Goal: Information Seeking & Learning: Check status

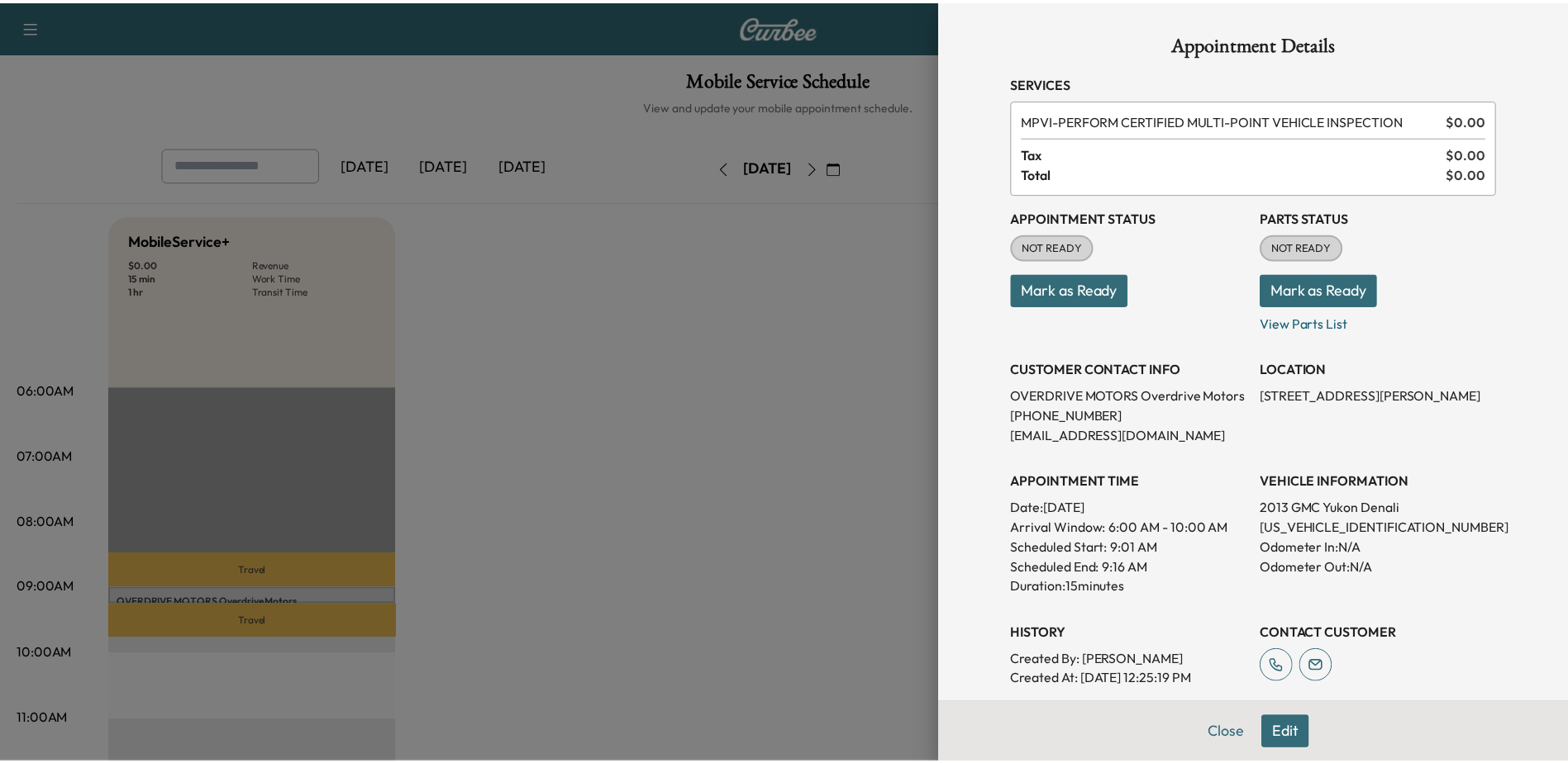
scroll to position [83, 0]
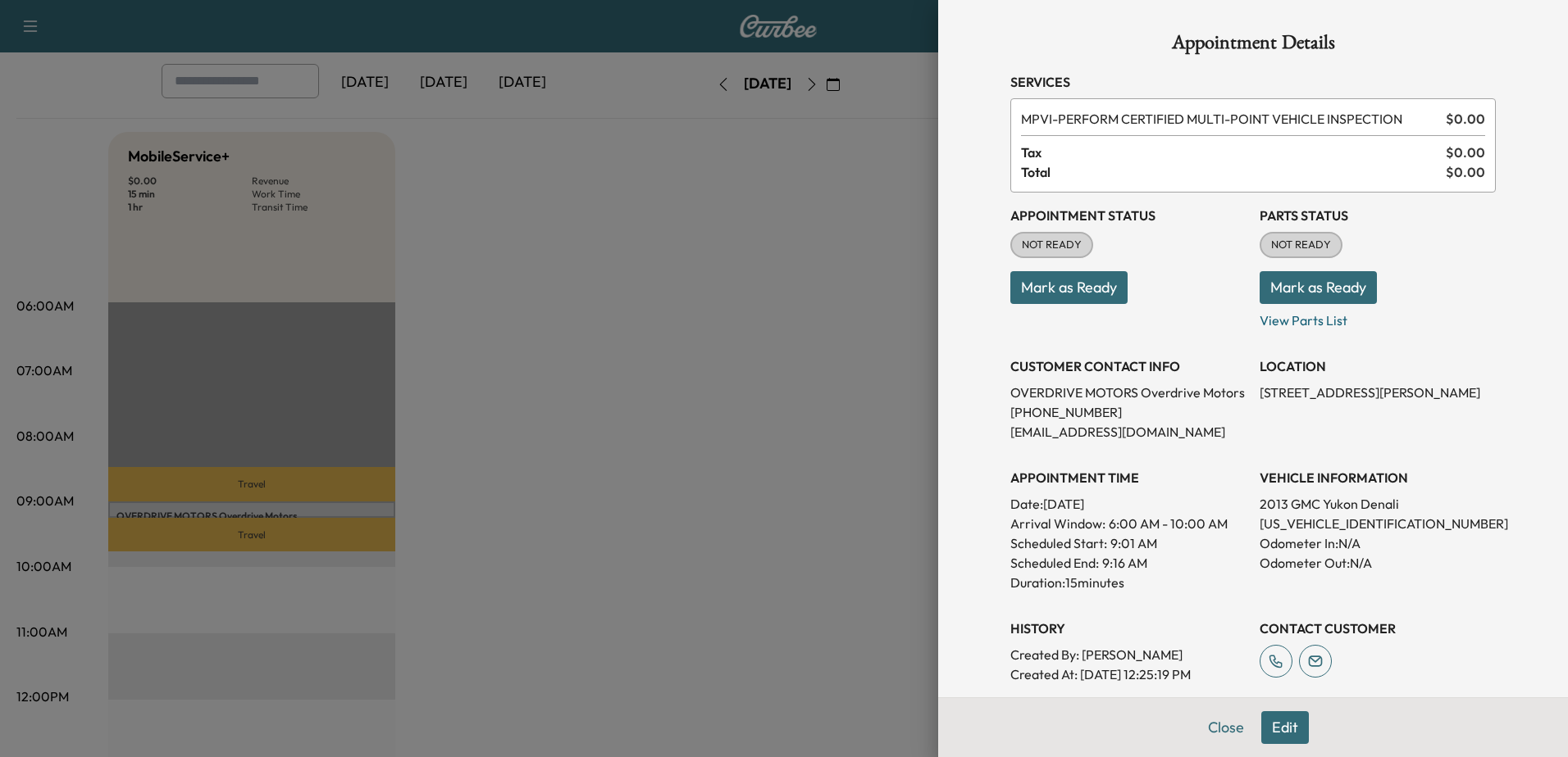
click at [590, 271] on div at bounding box center [784, 378] width 1568 height 757
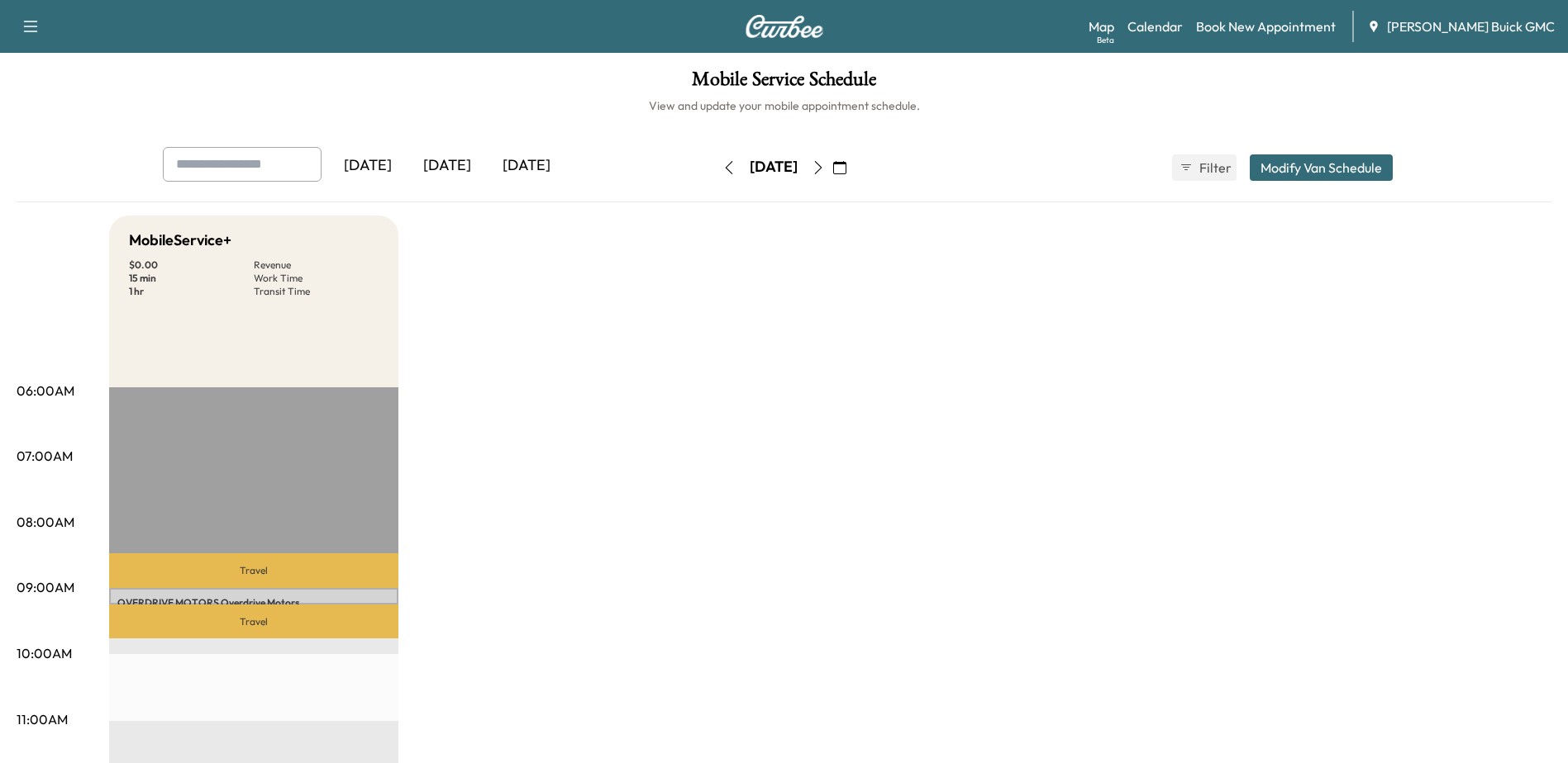
click at [832, 164] on button "button" at bounding box center [818, 168] width 28 height 27
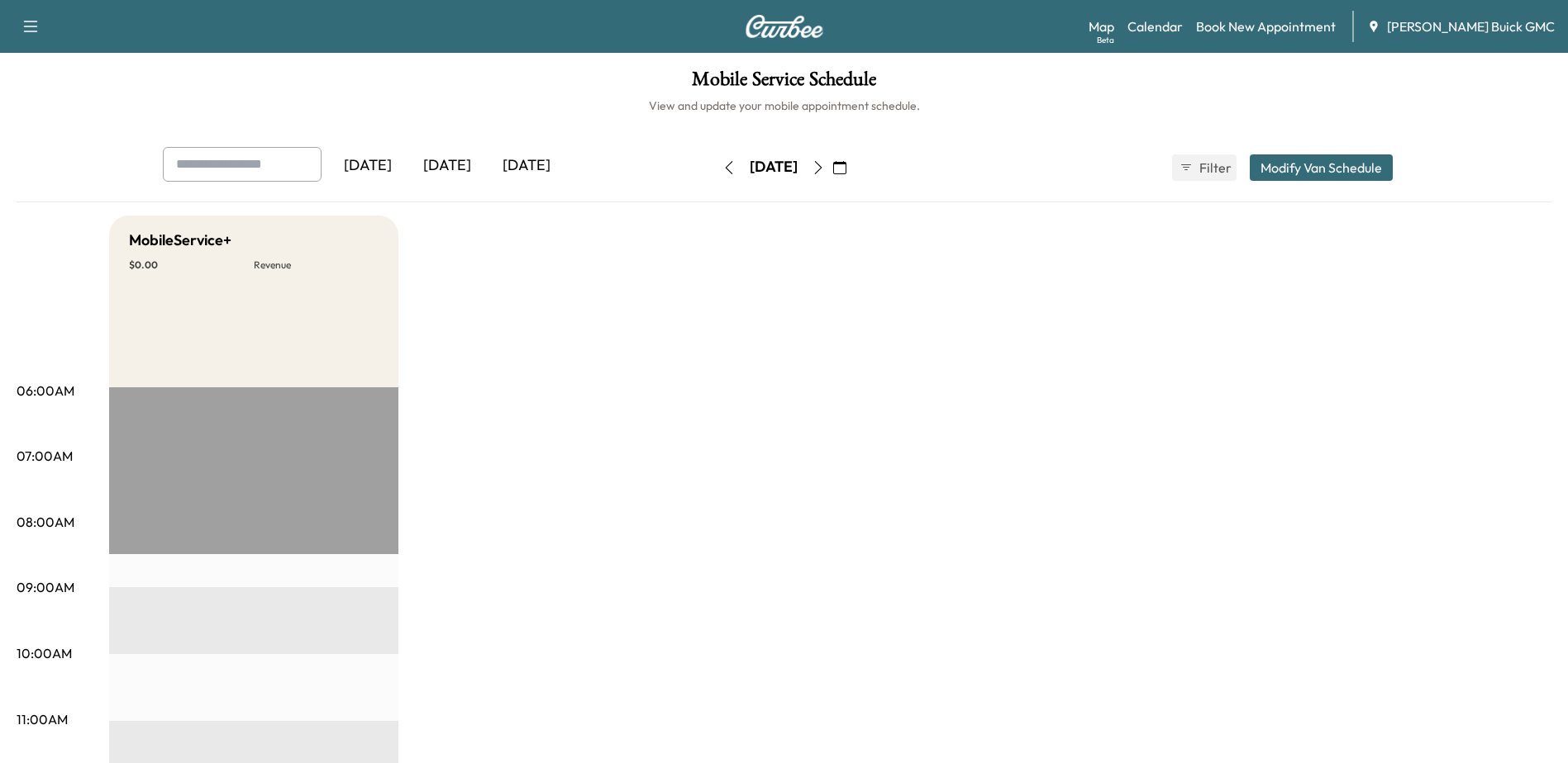
click at [825, 167] on icon "button" at bounding box center [818, 168] width 13 height 13
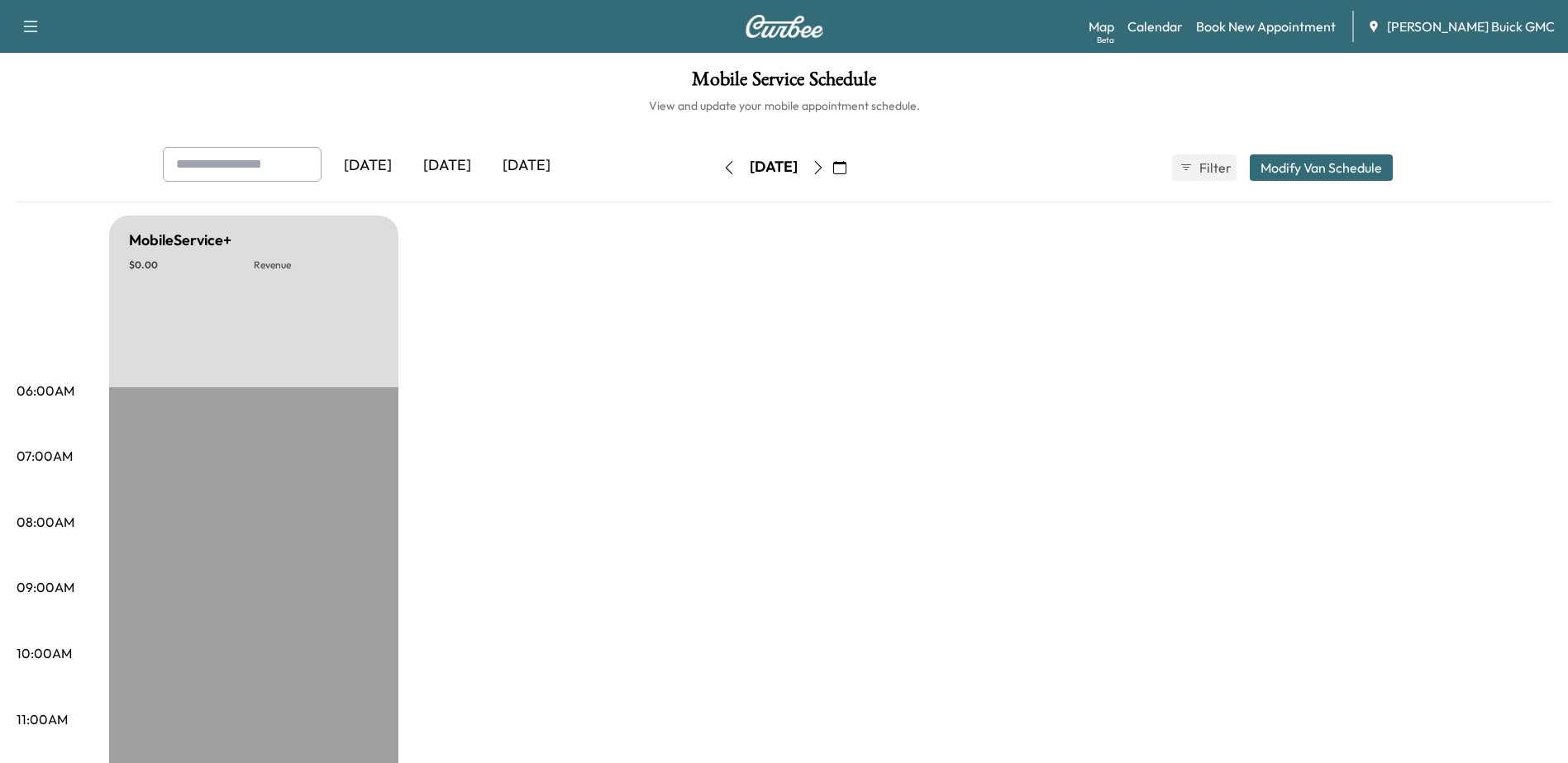
click at [825, 167] on icon "button" at bounding box center [818, 168] width 13 height 13
click at [825, 171] on icon "button" at bounding box center [818, 168] width 13 height 13
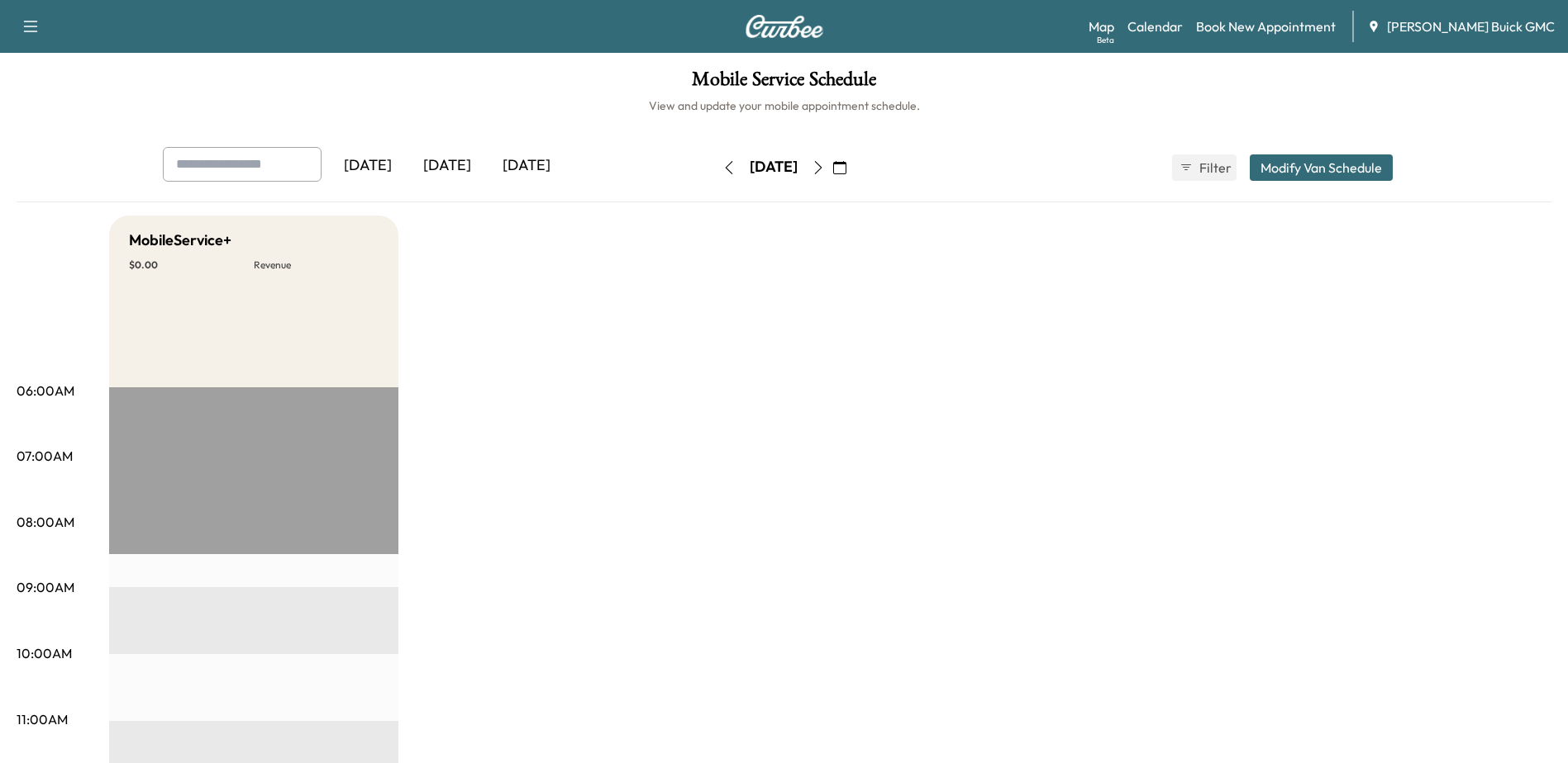
click at [722, 171] on icon "button" at bounding box center [729, 168] width 13 height 13
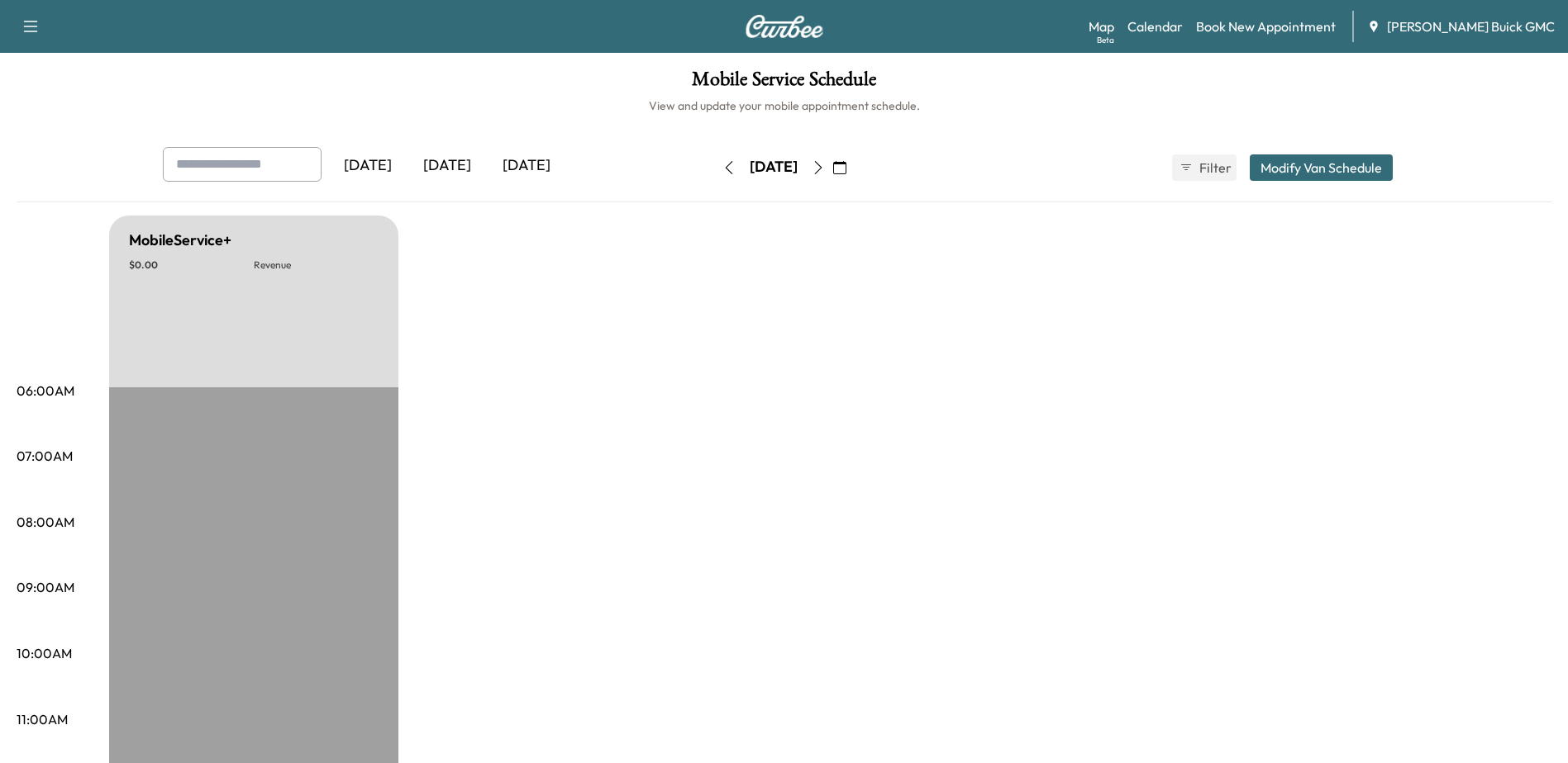
click at [722, 172] on icon "button" at bounding box center [729, 168] width 13 height 13
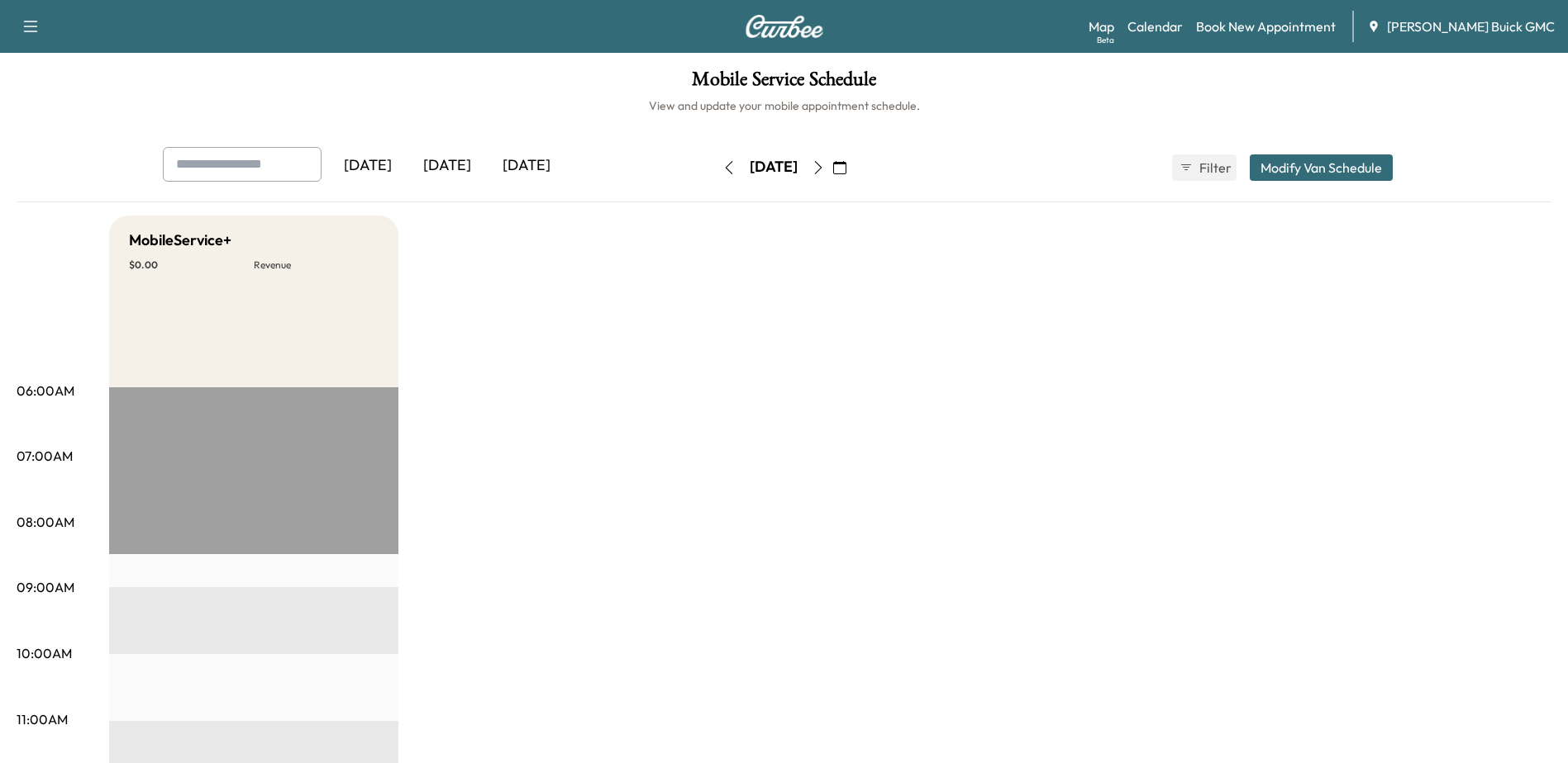
click at [722, 173] on icon "button" at bounding box center [729, 168] width 13 height 13
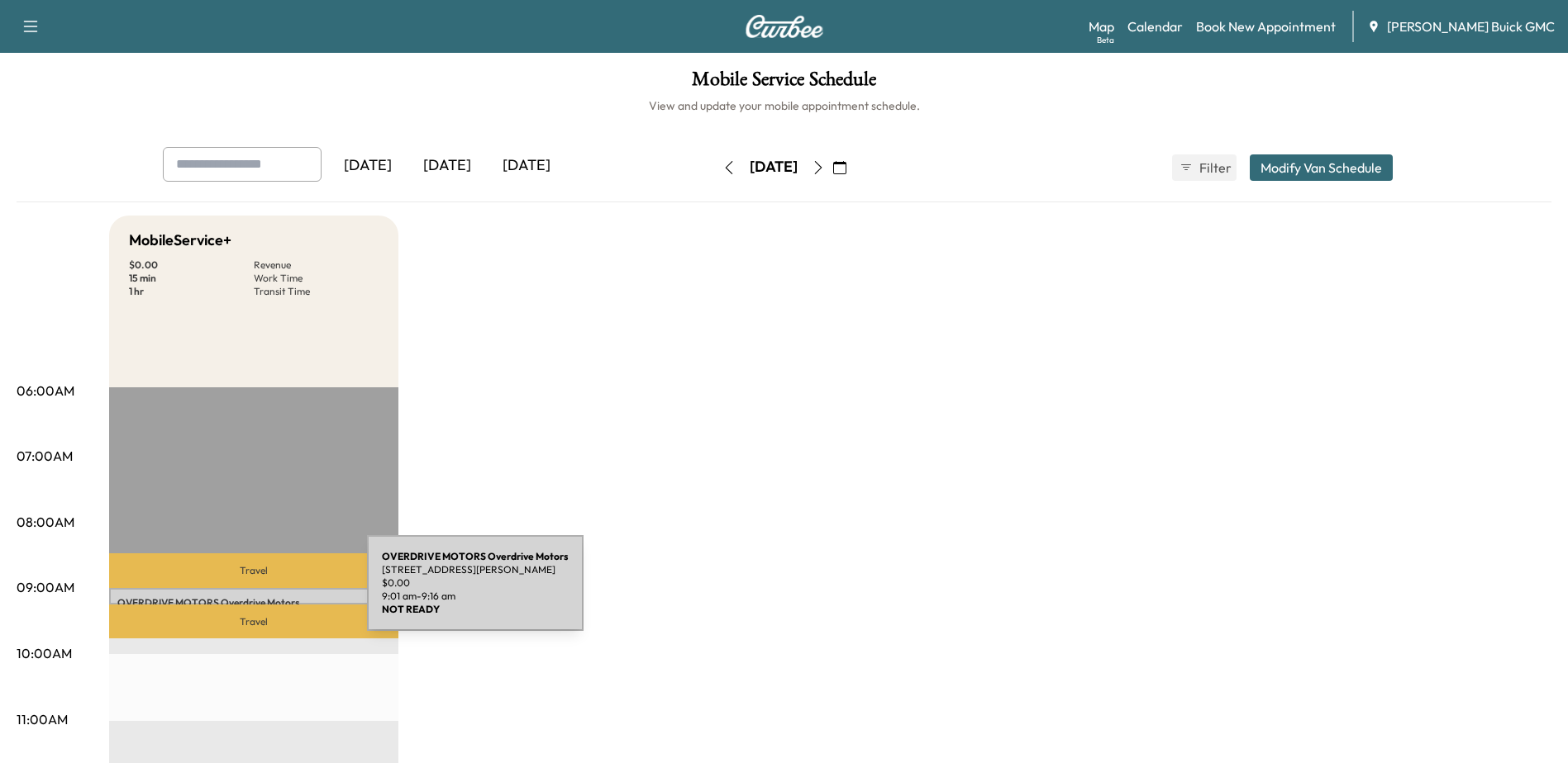
click at [243, 593] on div "OVERDRIVE MOTORS Overdrive Motors 10029 James Madison Hwy, Warrenton, VA 20187,…" at bounding box center [253, 596] width 289 height 16
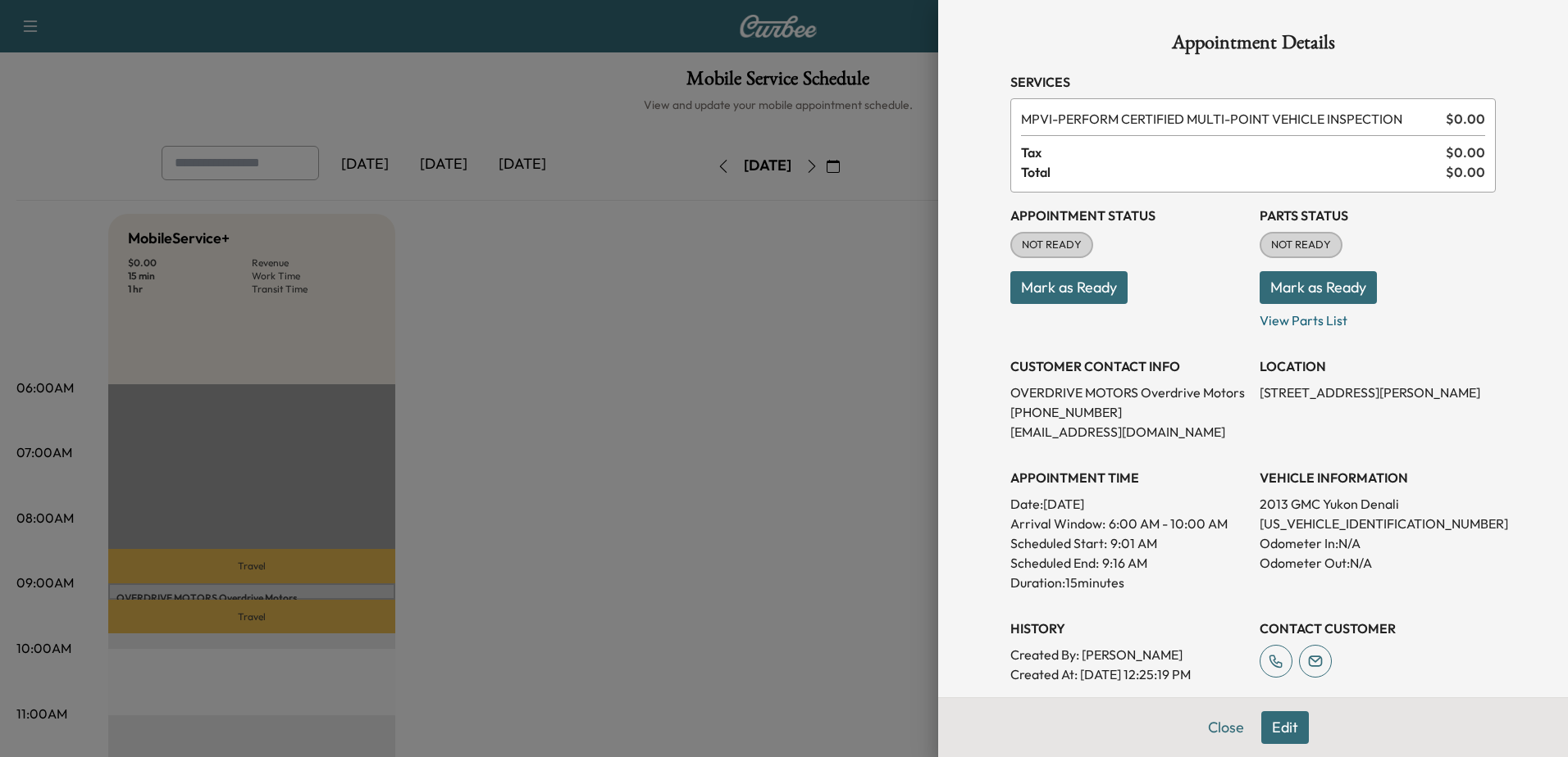
click at [813, 221] on div at bounding box center [784, 378] width 1568 height 757
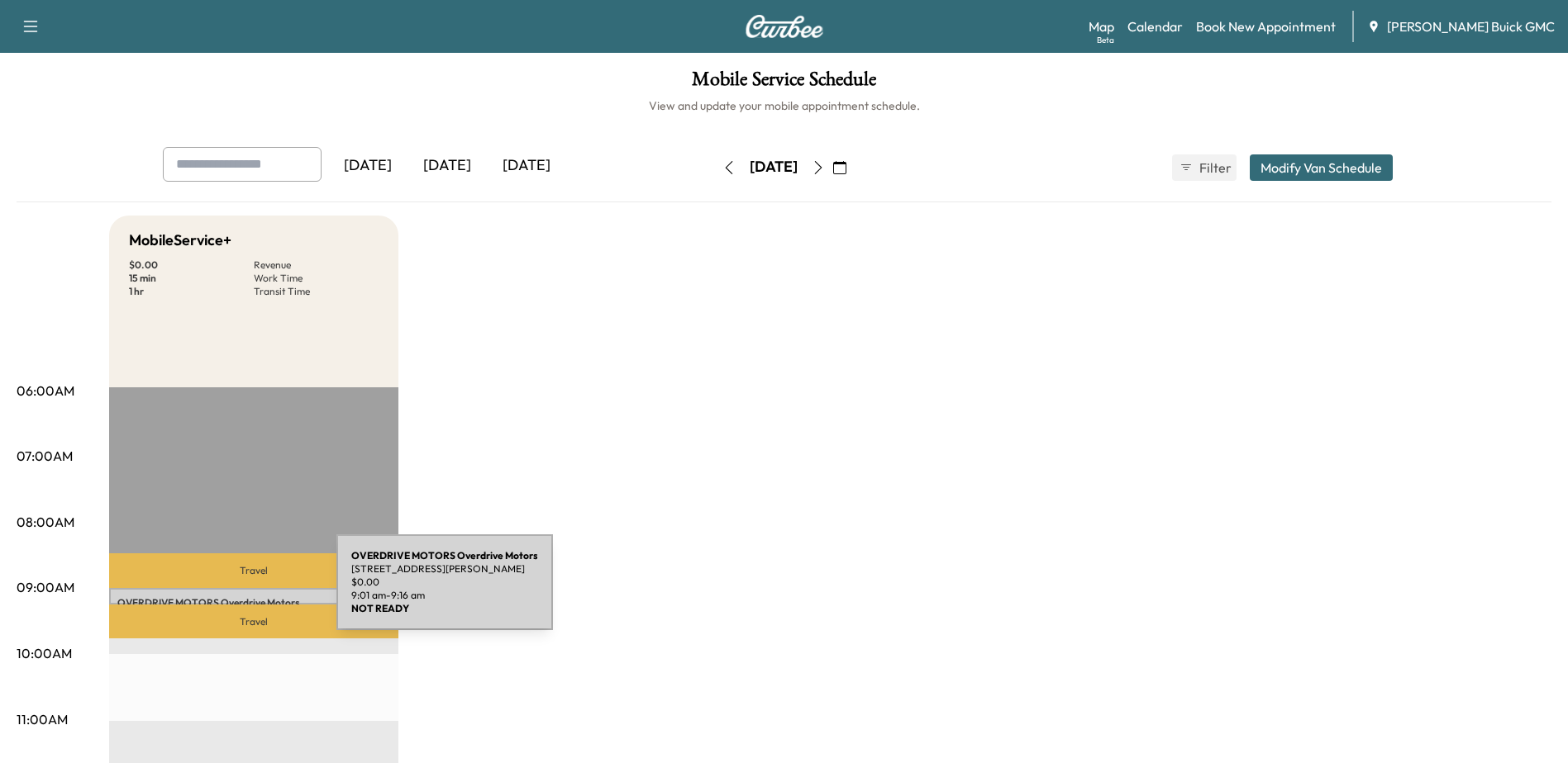
click at [213, 592] on div "OVERDRIVE MOTORS Overdrive Motors 10029 James Madison Hwy, Warrenton, VA 20187,…" at bounding box center [253, 596] width 289 height 16
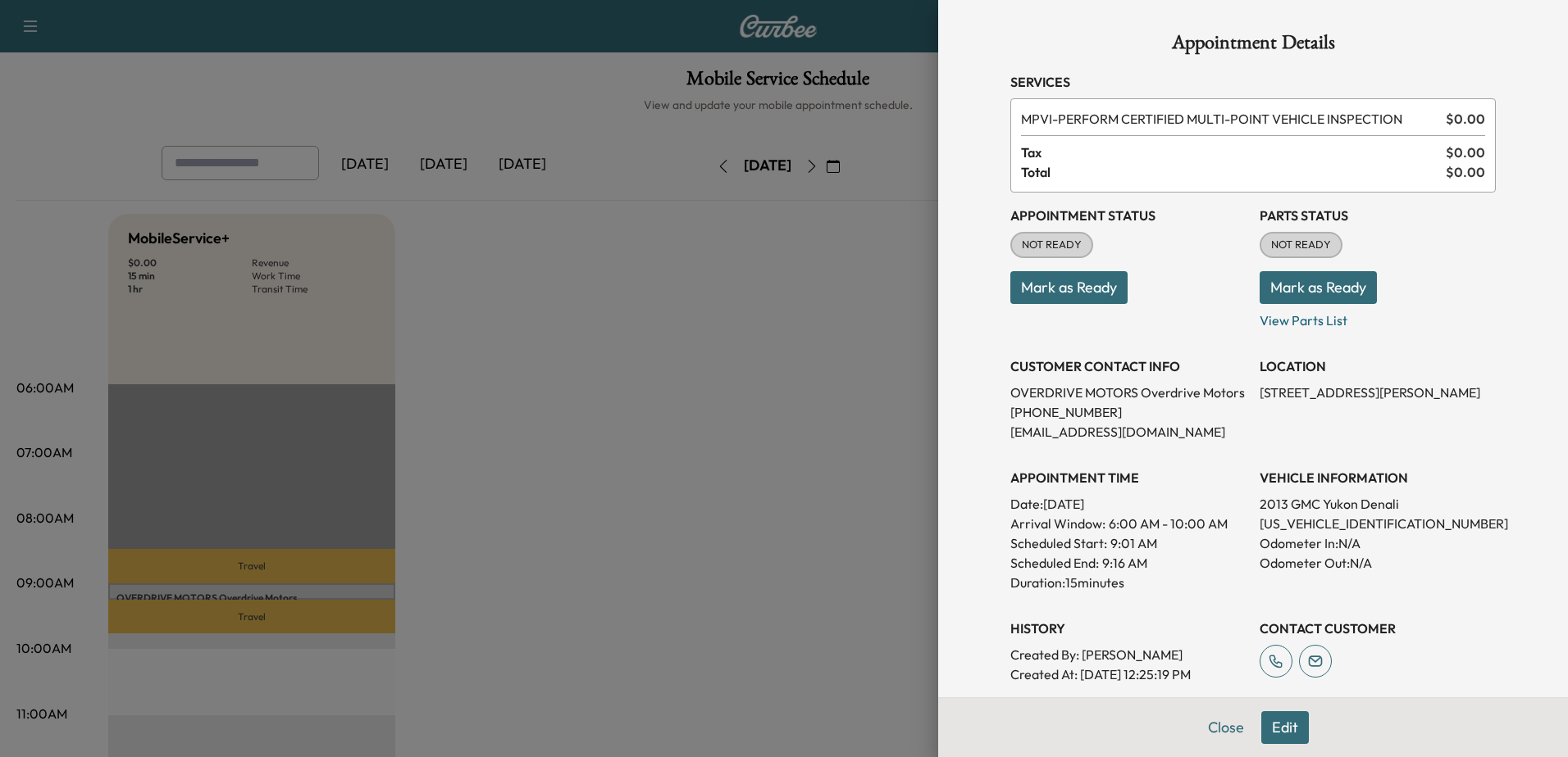
click at [302, 589] on div at bounding box center [784, 378] width 1568 height 757
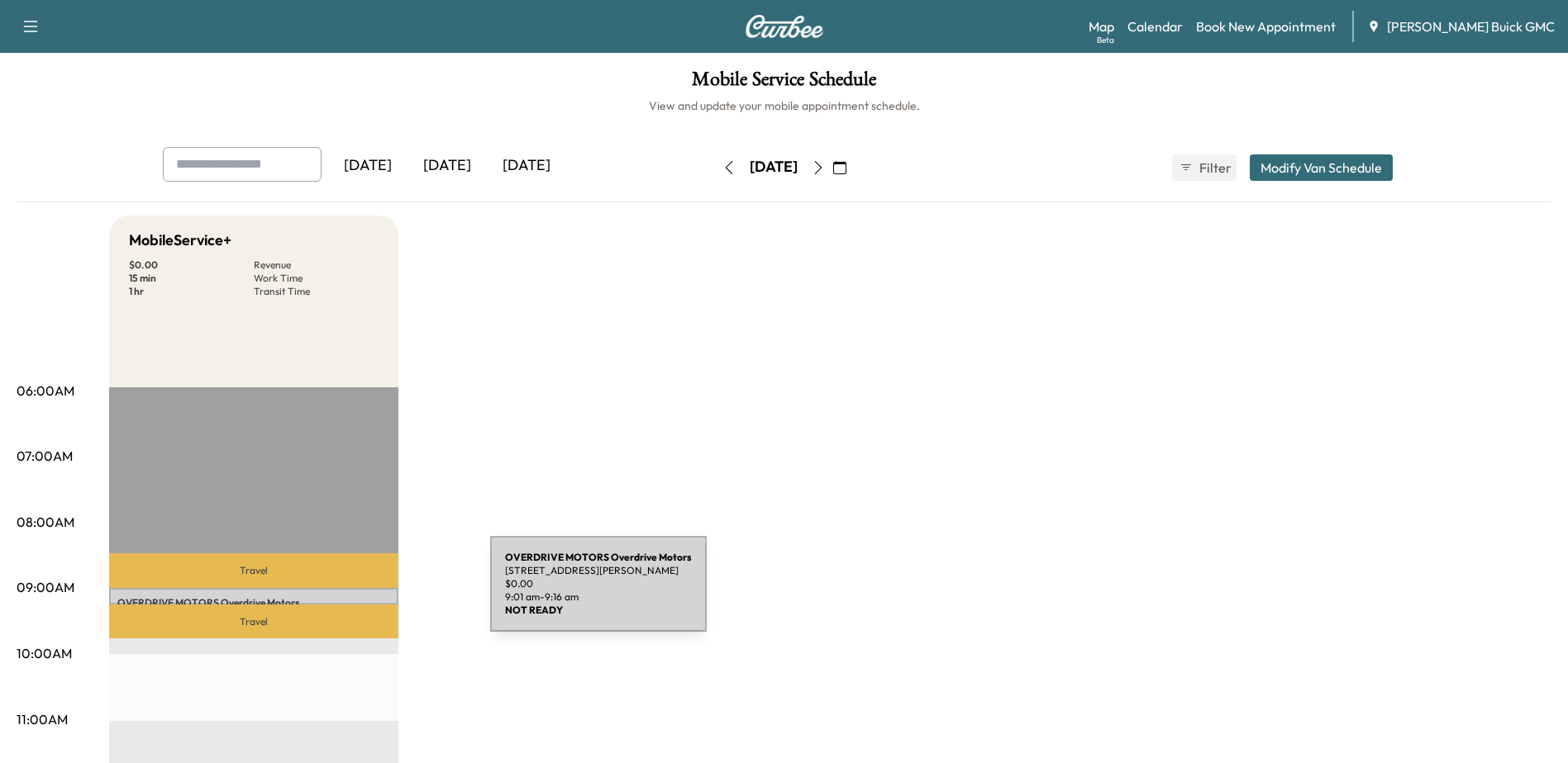
click at [366, 593] on div "OVERDRIVE MOTORS Overdrive Motors 10029 James Madison Hwy, Warrenton, VA 20187,…" at bounding box center [253, 596] width 289 height 16
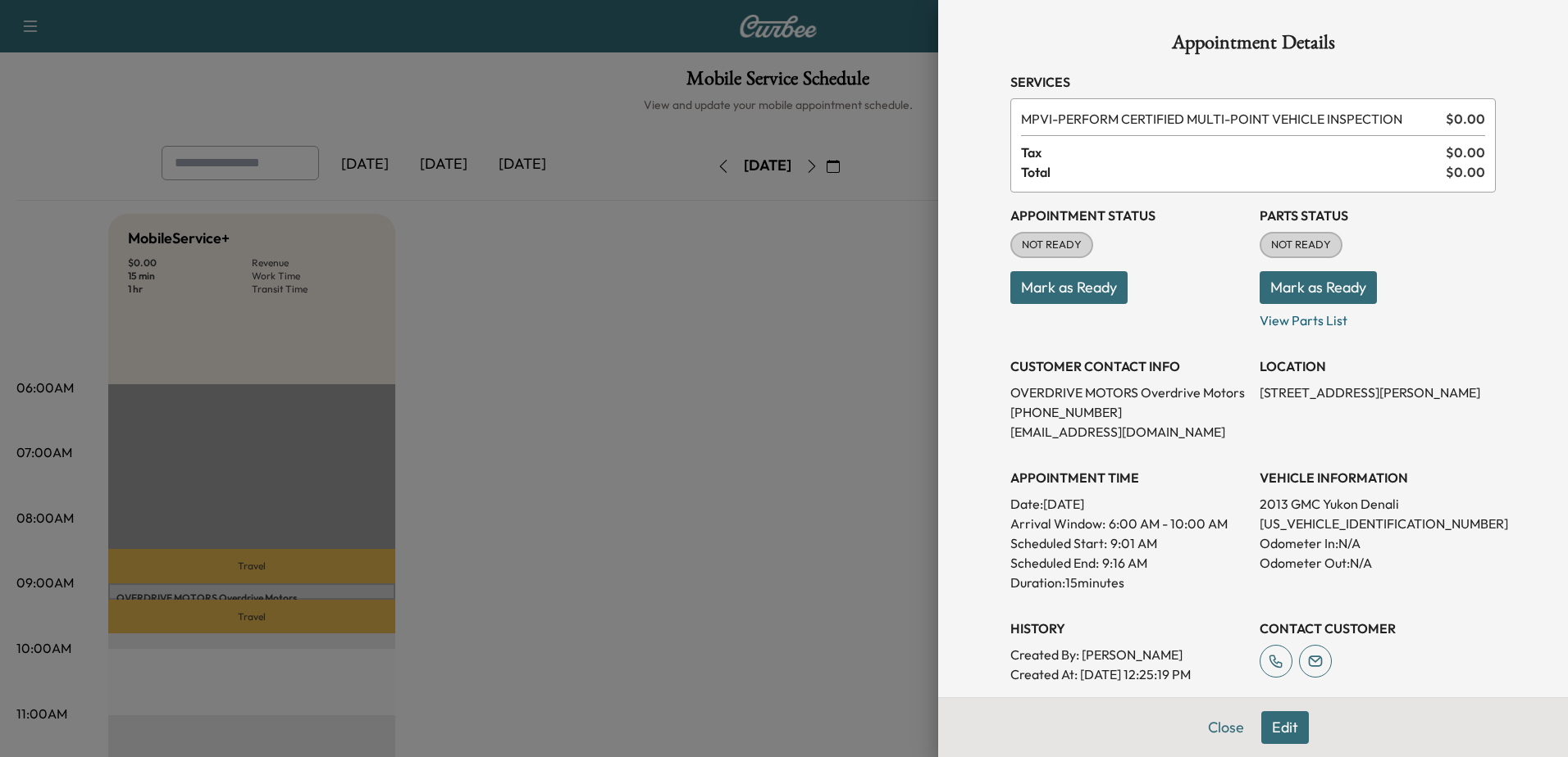
click at [733, 222] on div at bounding box center [784, 378] width 1568 height 757
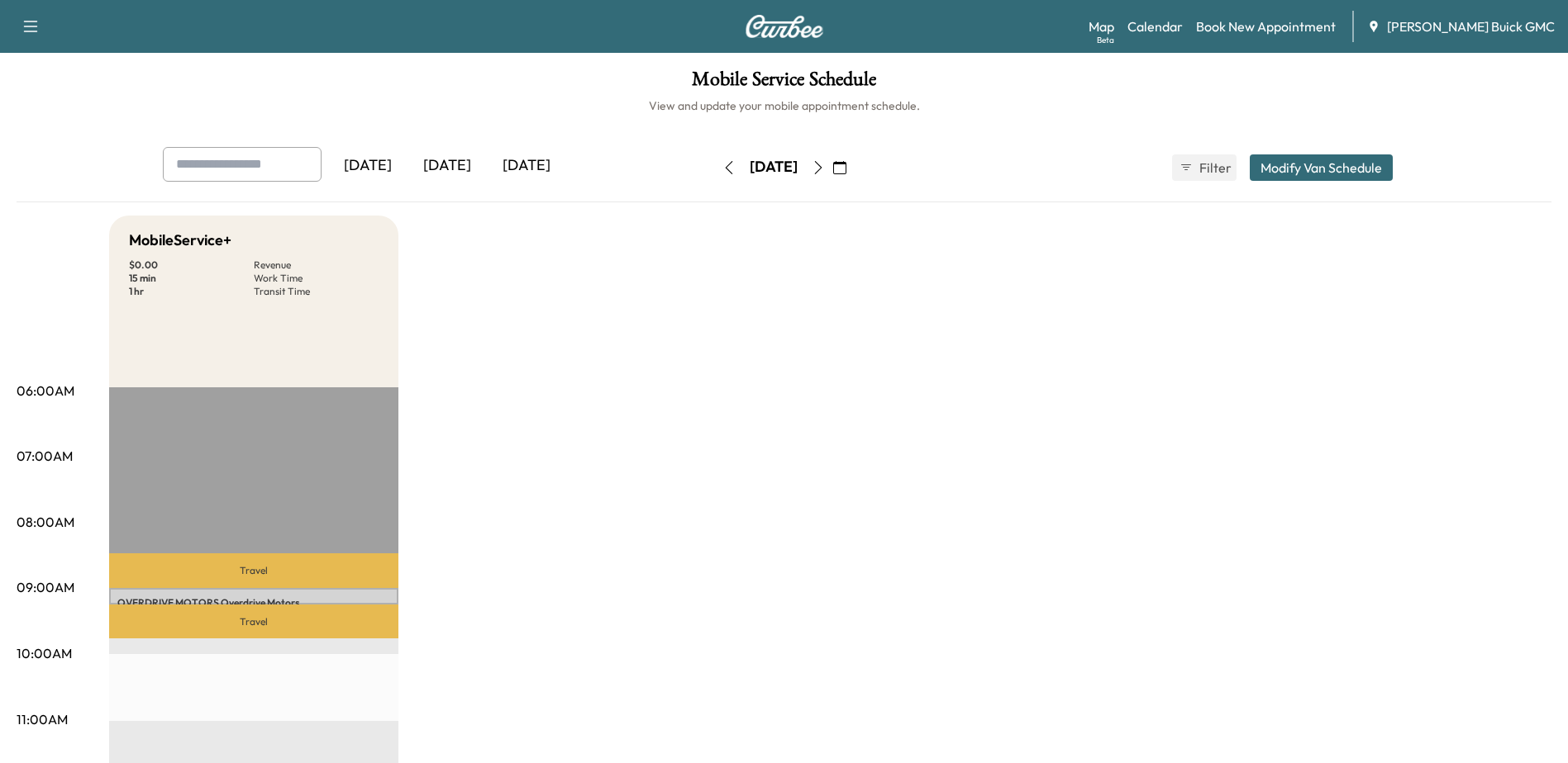
click at [692, 77] on h1 "Mobile Service Schedule" at bounding box center [784, 83] width 1535 height 28
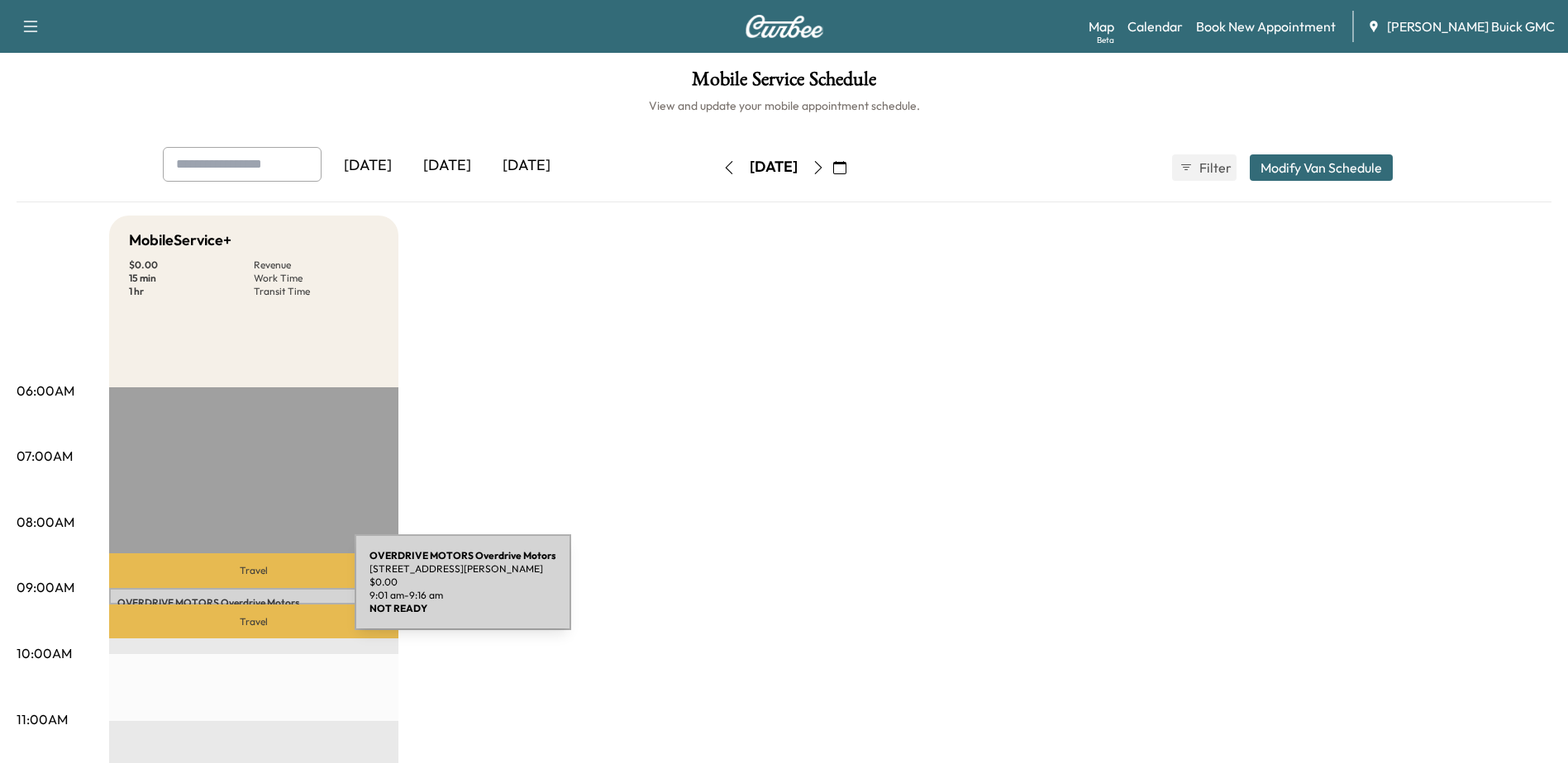
click at [231, 592] on div "OVERDRIVE MOTORS Overdrive Motors [STREET_ADDRESS][PERSON_NAME] $ 0.00 9:01 am …" at bounding box center [253, 596] width 289 height 16
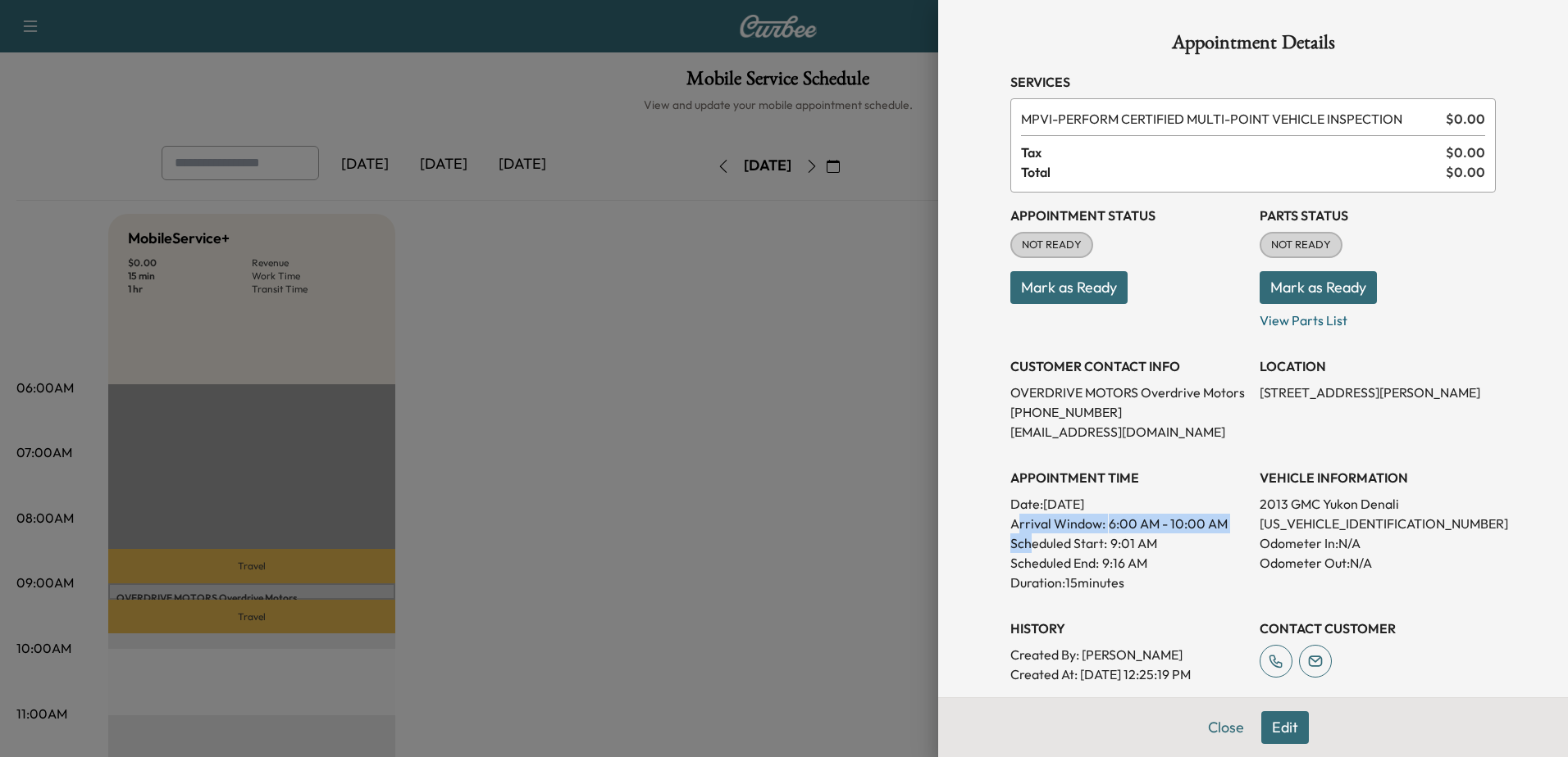
drag, startPoint x: 1003, startPoint y: 524, endPoint x: 1024, endPoint y: 547, distance: 31.1
click at [1024, 547] on div "APPOINTMENT TIME Date: Thursday Sep. 4, 2025 Arrival Window: 6:00 AM - 10:00 AM…" at bounding box center [1128, 523] width 236 height 137
drag, startPoint x: 1024, startPoint y: 547, endPoint x: 1050, endPoint y: 570, distance: 34.7
click at [1050, 570] on p "Scheduled End:" at bounding box center [1055, 563] width 89 height 20
drag, startPoint x: 1119, startPoint y: 586, endPoint x: 991, endPoint y: 466, distance: 175.5
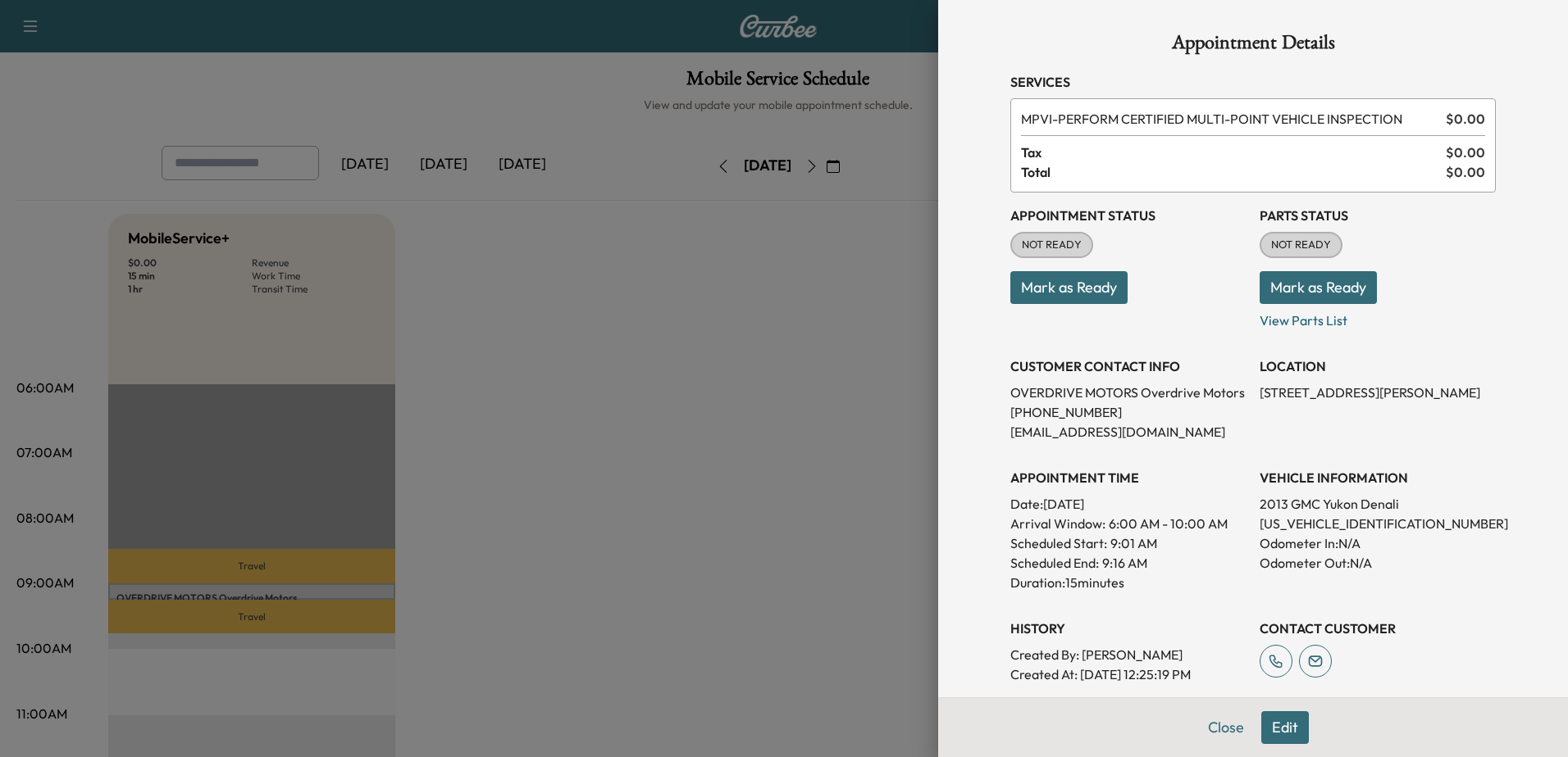
click at [991, 466] on div "Appointment Details Services MPVI - PERFORM CERTIFIED MULTI-POINT VEHICLE INSPE…" at bounding box center [1253, 493] width 525 height 986
copy div "APPOINTMENT TIME Date: Thursday Sep. 4, 2025 Arrival Window: 6:00 AM - 10:00 AM…"
click at [1175, 433] on p "overdrivemotorsllc@gmail.com" at bounding box center [1128, 431] width 236 height 20
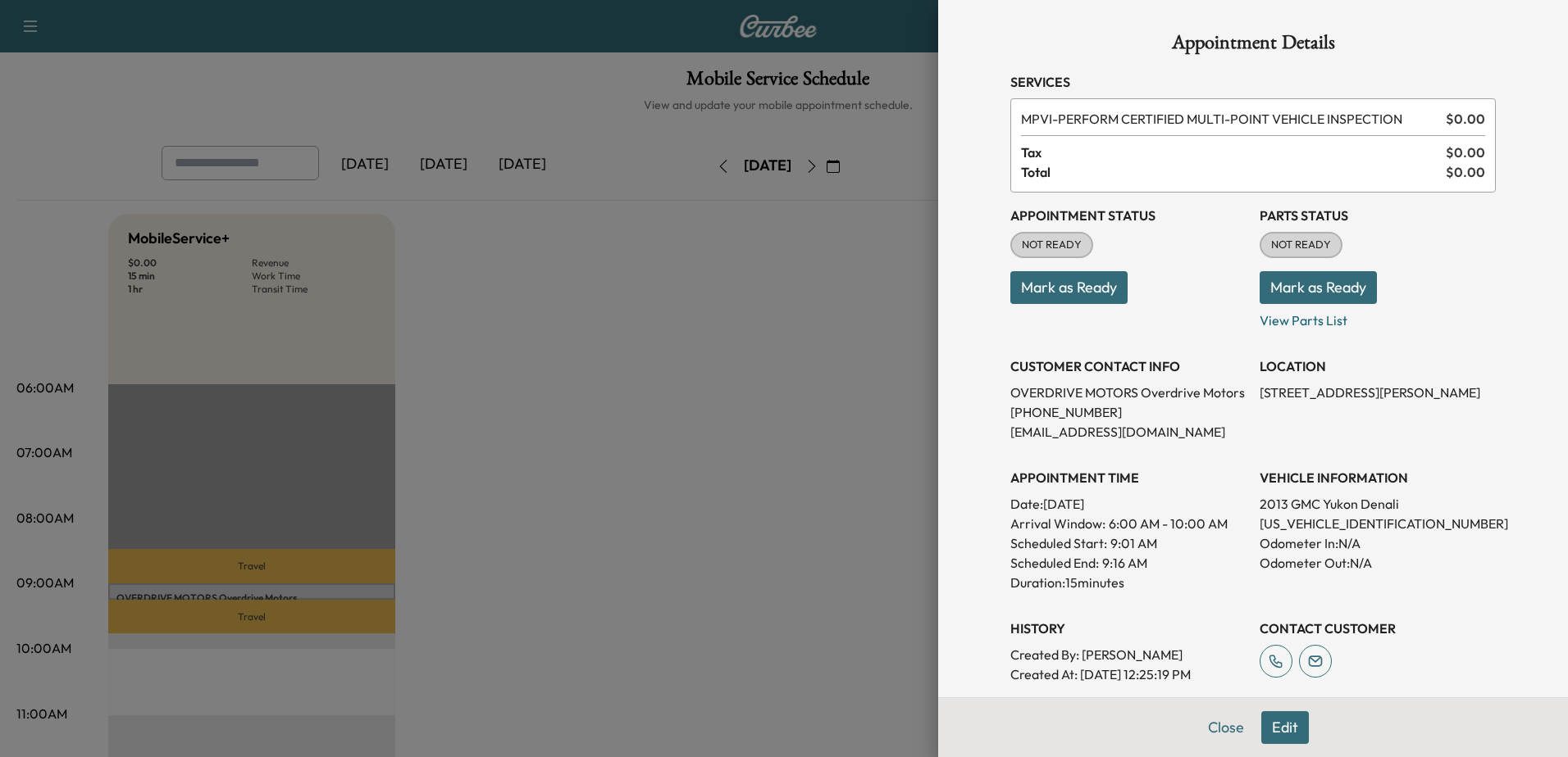
drag, startPoint x: 1175, startPoint y: 433, endPoint x: 1161, endPoint y: 541, distance: 108.9
click at [1161, 541] on div "Scheduled Start: 9:01 AM" at bounding box center [1128, 543] width 236 height 20
click at [1195, 526] on span "6:00 AM - 10:00 AM" at bounding box center [1168, 523] width 119 height 20
drag, startPoint x: 1195, startPoint y: 526, endPoint x: 1309, endPoint y: 517, distance: 114.4
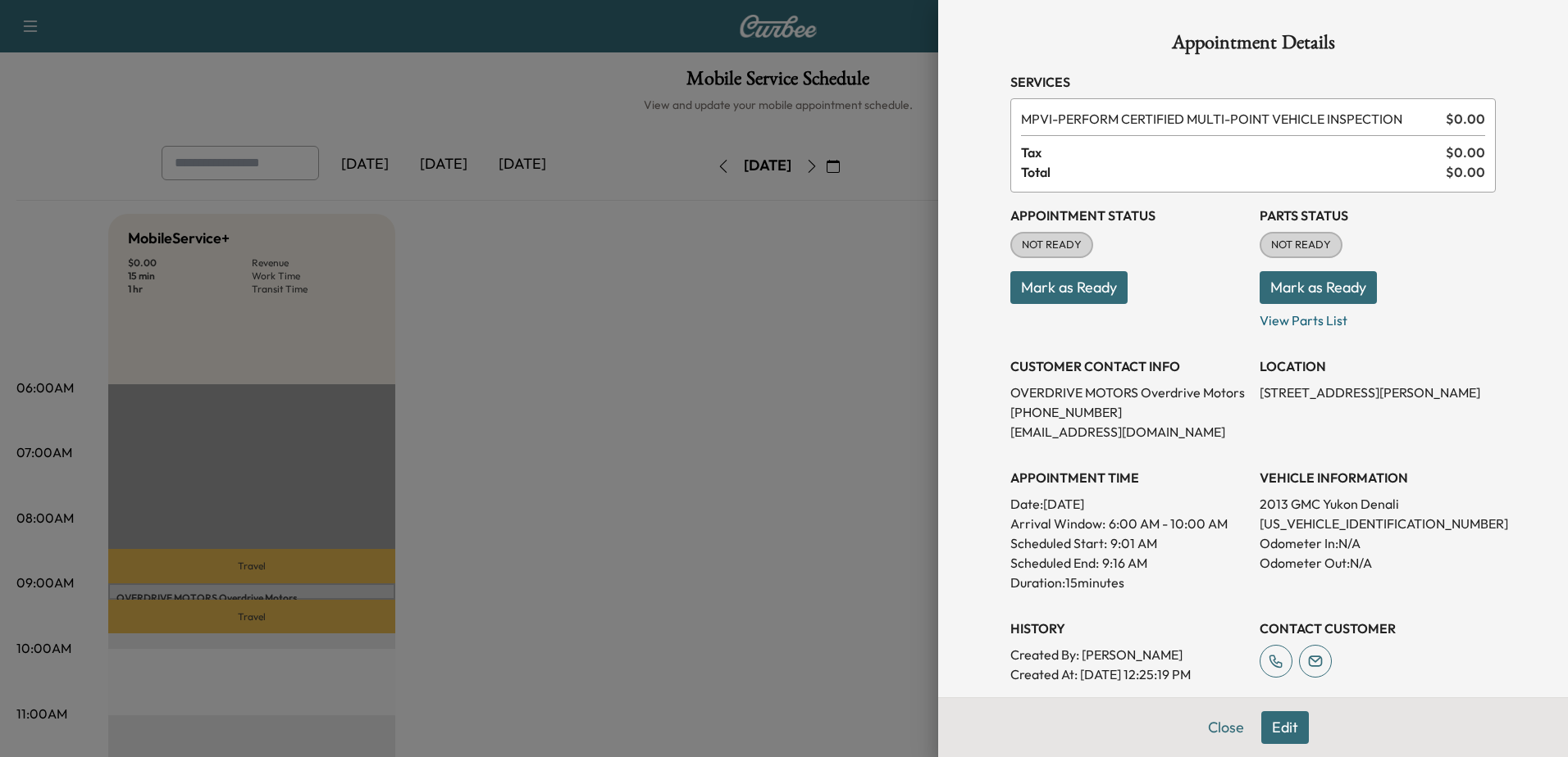
click at [1309, 517] on p "1GKS2MEF8DR353888" at bounding box center [1377, 523] width 236 height 20
drag, startPoint x: 1309, startPoint y: 517, endPoint x: 1320, endPoint y: 547, distance: 32.0
click at [1320, 547] on p "Odometer In: N/A" at bounding box center [1377, 543] width 236 height 20
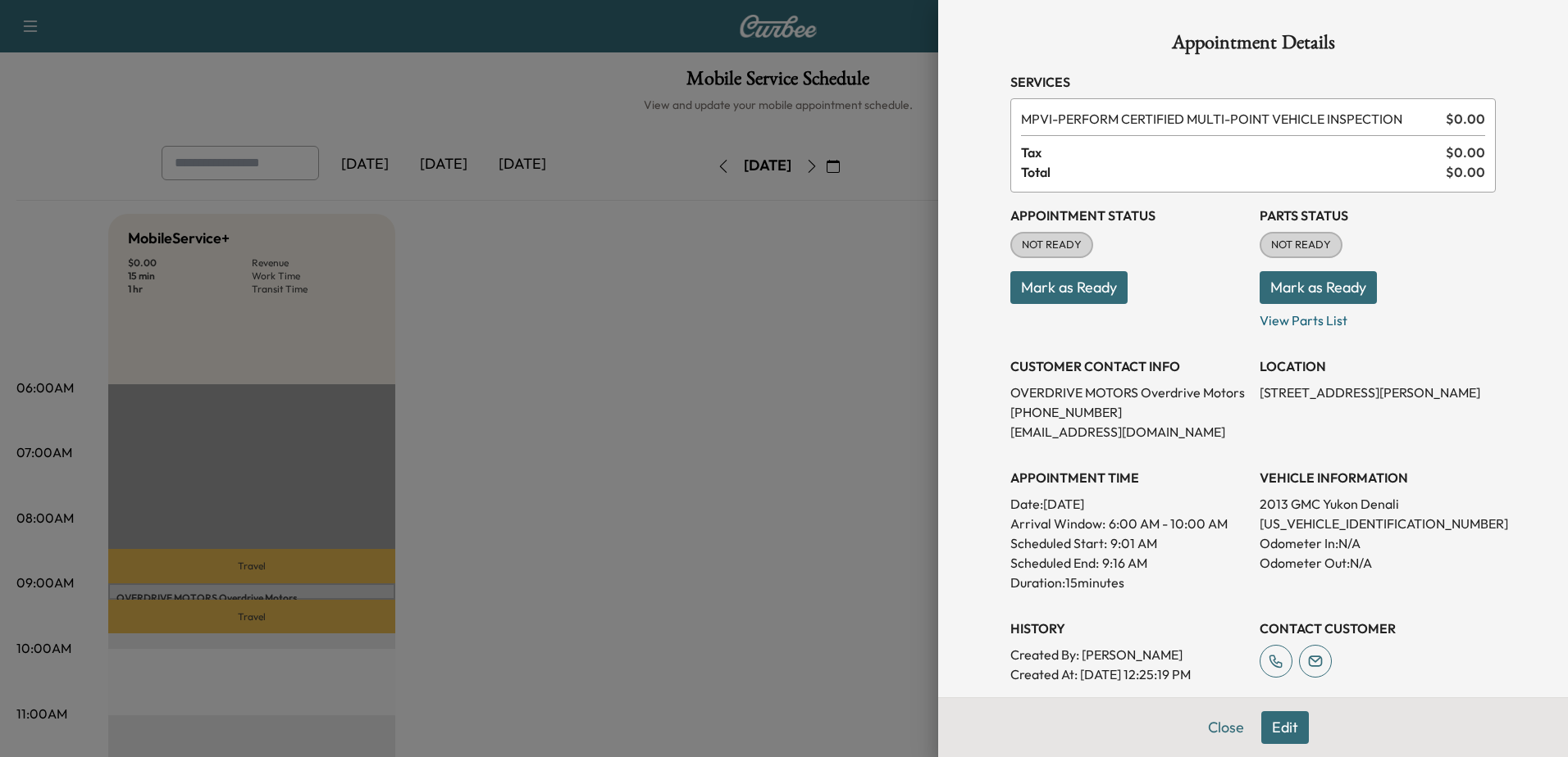
drag, startPoint x: 1320, startPoint y: 547, endPoint x: 1333, endPoint y: 564, distance: 21.4
click at [1333, 564] on p "Odometer Out: N/A" at bounding box center [1377, 563] width 236 height 20
drag, startPoint x: 1333, startPoint y: 564, endPoint x: 1356, endPoint y: 586, distance: 31.8
click at [1356, 586] on div "Appointment Status NOT READY Mark as Ready Parts Status NOT READY Mark as Ready…" at bounding box center [1253, 439] width 486 height 492
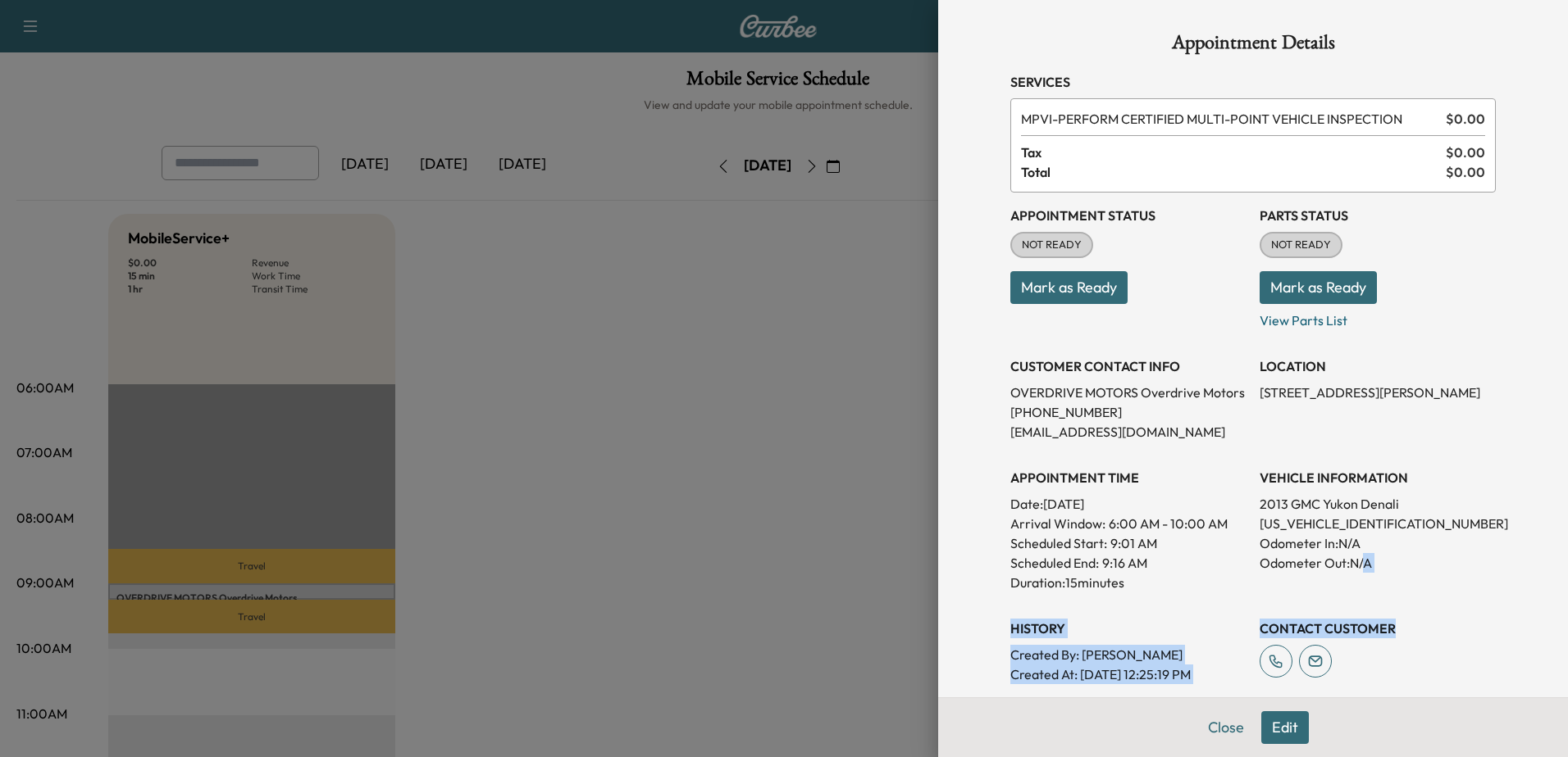
drag, startPoint x: 1356, startPoint y: 586, endPoint x: 1368, endPoint y: 615, distance: 31.4
click at [1366, 612] on div "CONTACT CUSTOMER" at bounding box center [1377, 644] width 236 height 79
click at [1387, 633] on h3 "CONTACT CUSTOMER" at bounding box center [1377, 628] width 236 height 20
drag, startPoint x: 1215, startPoint y: 675, endPoint x: 1007, endPoint y: 403, distance: 342.4
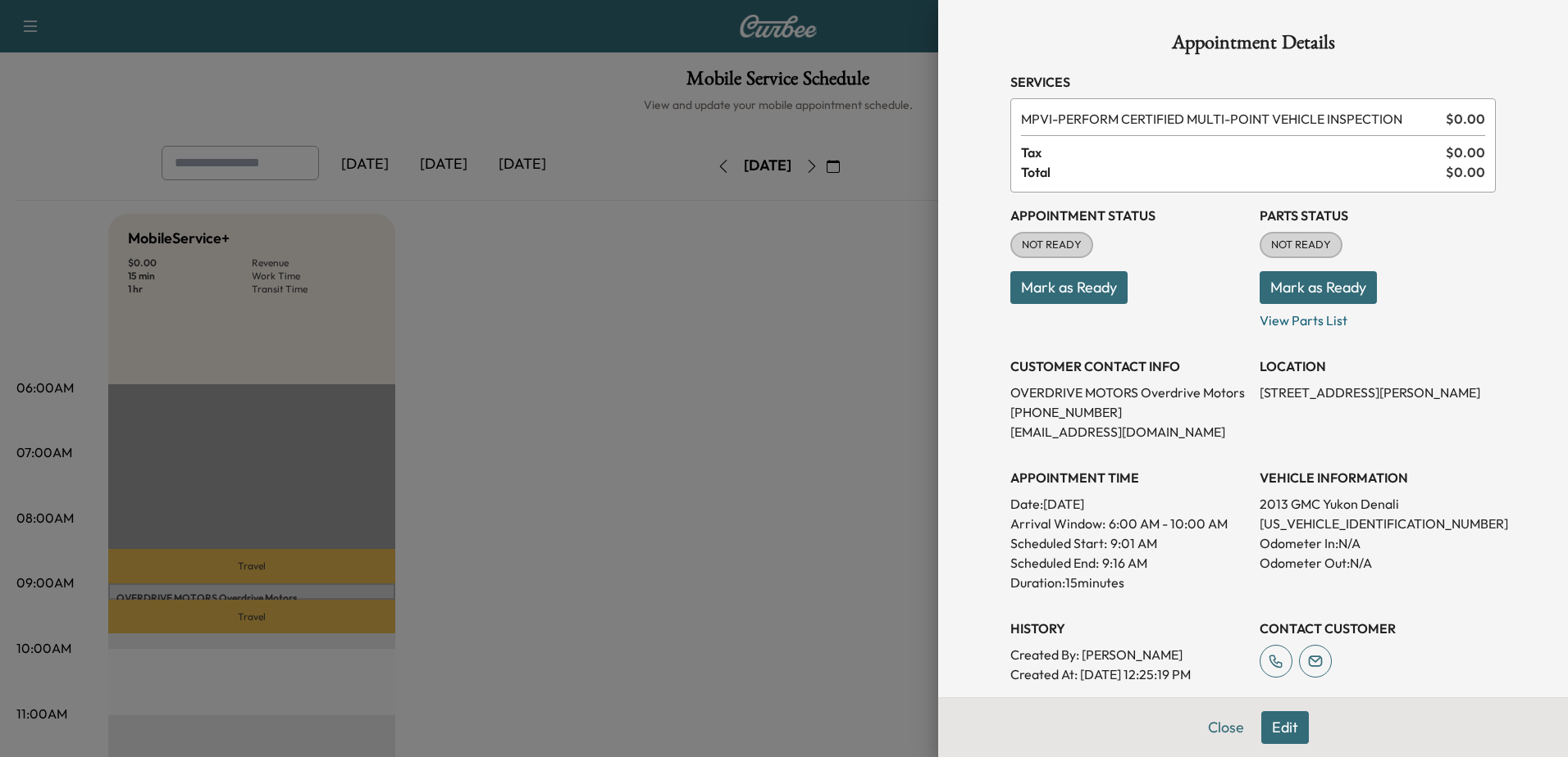
click at [1010, 403] on div "Appointment Status NOT READY Mark as Ready Parts Status NOT READY Mark as Ready…" at bounding box center [1253, 439] width 486 height 492
drag, startPoint x: 1007, startPoint y: 403, endPoint x: 1048, endPoint y: 438, distance: 53.9
click at [1045, 435] on p "[EMAIL_ADDRESS][DOMAIN_NAME]" at bounding box center [1128, 431] width 236 height 20
drag, startPoint x: 762, startPoint y: 305, endPoint x: 846, endPoint y: 308, distance: 84.1
click at [763, 305] on div at bounding box center [784, 378] width 1568 height 757
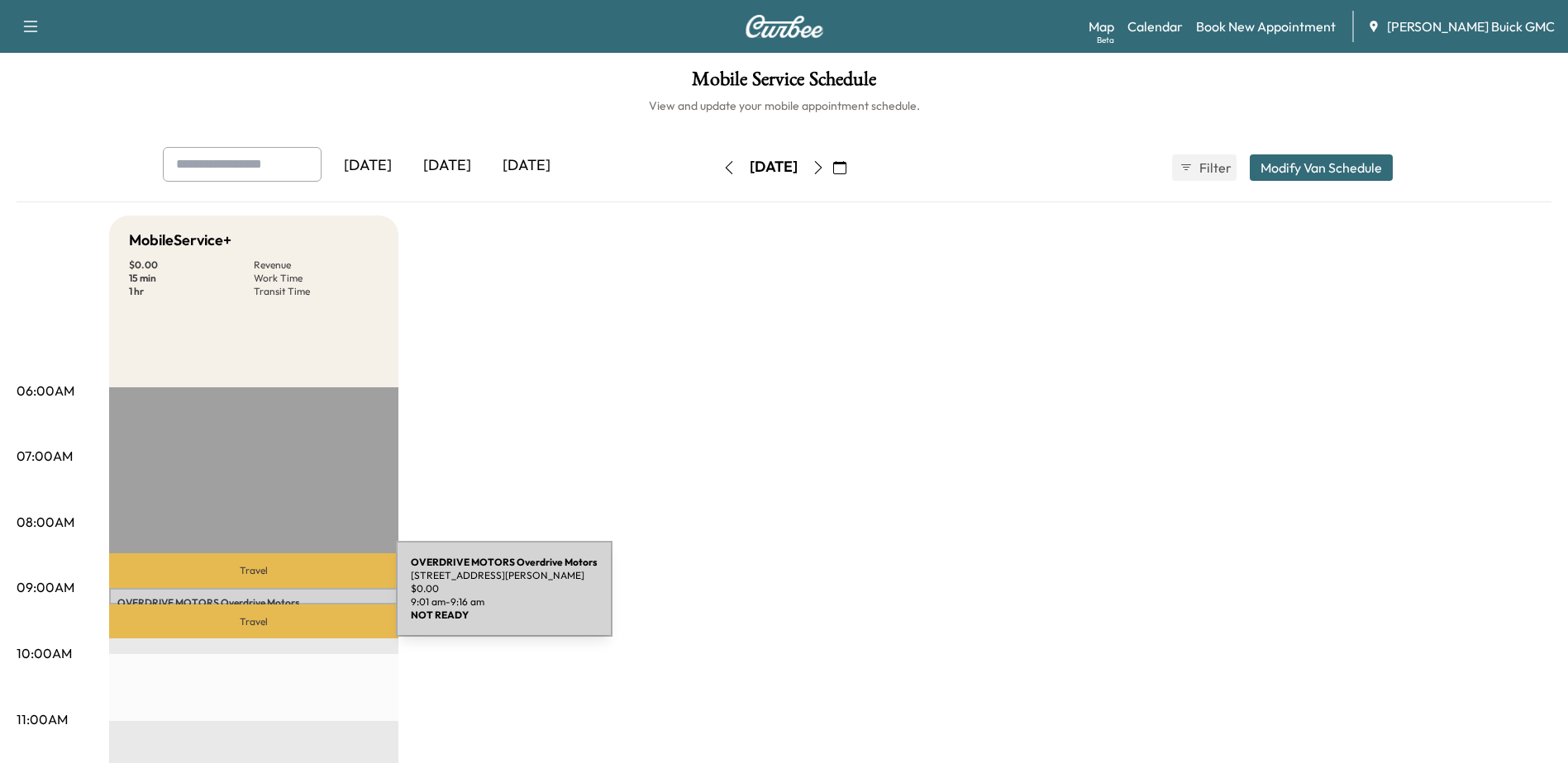
click at [272, 599] on p "OVERDRIVE MOTORS Overdrive Motors" at bounding box center [254, 603] width 273 height 13
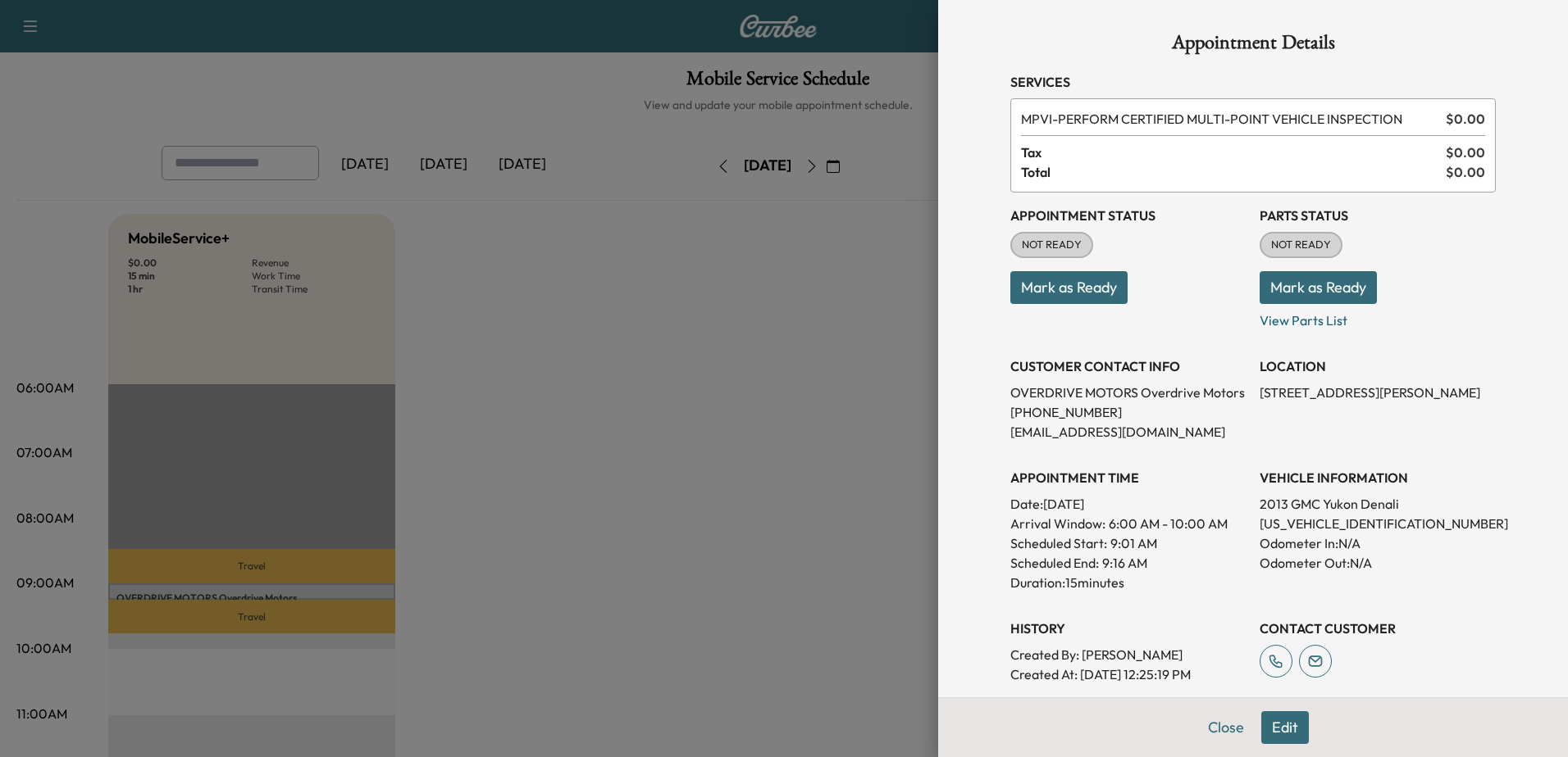
click at [677, 322] on div at bounding box center [784, 378] width 1568 height 757
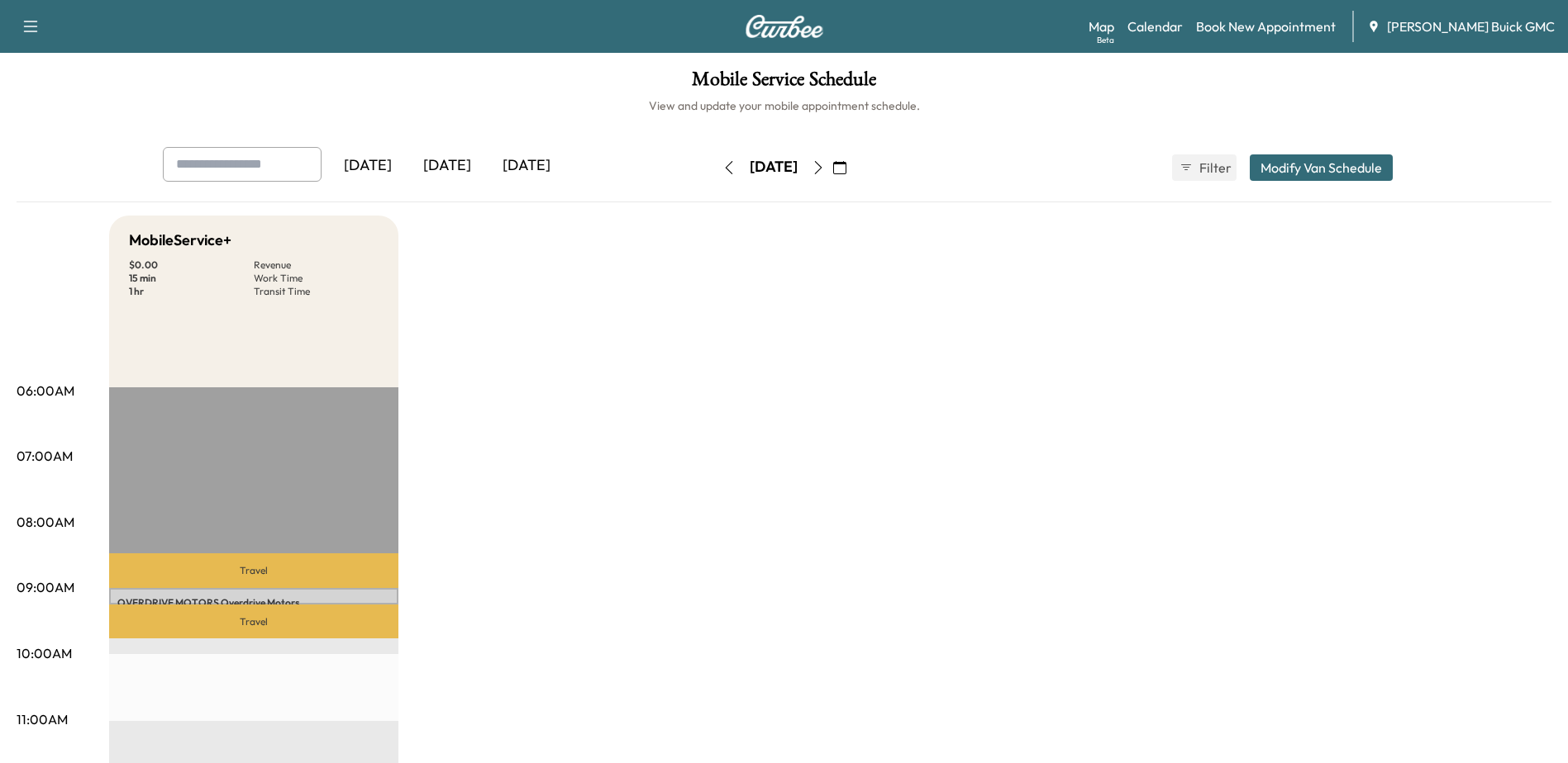
click at [822, 163] on icon "button" at bounding box center [818, 168] width 8 height 13
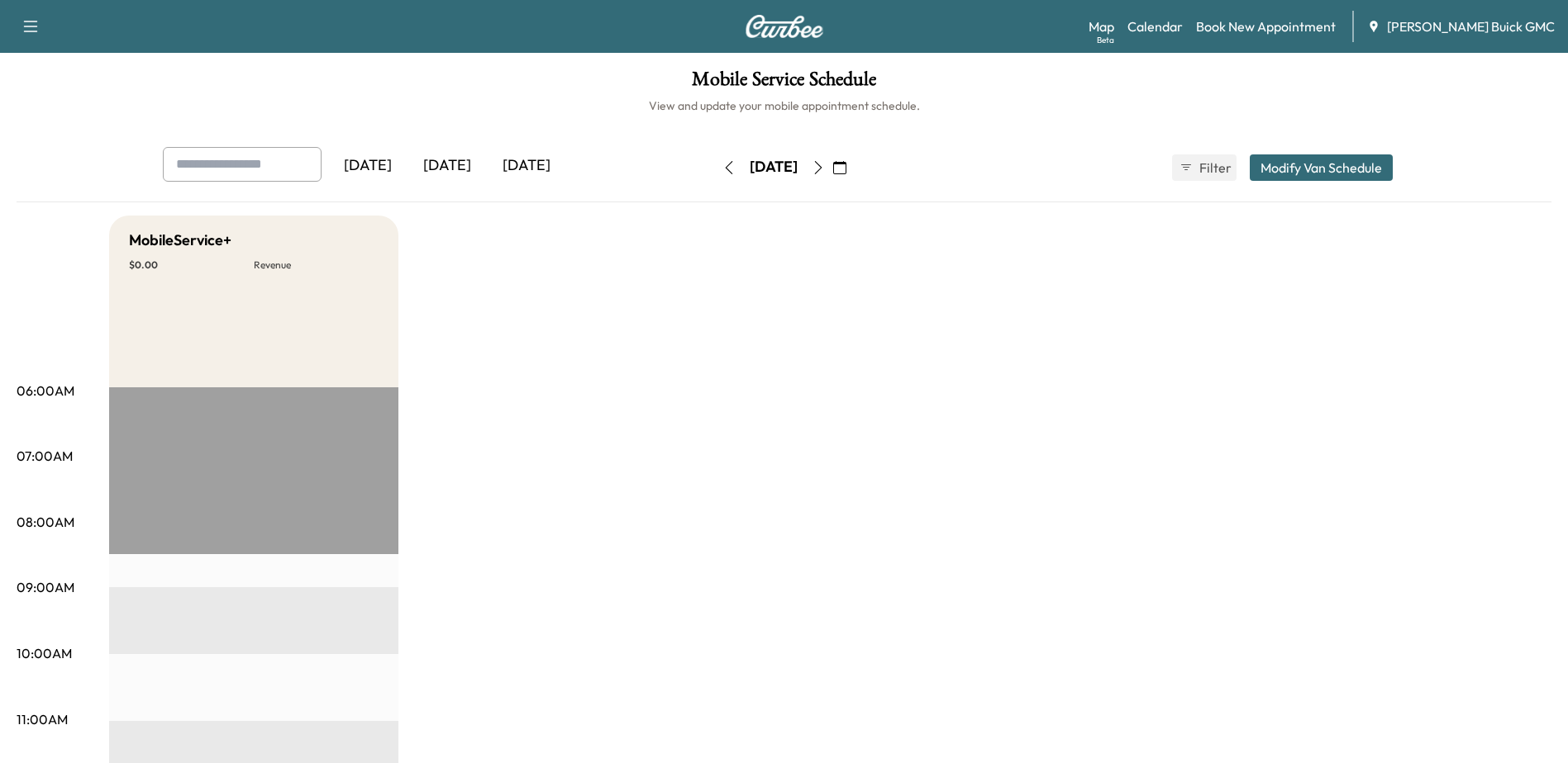
click at [722, 168] on icon "button" at bounding box center [729, 168] width 13 height 13
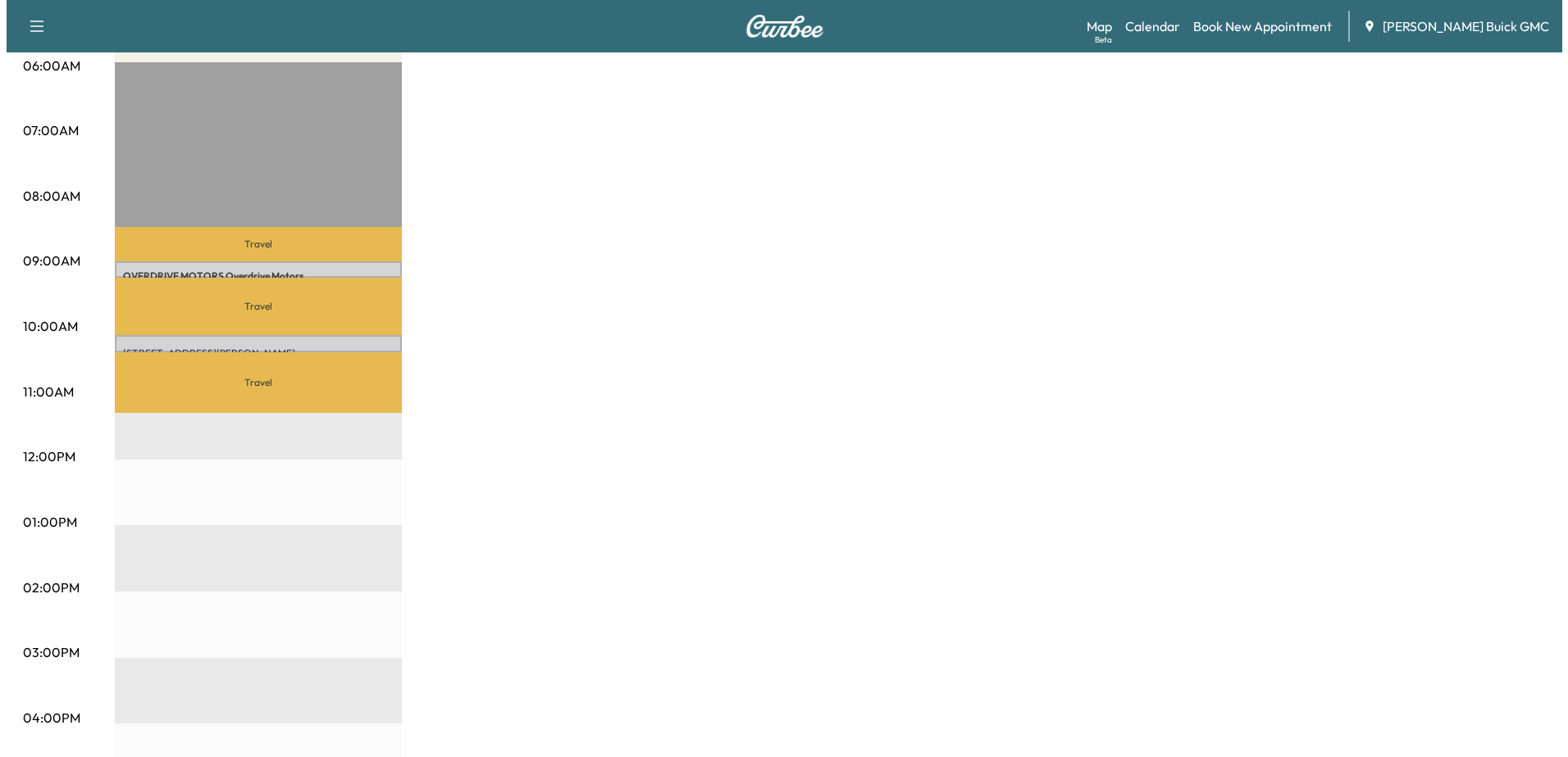
scroll to position [327, 0]
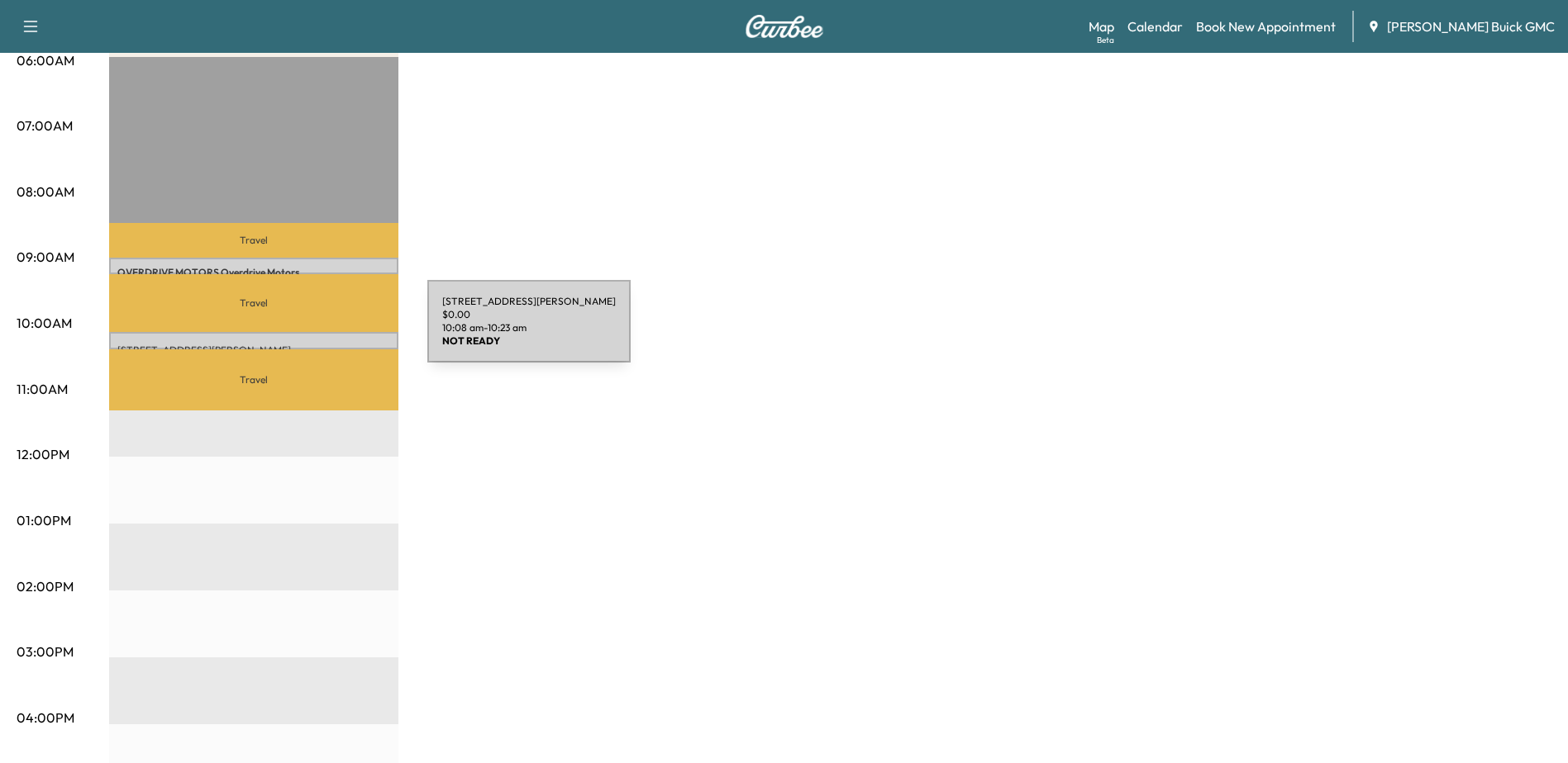
click at [303, 338] on div "[STREET_ADDRESS][PERSON_NAME] $ 0.00 10:08 am - 10:23 am" at bounding box center [253, 340] width 289 height 16
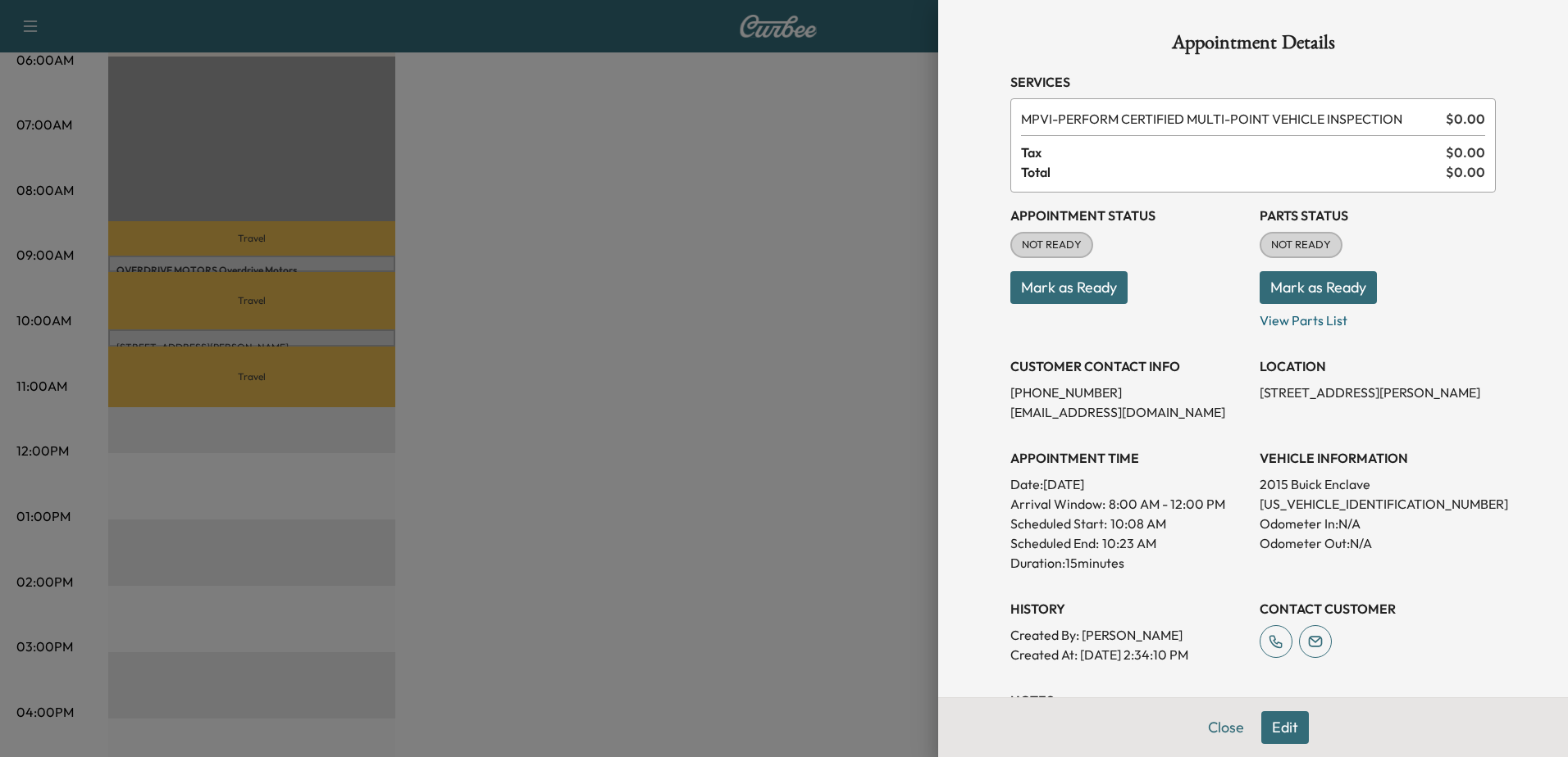
click at [349, 334] on div at bounding box center [784, 378] width 1568 height 757
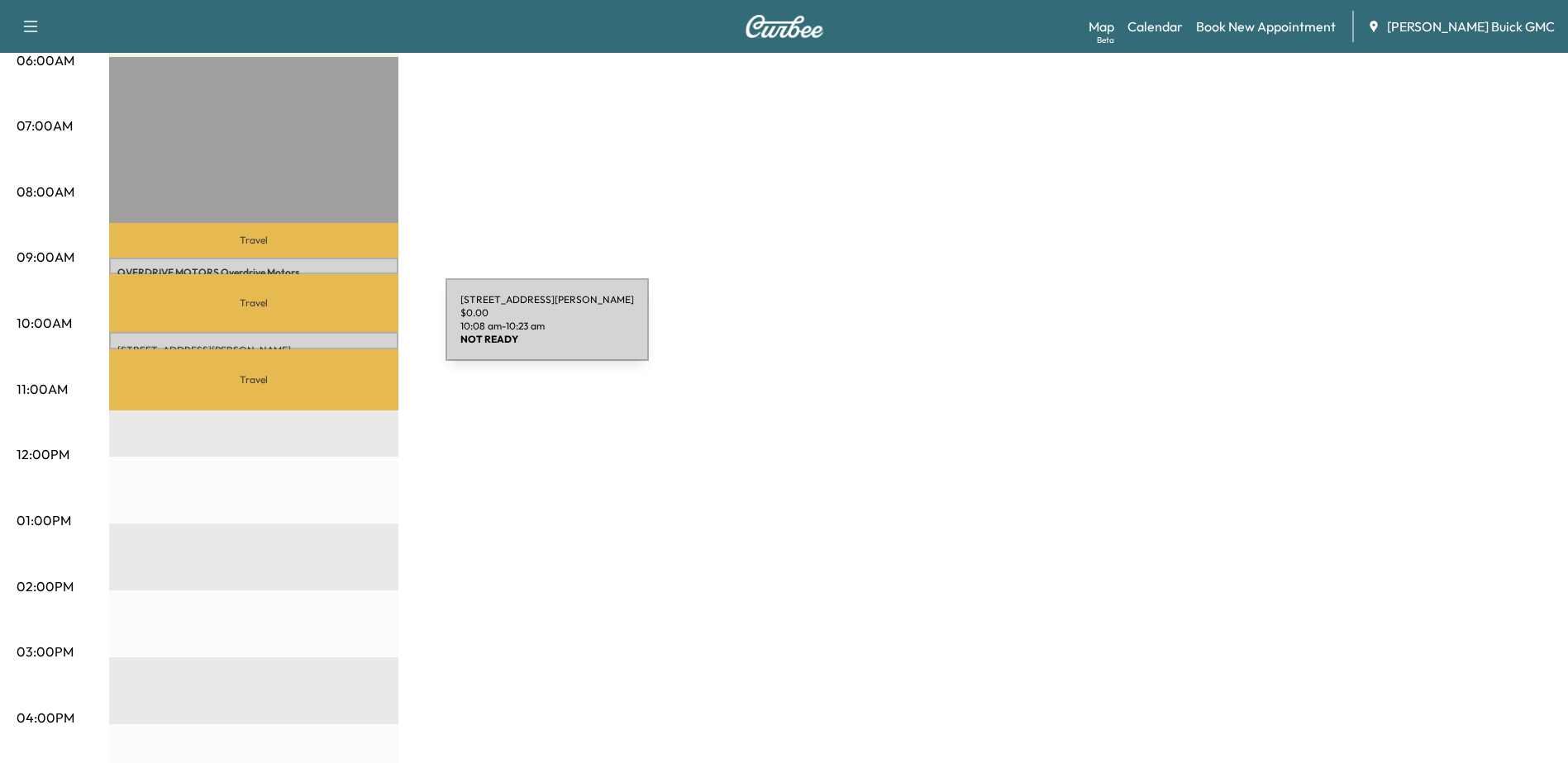
click at [322, 336] on div "1707 Richmond Hwy, Stafford, VA 22554, USA $ 0.00 10:08 am - 10:23 am" at bounding box center [253, 340] width 289 height 16
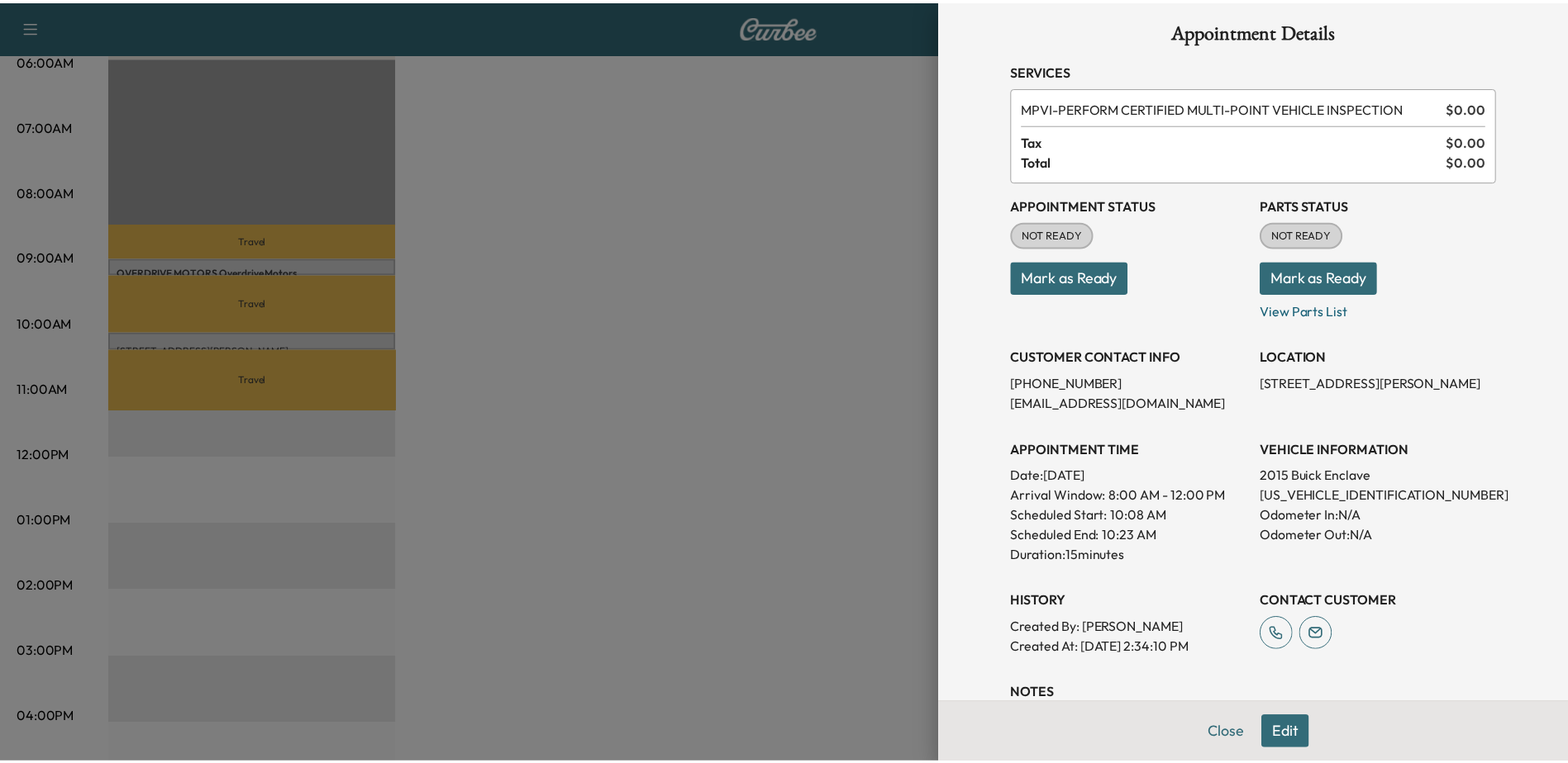
scroll to position [0, 0]
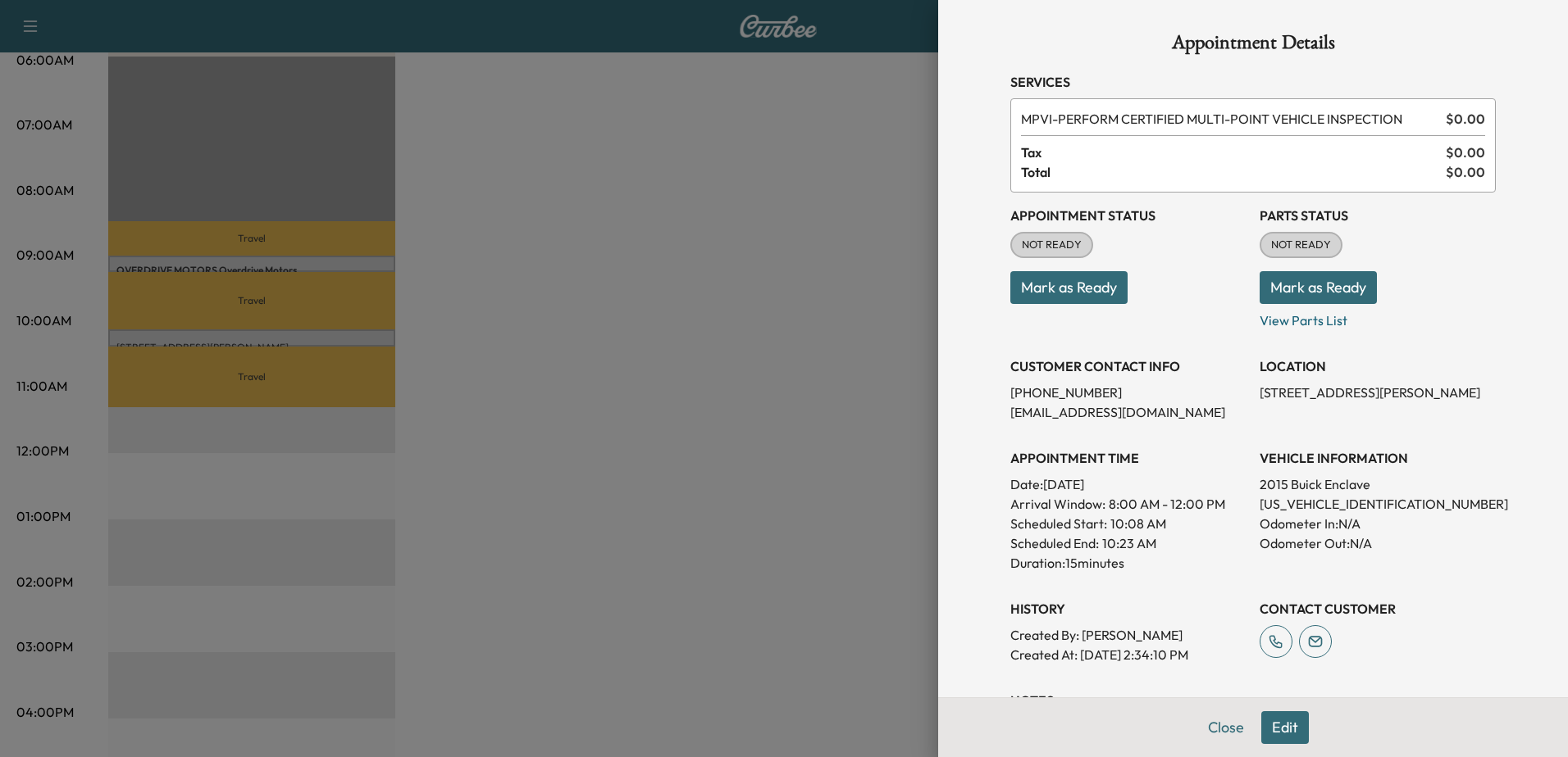
click at [1328, 502] on p "5GAKVBKD2FJ259793" at bounding box center [1377, 503] width 236 height 20
click at [1328, 502] on p "[US_VEHICLE_IDENTIFICATION_NUMBER]" at bounding box center [1377, 503] width 236 height 20
copy p "[US_VEHICLE_IDENTIFICATION_NUMBER]"
click at [592, 378] on div at bounding box center [784, 378] width 1568 height 757
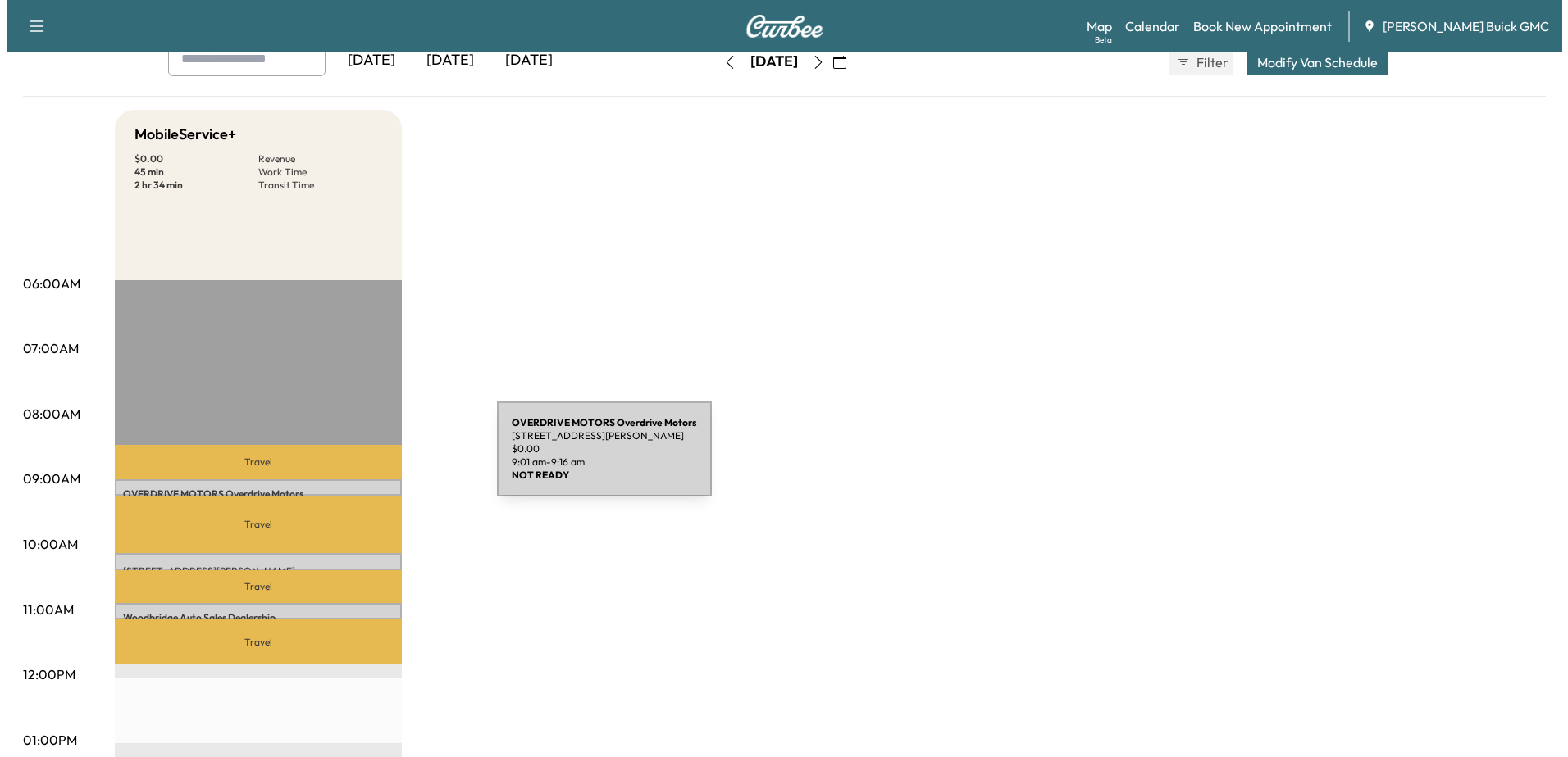
scroll to position [164, 0]
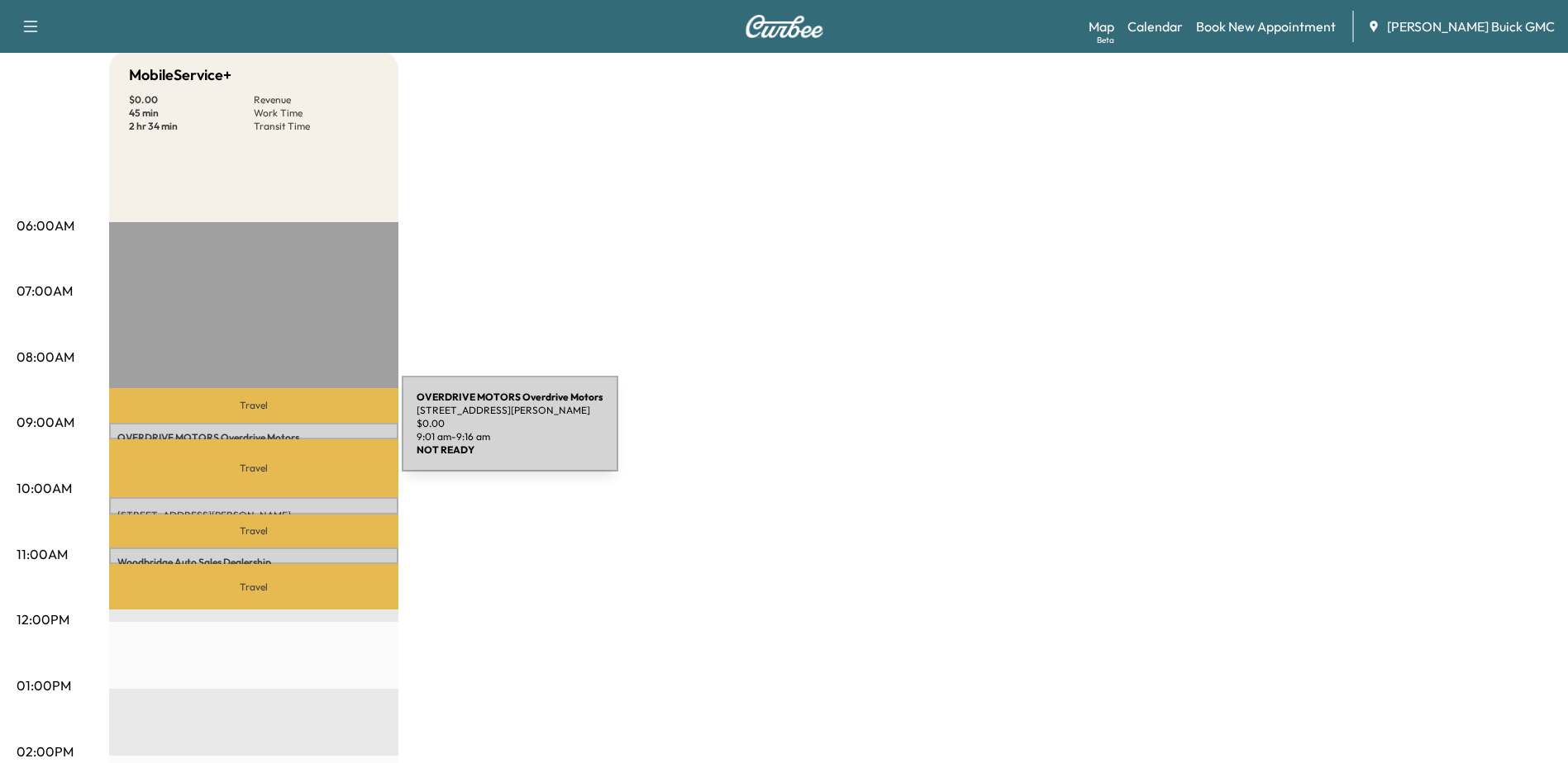
click at [278, 433] on p "OVERDRIVE MOTORS Overdrive Motors" at bounding box center [254, 438] width 273 height 13
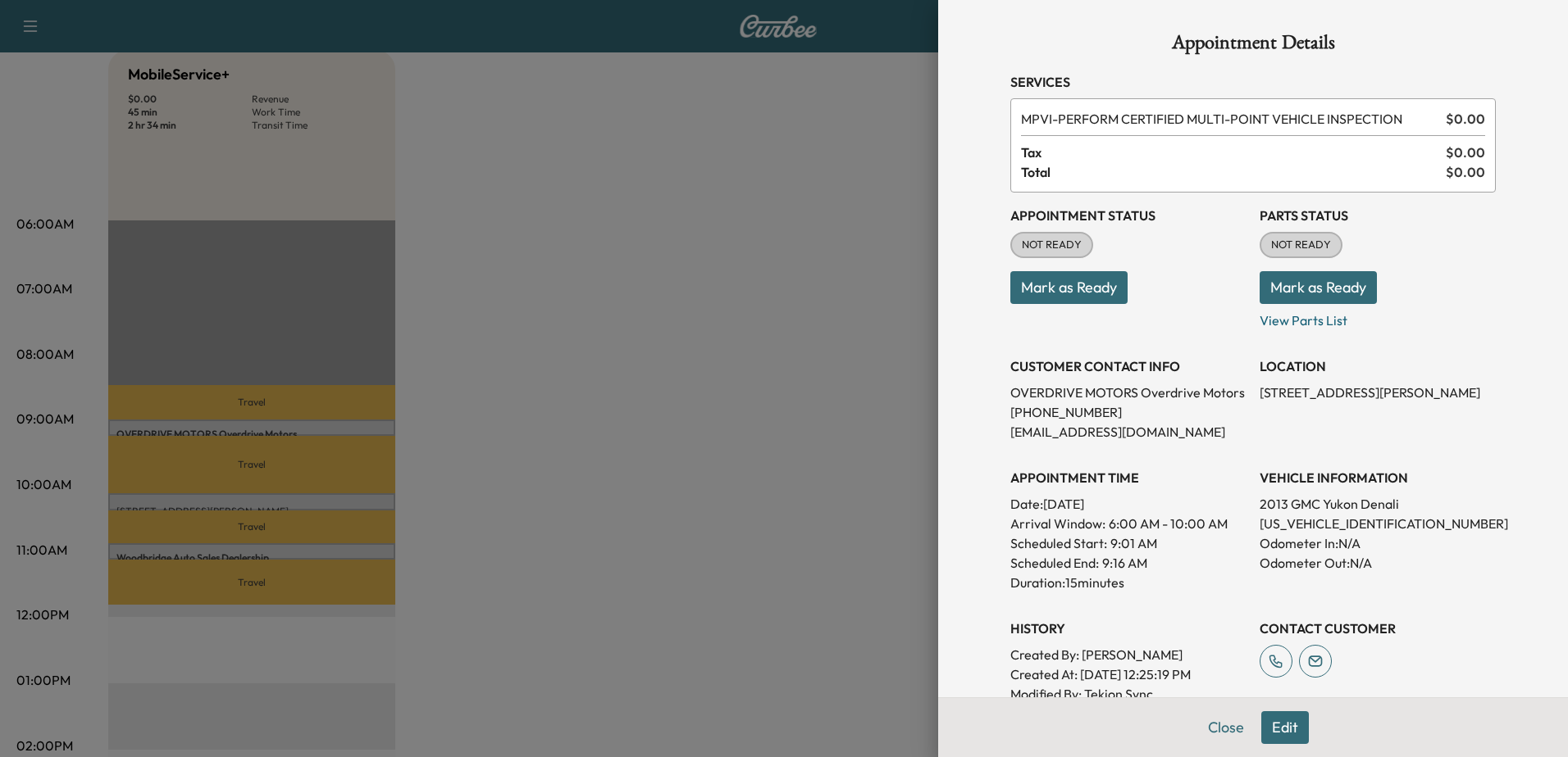
click at [278, 508] on div at bounding box center [784, 378] width 1568 height 757
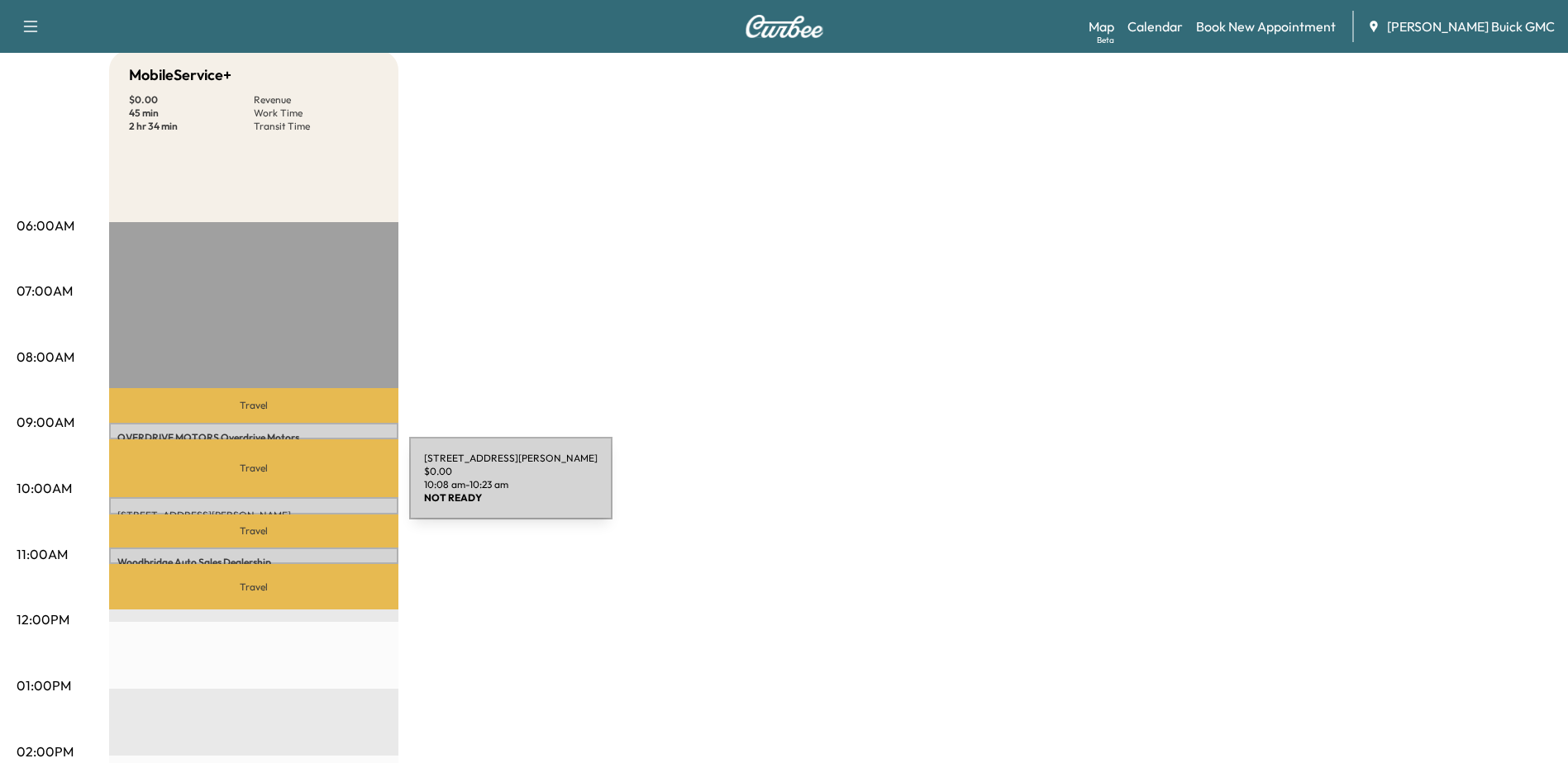
click at [285, 497] on div "[STREET_ADDRESS][PERSON_NAME] $ 0.00 10:08 am - 10:23 am" at bounding box center [253, 505] width 289 height 16
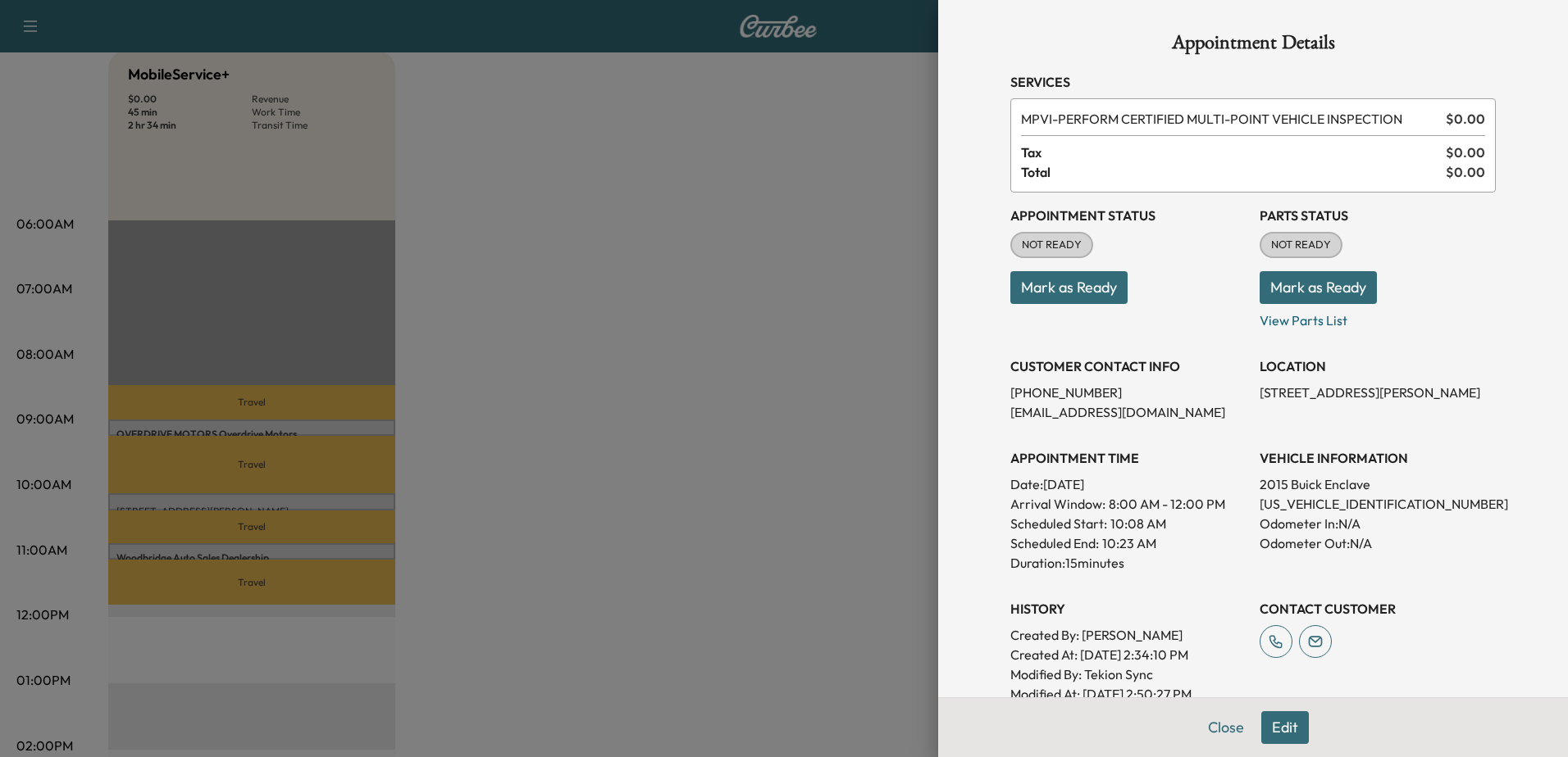
click at [250, 545] on div at bounding box center [784, 378] width 1568 height 757
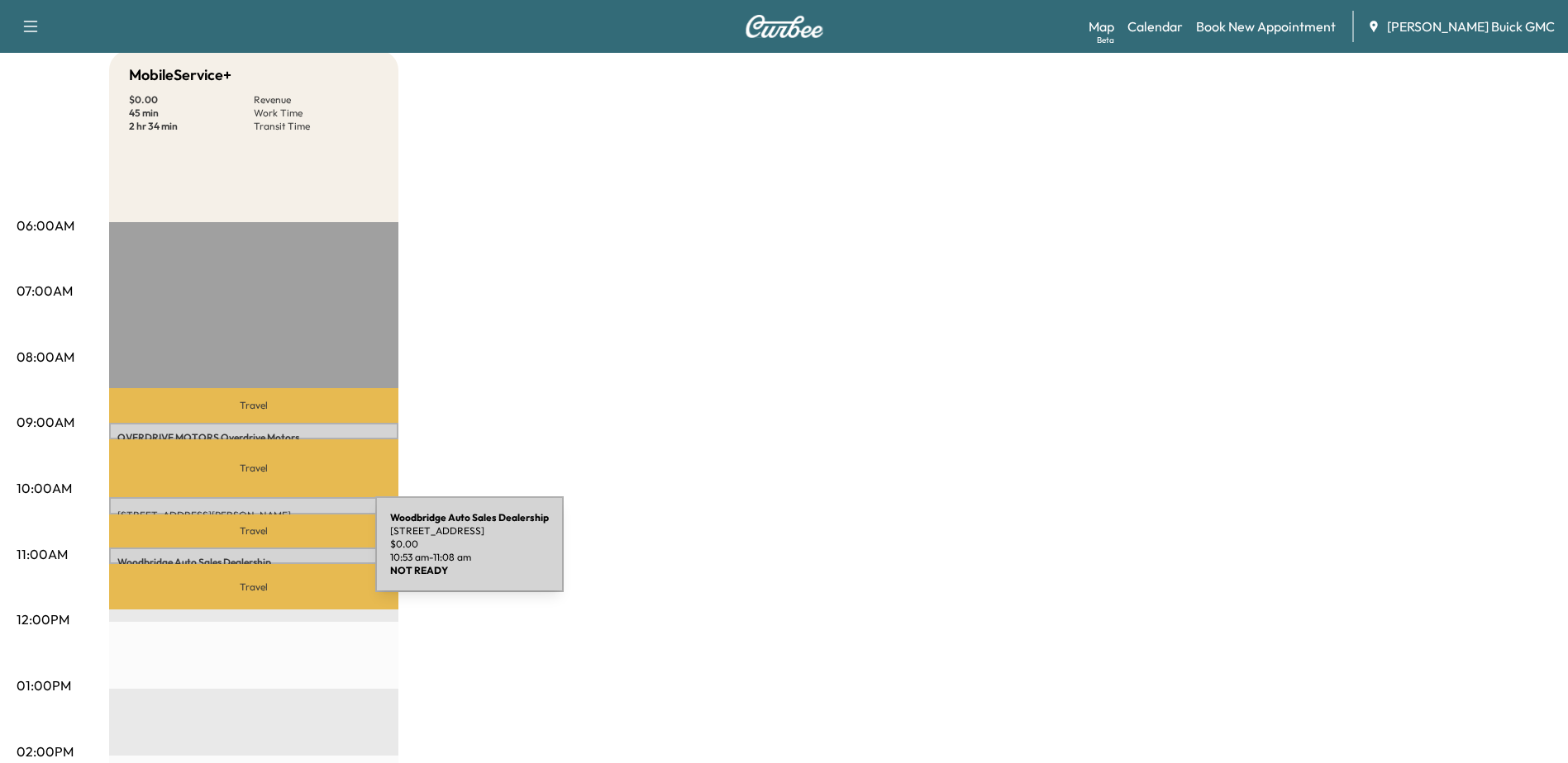
click at [251, 556] on p "Woodbridge Auto Sales Dealership" at bounding box center [254, 563] width 273 height 13
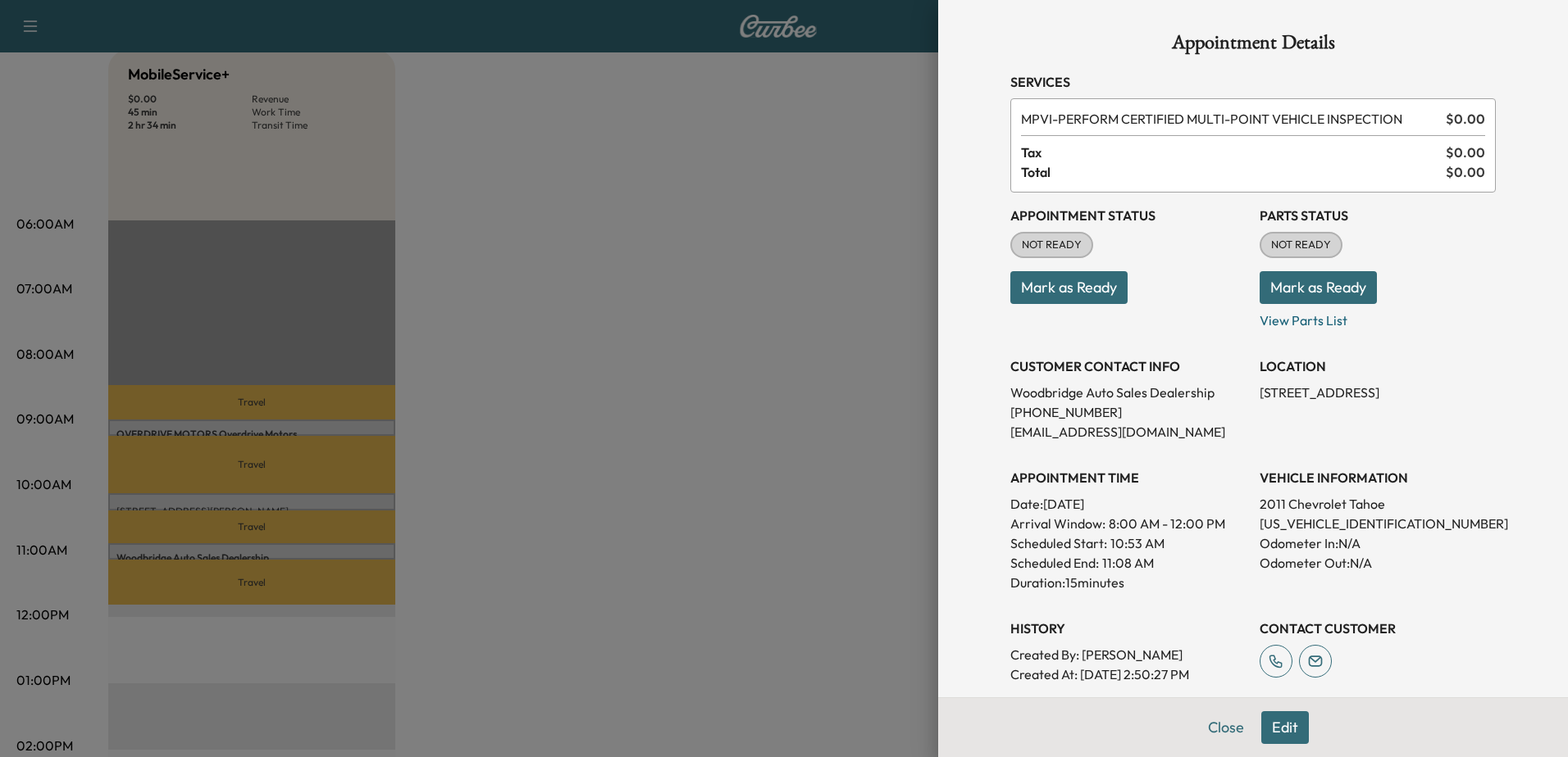
drag, startPoint x: 1117, startPoint y: 584, endPoint x: 993, endPoint y: 571, distance: 124.7
click at [993, 571] on div "Appointment Details Services MPVI - PERFORM CERTIFIED MULTI-POINT VEHICLE INSPE…" at bounding box center [1253, 493] width 525 height 986
drag, startPoint x: 993, startPoint y: 571, endPoint x: 1159, endPoint y: 603, distance: 169.1
click at [1159, 603] on div "Appointment Status NOT READY Mark as Ready Parts Status NOT READY Mark as Ready…" at bounding box center [1253, 439] width 486 height 492
drag, startPoint x: 1135, startPoint y: 590, endPoint x: 921, endPoint y: 511, distance: 228.1
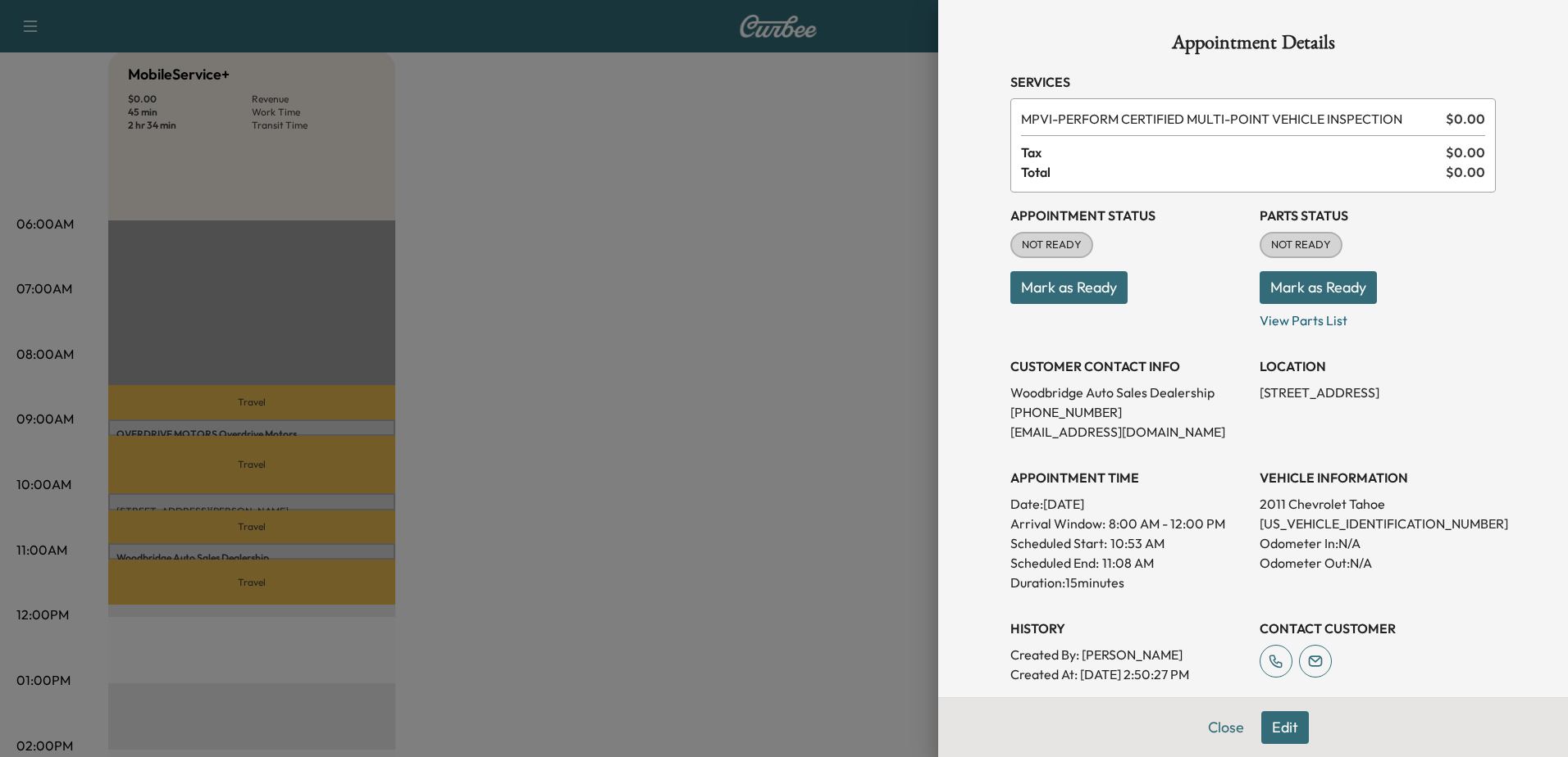
click at [921, 511] on div "Appointment Details Services MPVI - PERFORM CERTIFIED MULTI-POINT VEHICLE INSPE…" at bounding box center [784, 378] width 1568 height 757
click at [1146, 585] on p "Duration: 15 minutes" at bounding box center [1128, 582] width 236 height 20
click at [1096, 588] on p "Duration: 15 minutes" at bounding box center [1128, 582] width 236 height 20
drag, startPoint x: 1096, startPoint y: 588, endPoint x: 1115, endPoint y: 657, distance: 71.6
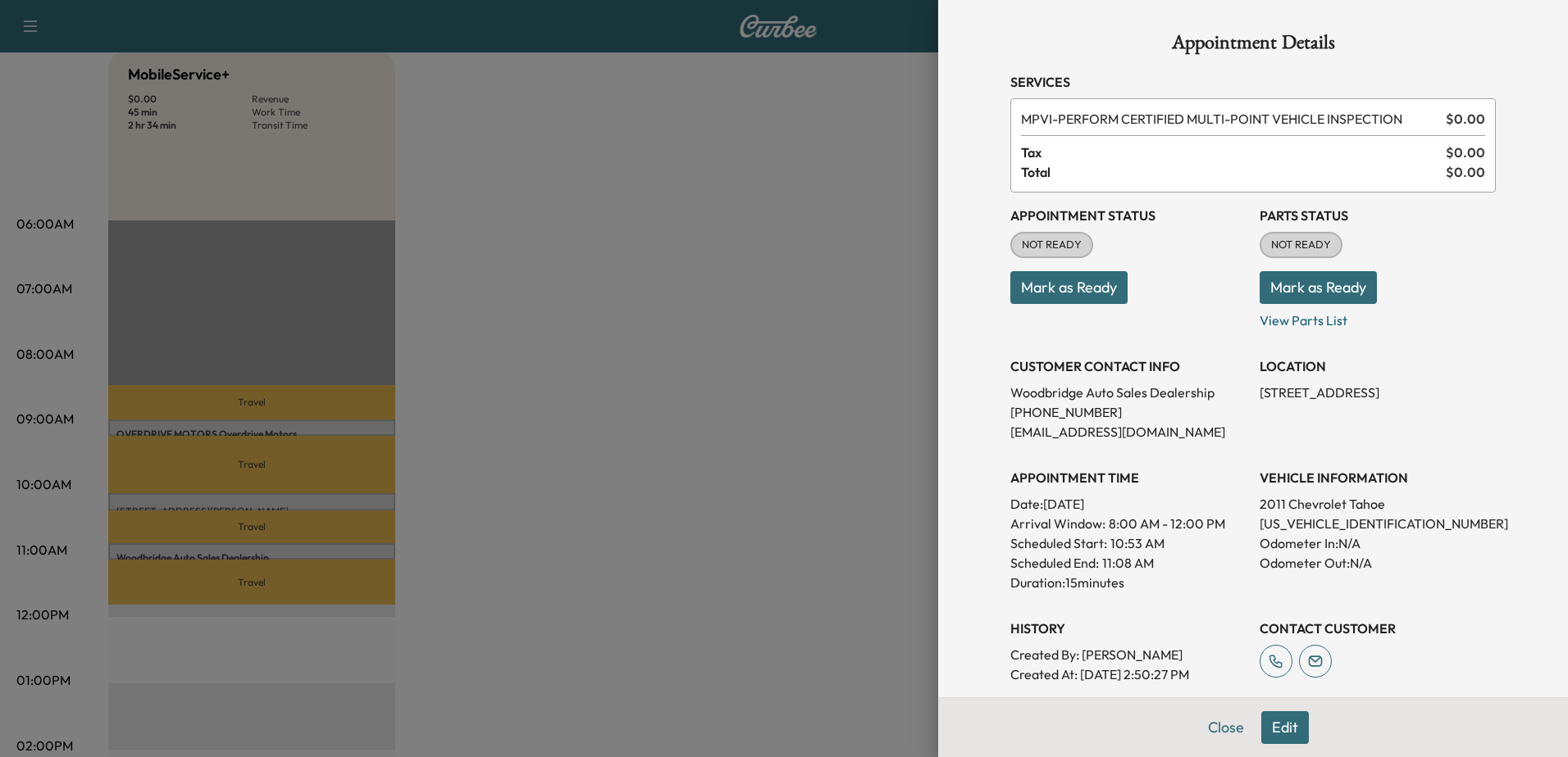
click at [1115, 657] on p "Created By : Jeff Patterson" at bounding box center [1128, 655] width 236 height 20
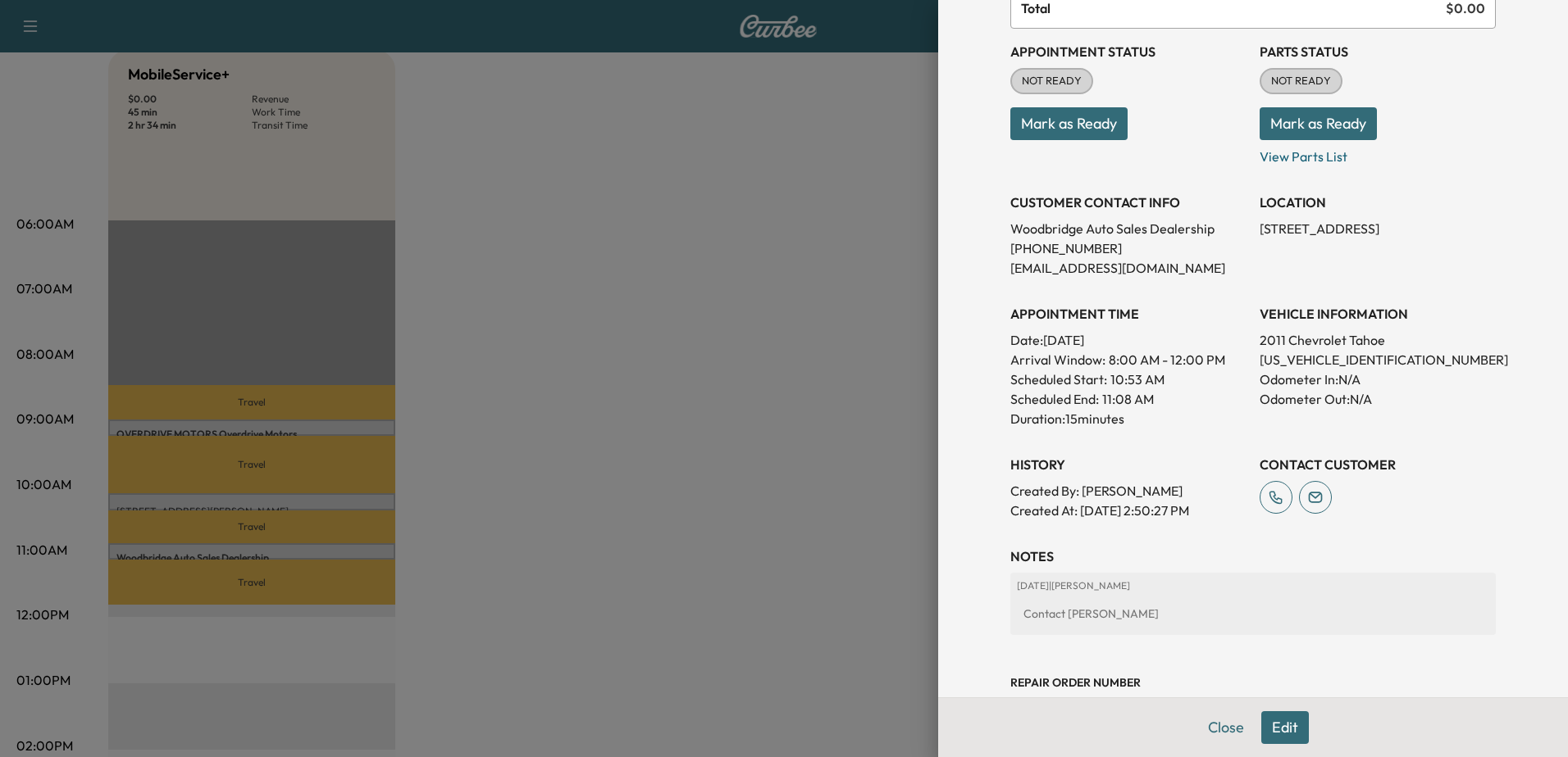
click at [549, 283] on div at bounding box center [784, 378] width 1568 height 757
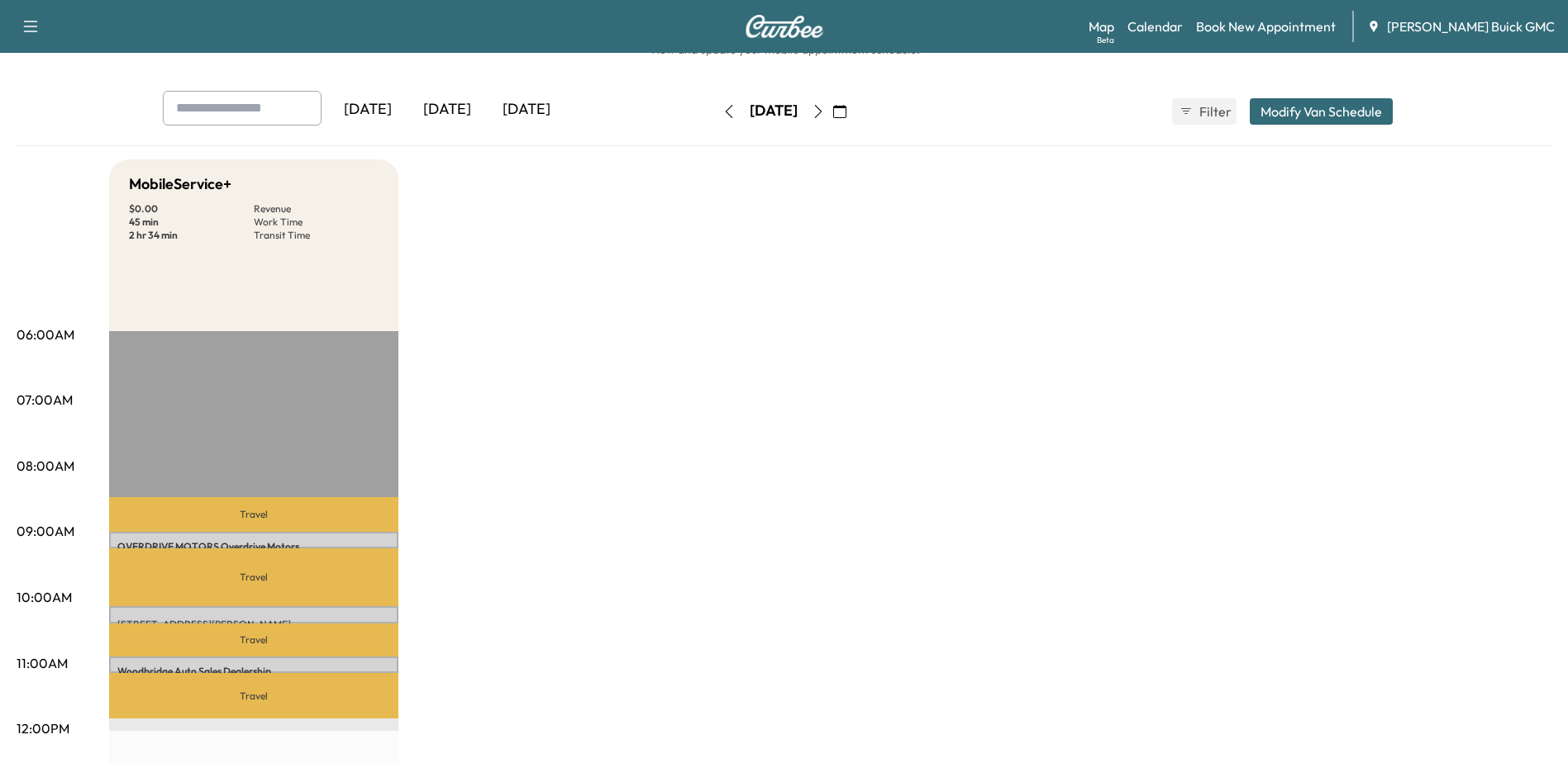
scroll to position [0, 0]
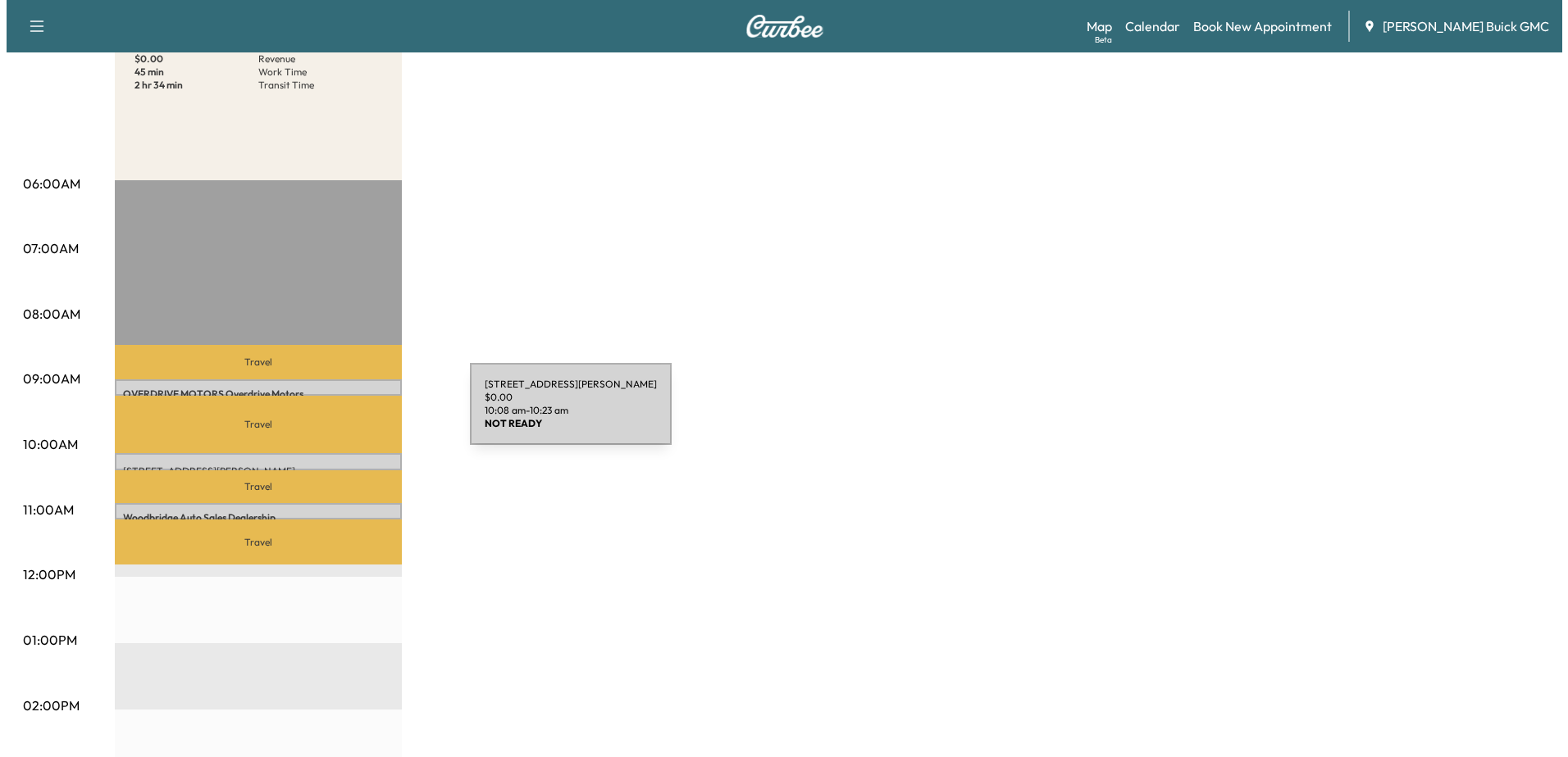
scroll to position [246, 0]
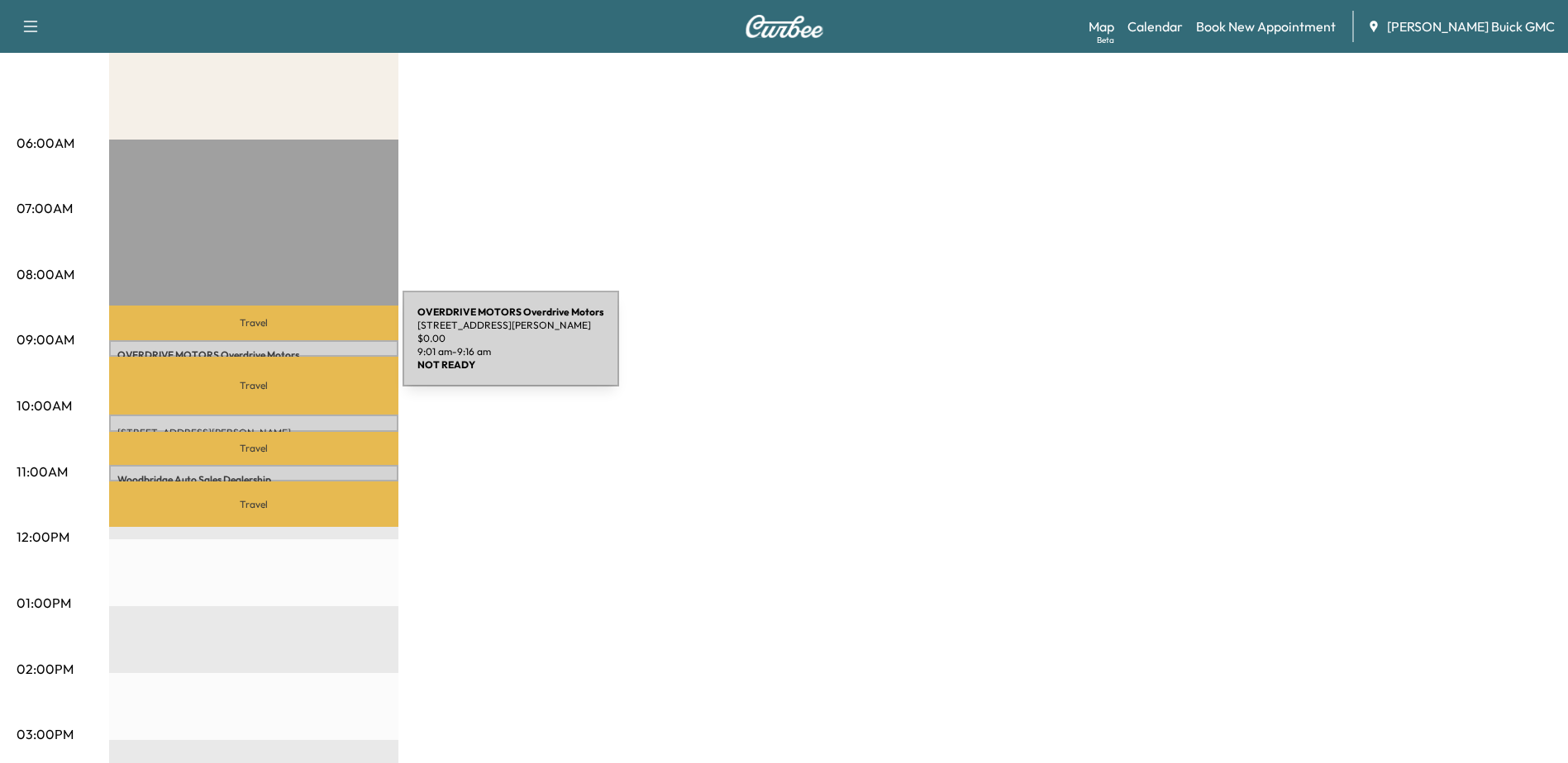
click at [279, 348] on p "OVERDRIVE MOTORS Overdrive Motors" at bounding box center [254, 355] width 273 height 13
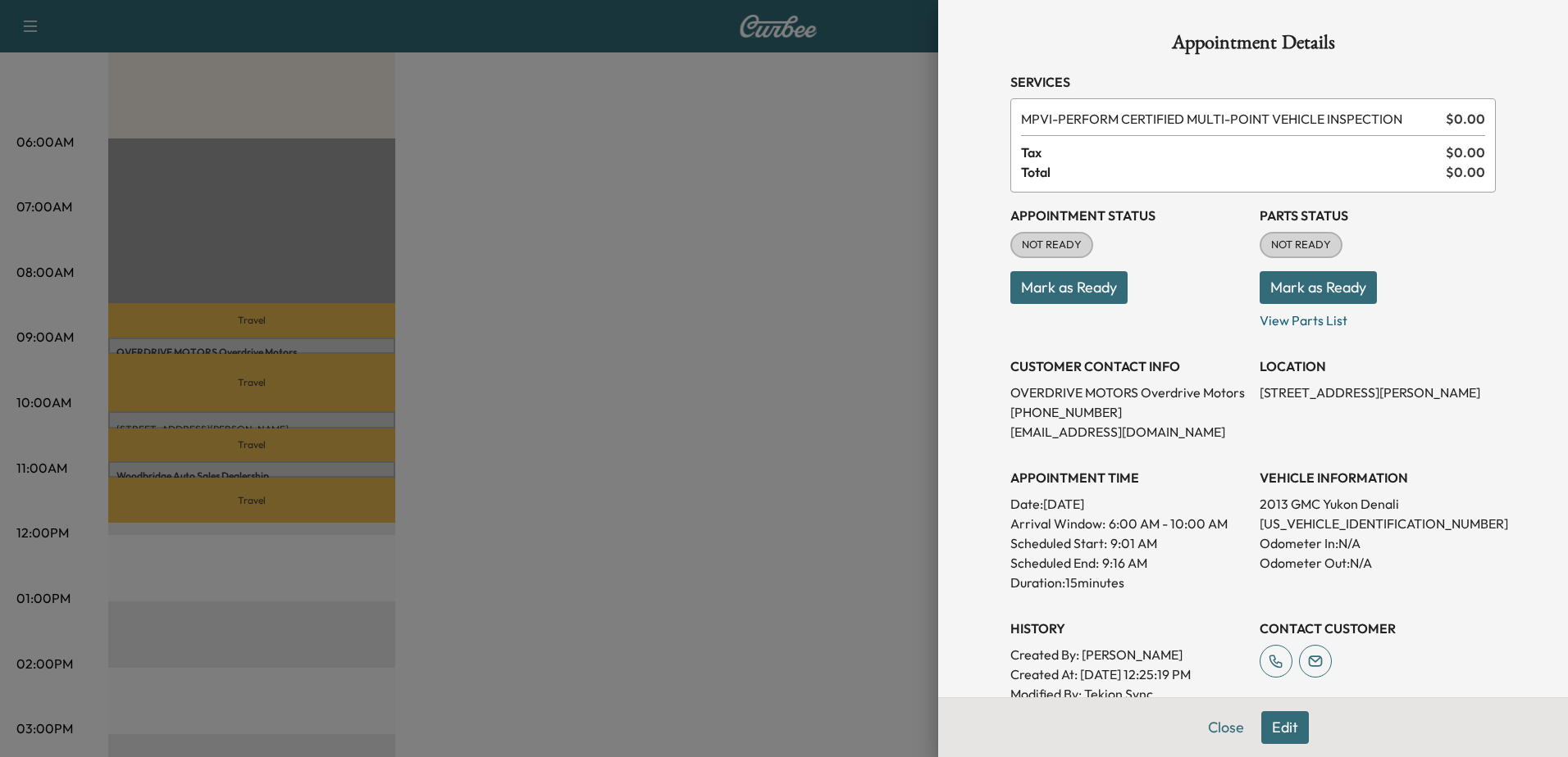
click at [308, 417] on div at bounding box center [784, 378] width 1568 height 757
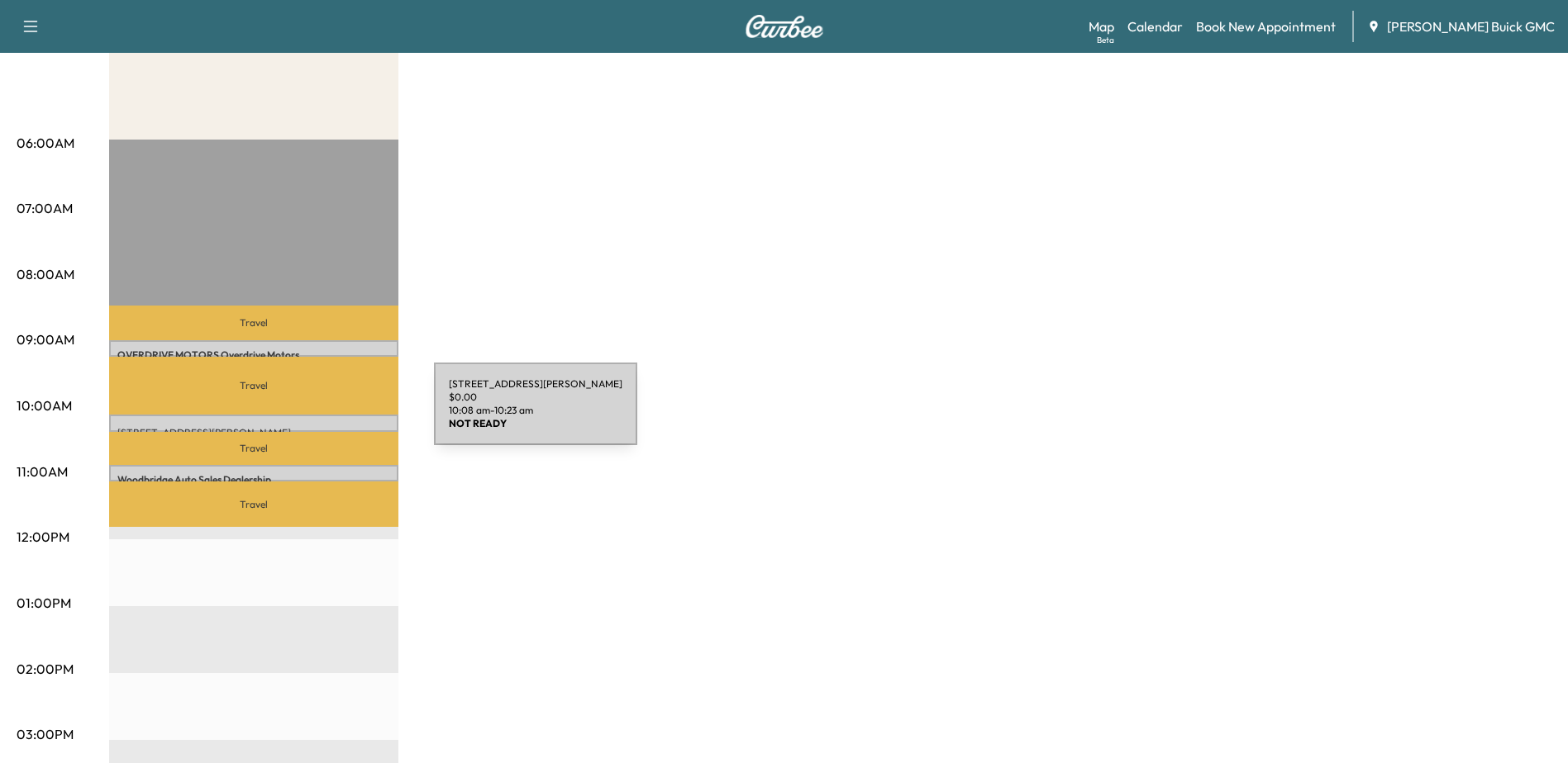
click at [310, 421] on div "[STREET_ADDRESS][PERSON_NAME] $ 0.00 10:08 am - 10:23 am" at bounding box center [253, 423] width 289 height 16
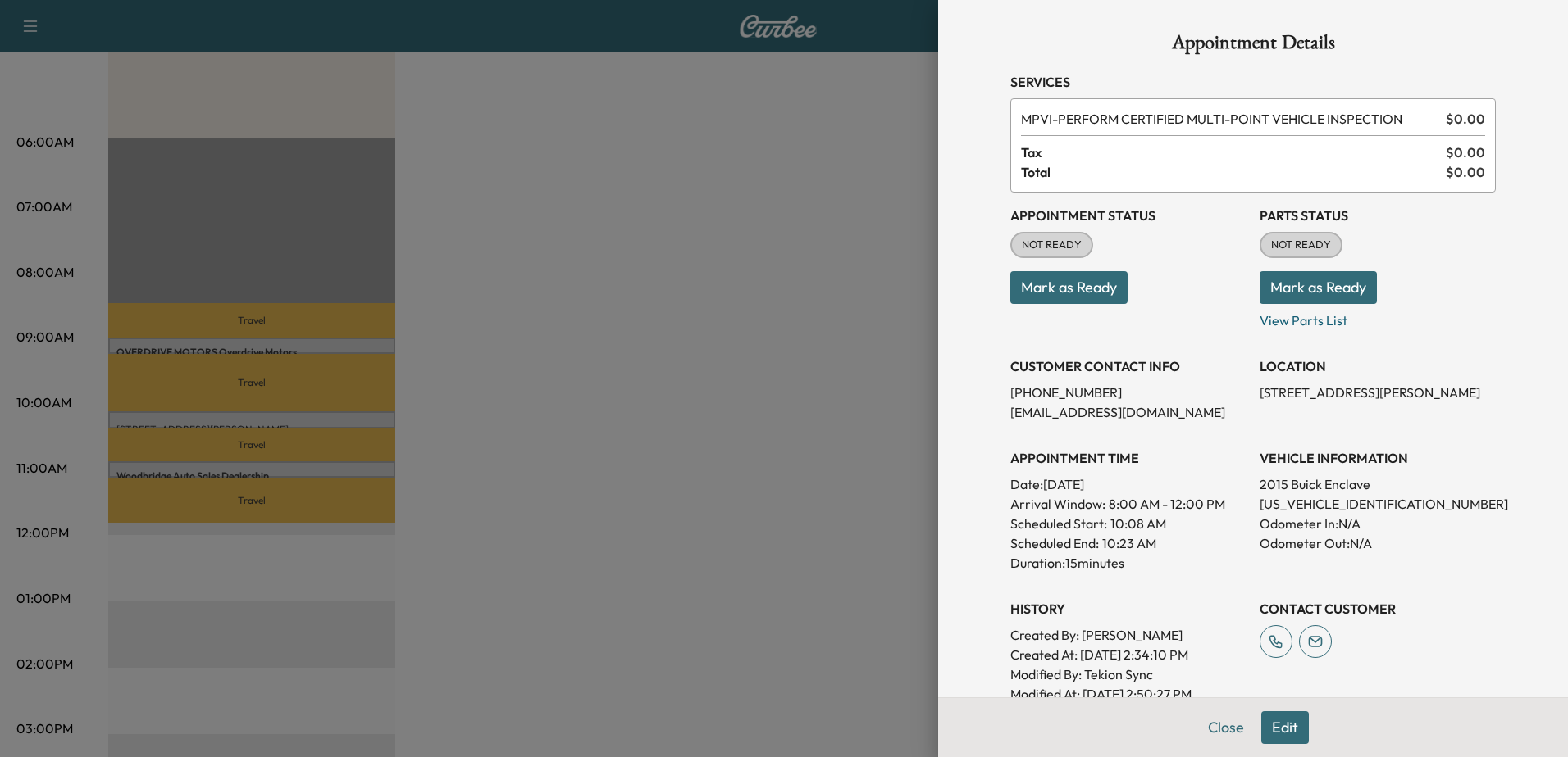
click at [524, 372] on div at bounding box center [784, 378] width 1568 height 757
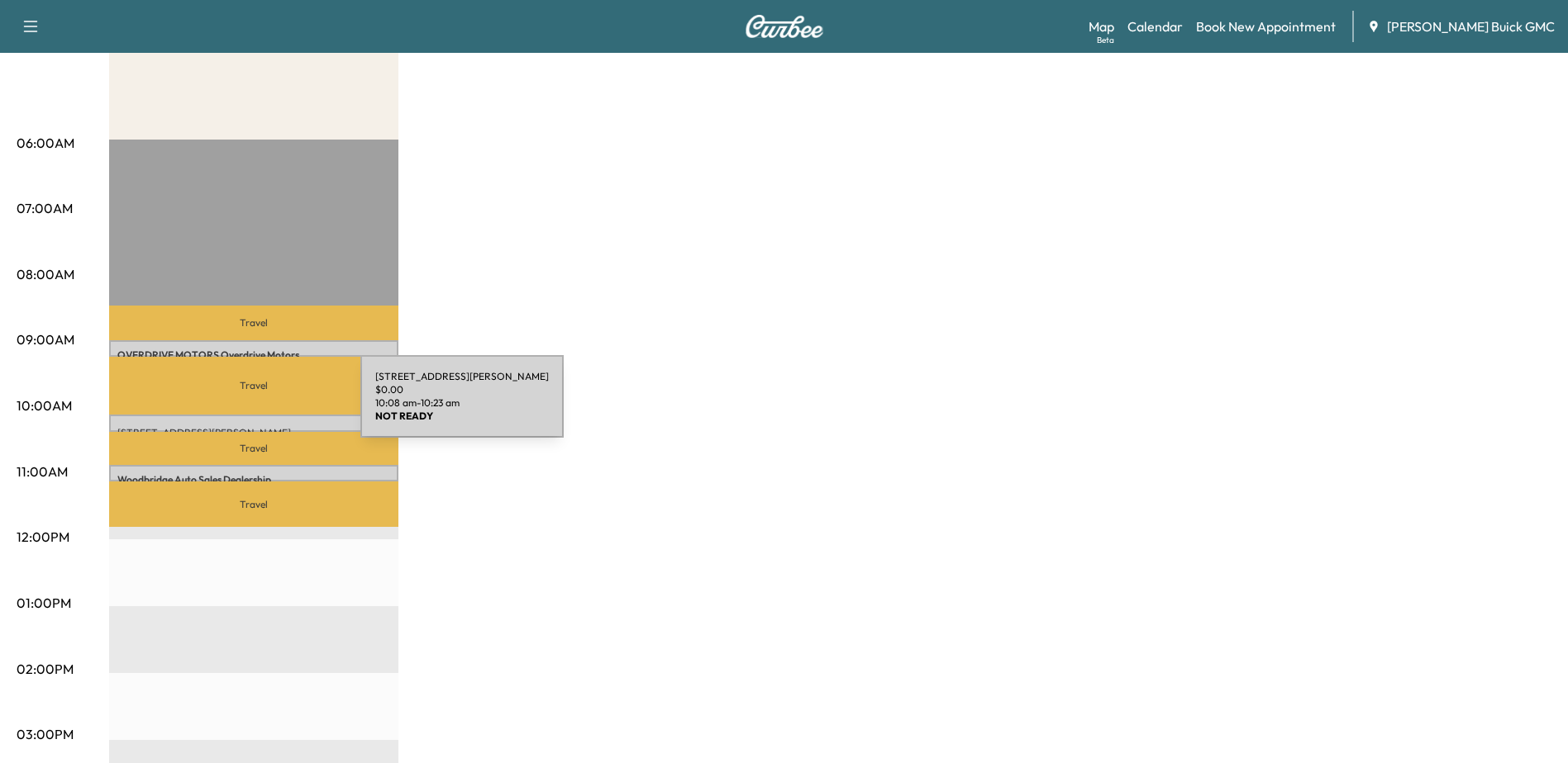
click at [237, 415] on div "1707 Richmond Hwy, Stafford, VA 22554, USA $ 0.00 10:08 am - 10:23 am" at bounding box center [253, 423] width 289 height 16
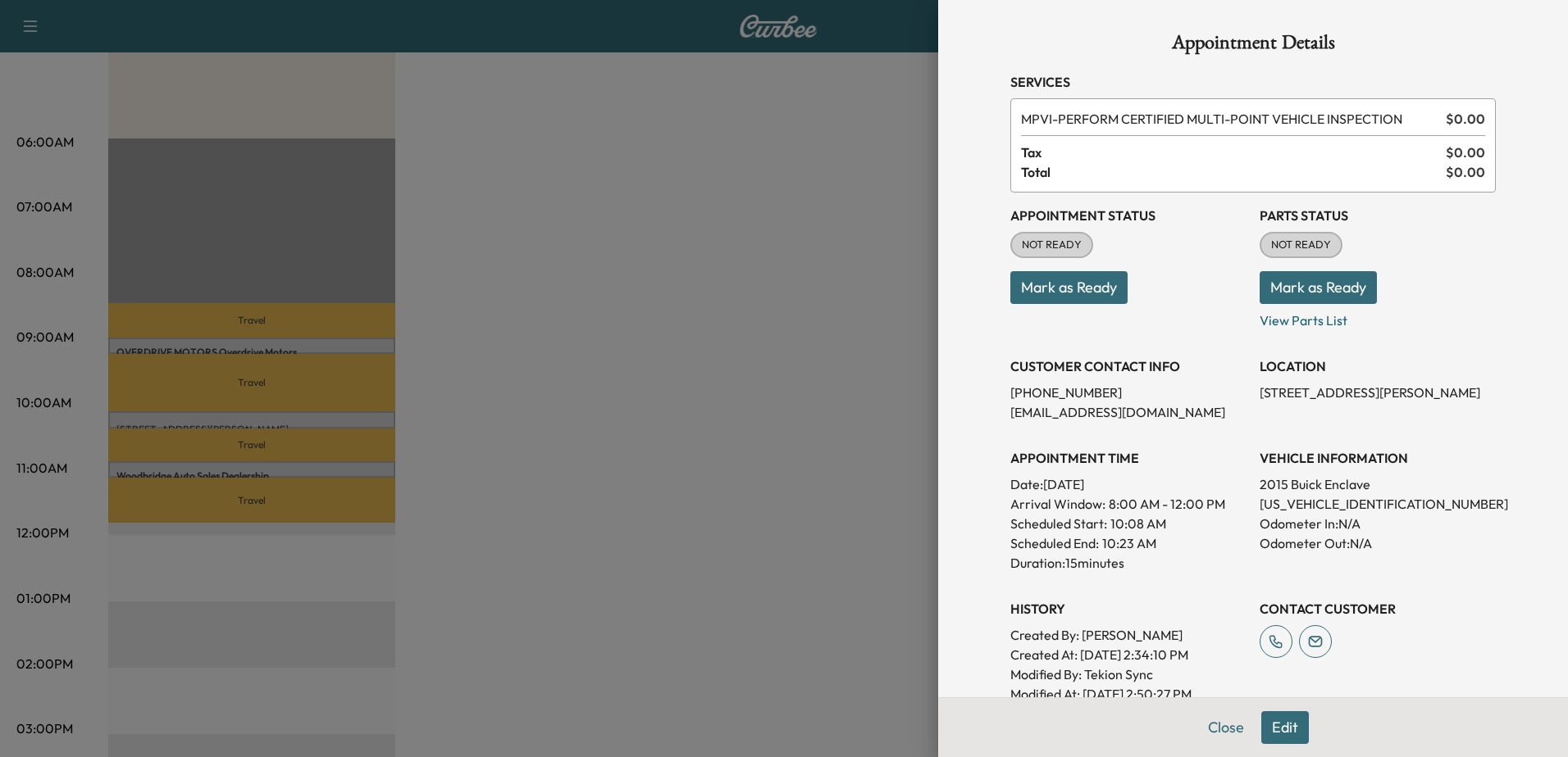
drag, startPoint x: 858, startPoint y: 297, endPoint x: 879, endPoint y: 380, distance: 85.6
click at [858, 299] on div at bounding box center [784, 378] width 1568 height 757
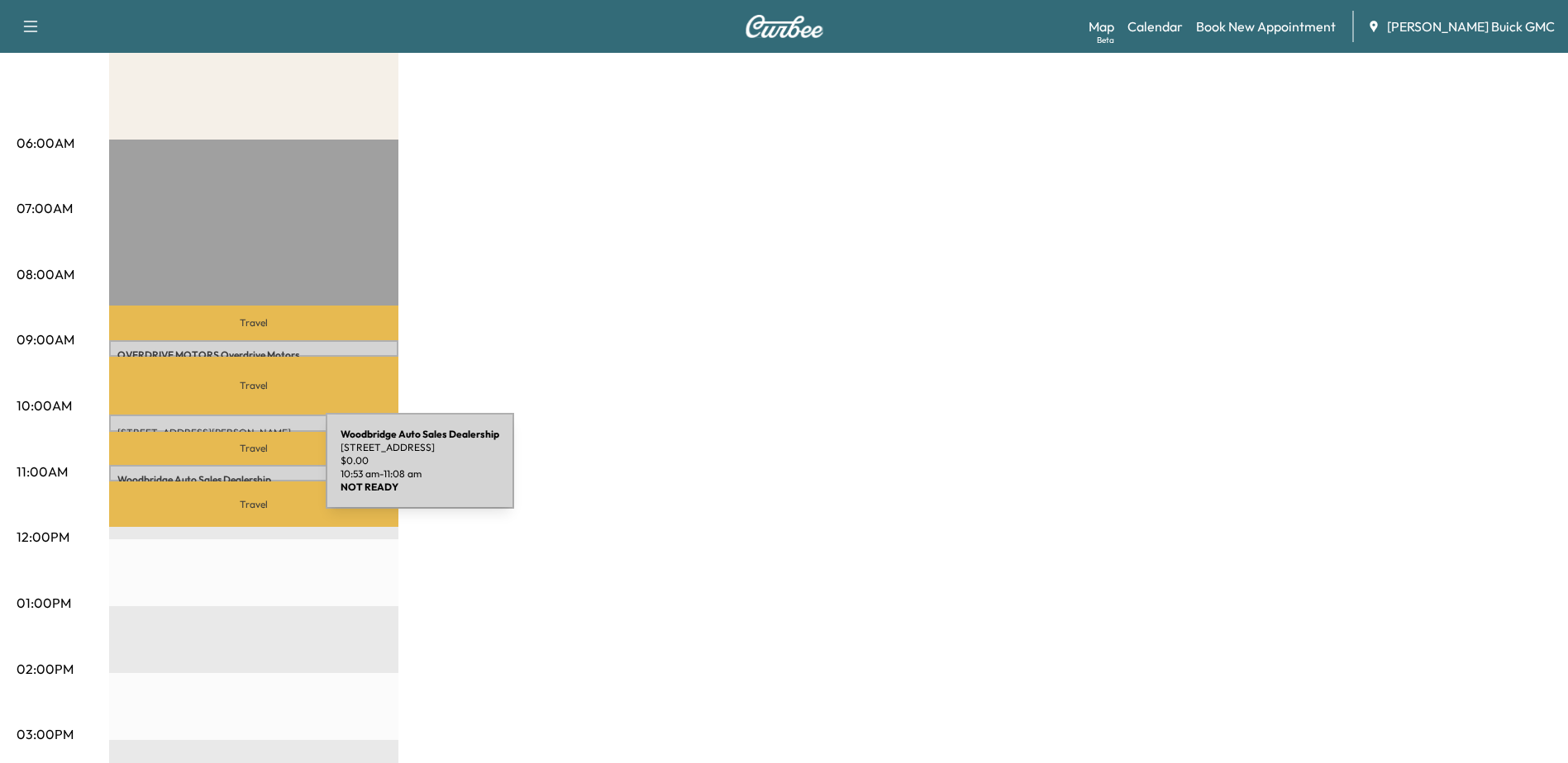
click at [201, 473] on p "Woodbridge Auto Sales Dealership" at bounding box center [254, 480] width 273 height 13
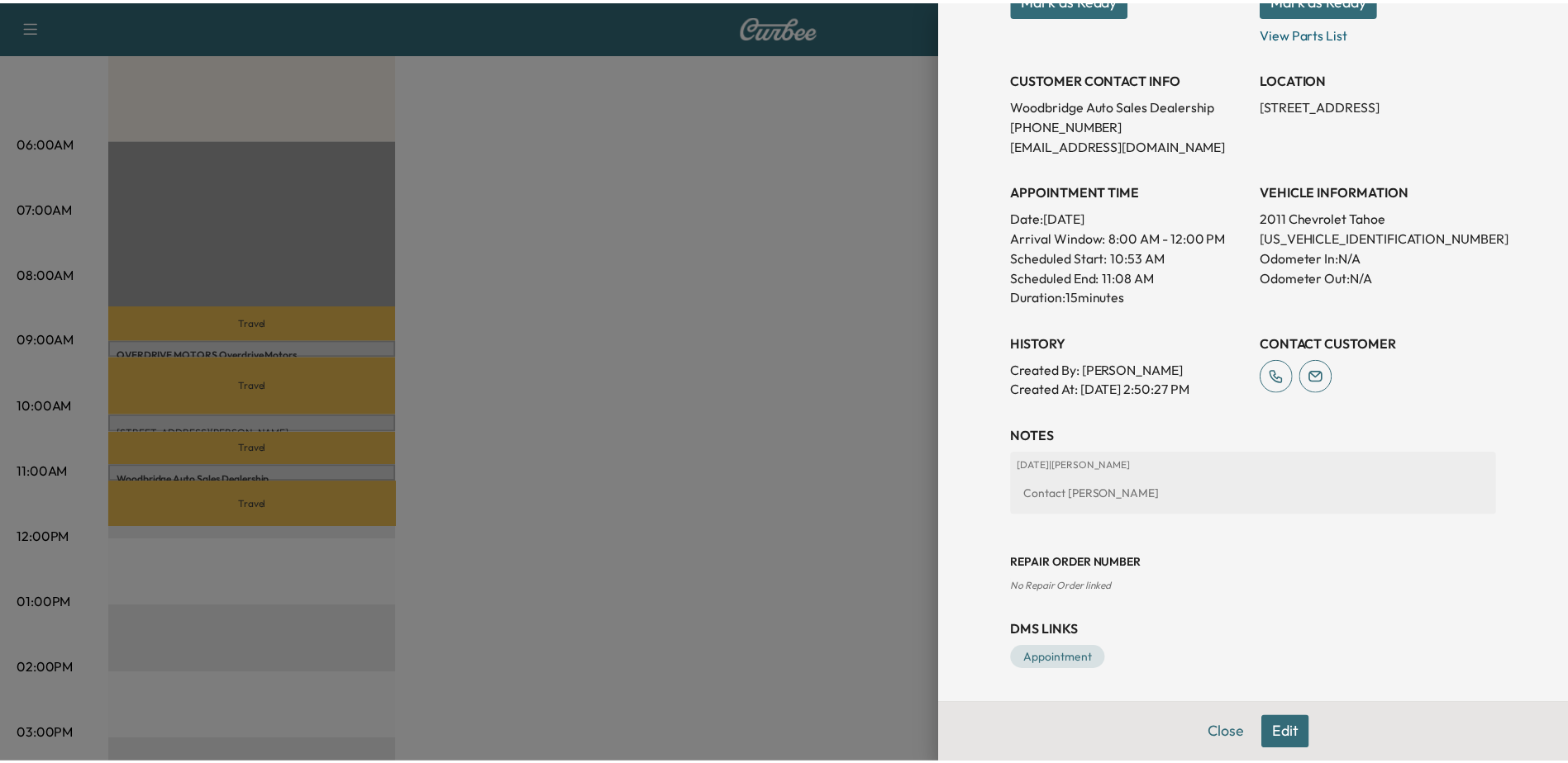
scroll to position [0, 0]
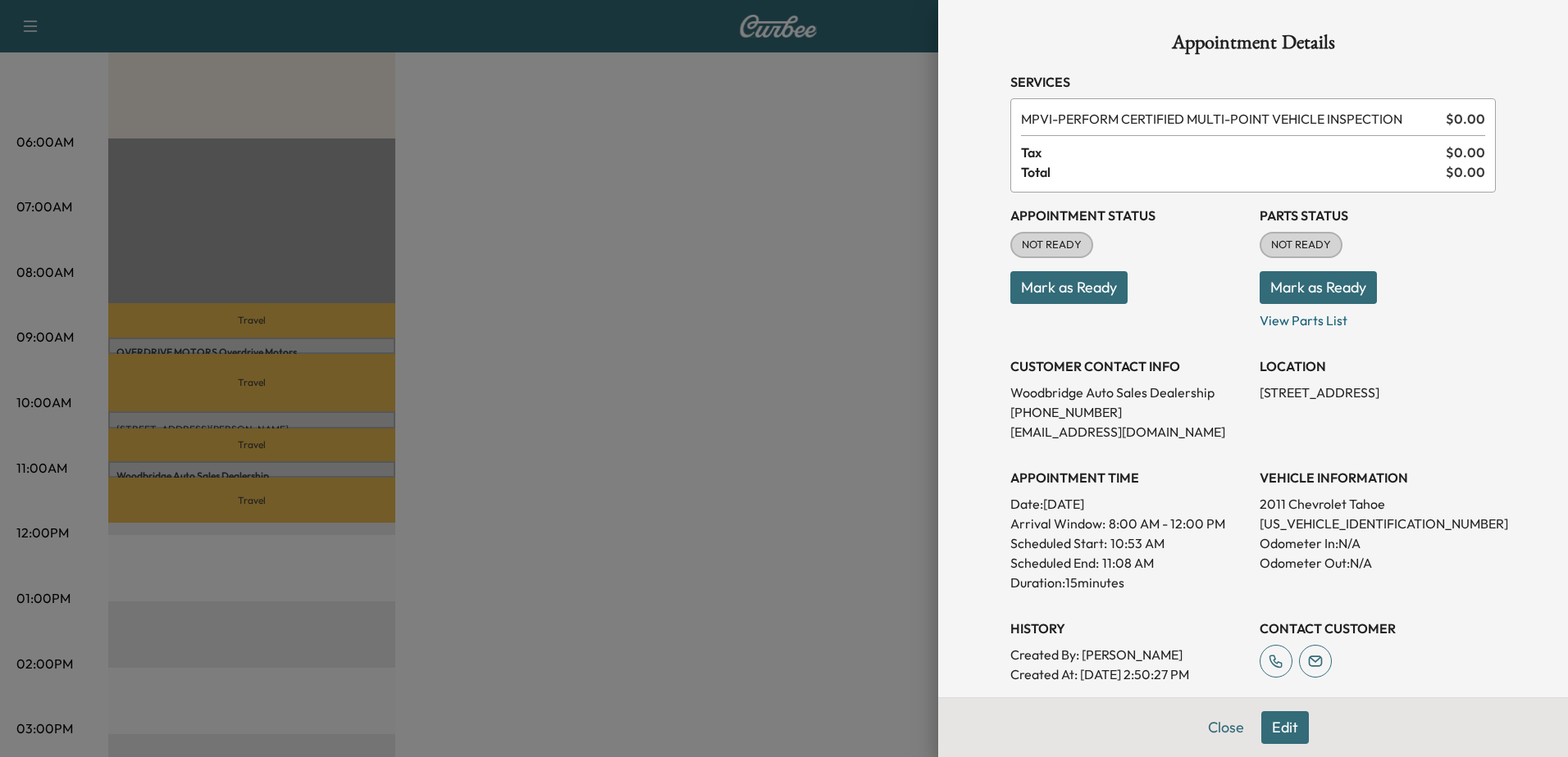
click at [884, 344] on div at bounding box center [784, 378] width 1568 height 757
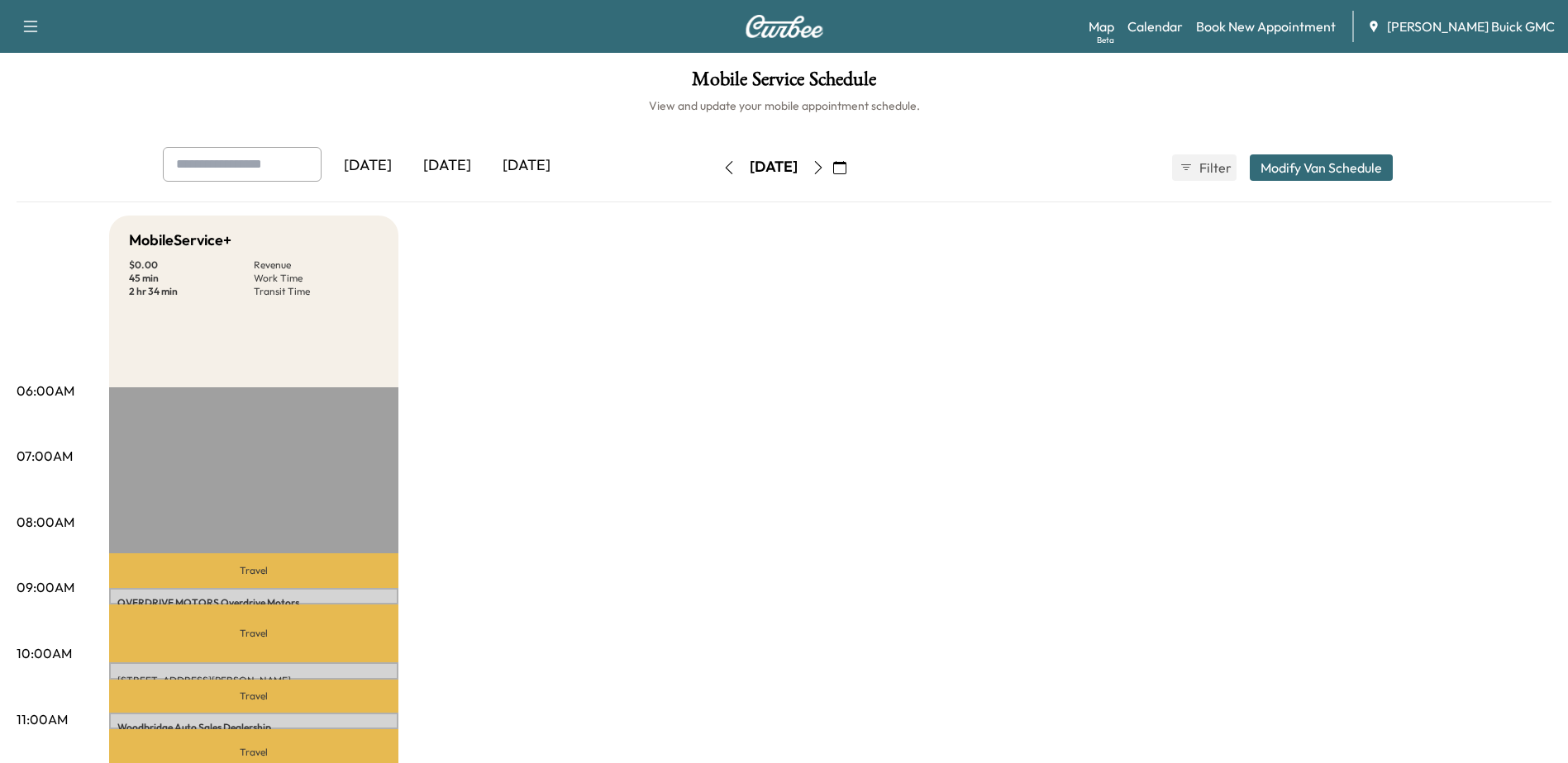
click at [825, 169] on icon "button" at bounding box center [818, 168] width 13 height 13
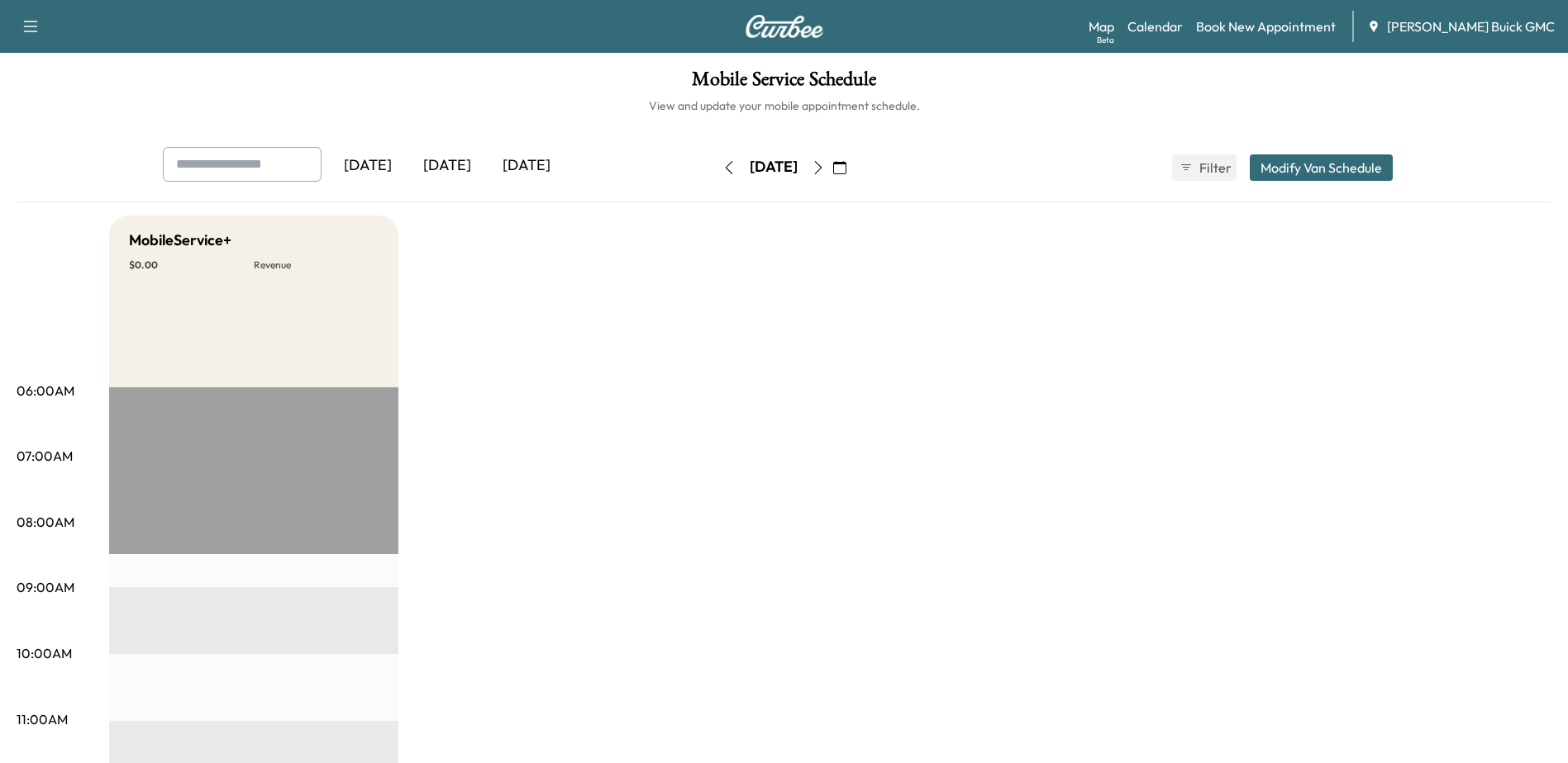
click at [722, 163] on icon "button" at bounding box center [729, 168] width 13 height 13
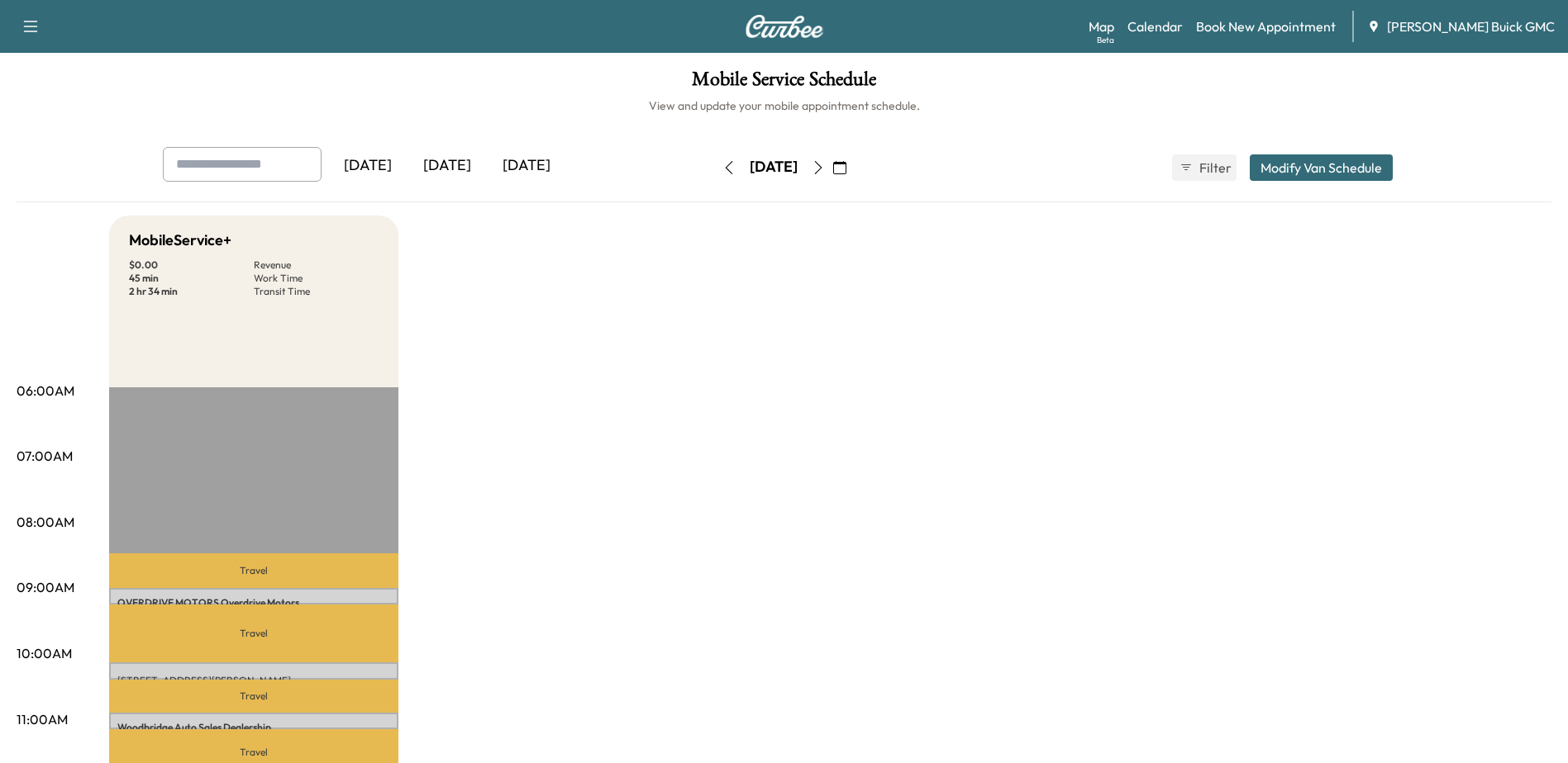
click at [722, 165] on icon "button" at bounding box center [729, 168] width 13 height 13
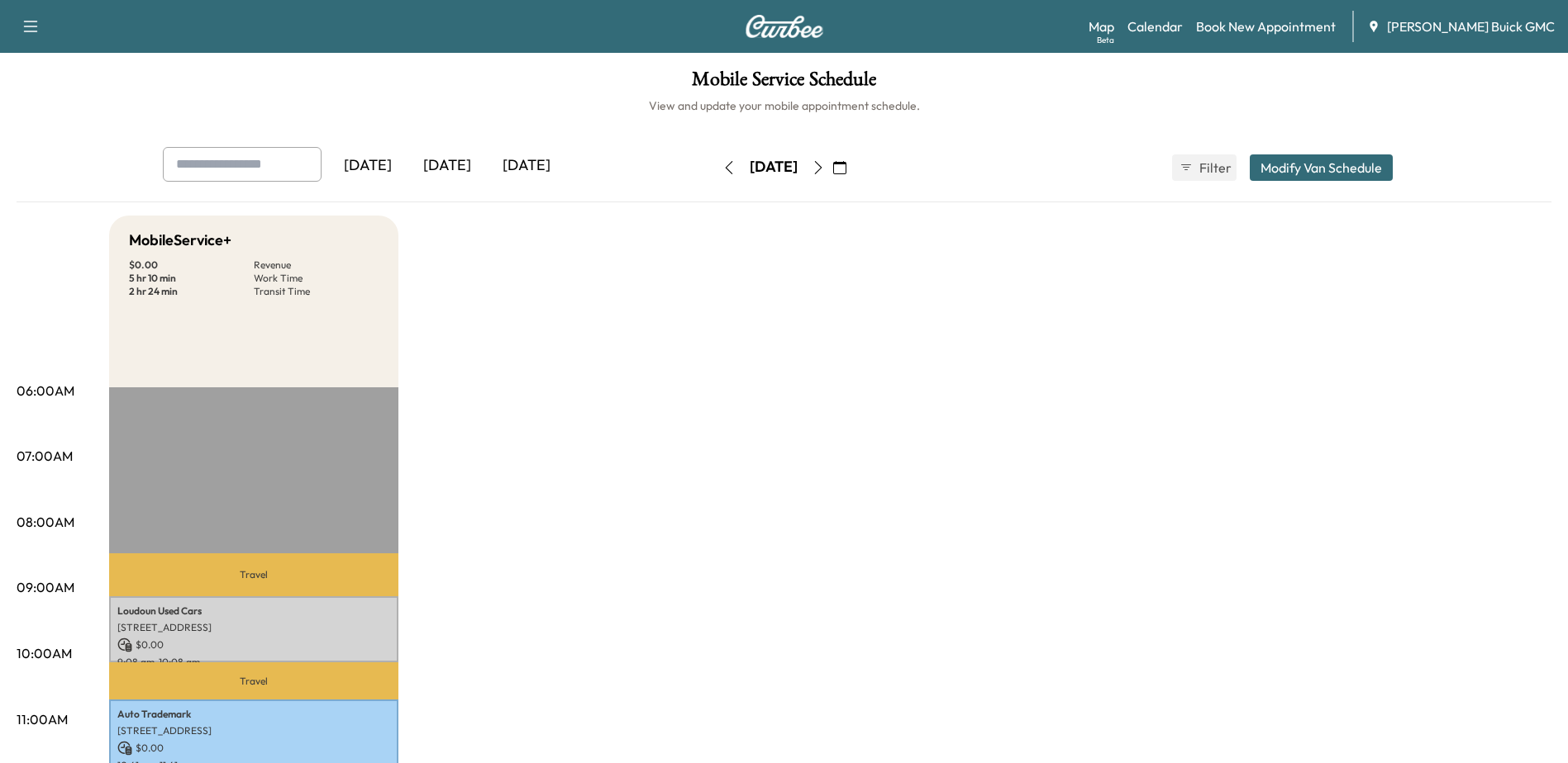
click at [832, 158] on button "button" at bounding box center [818, 168] width 28 height 27
